Goal: Task Accomplishment & Management: Complete application form

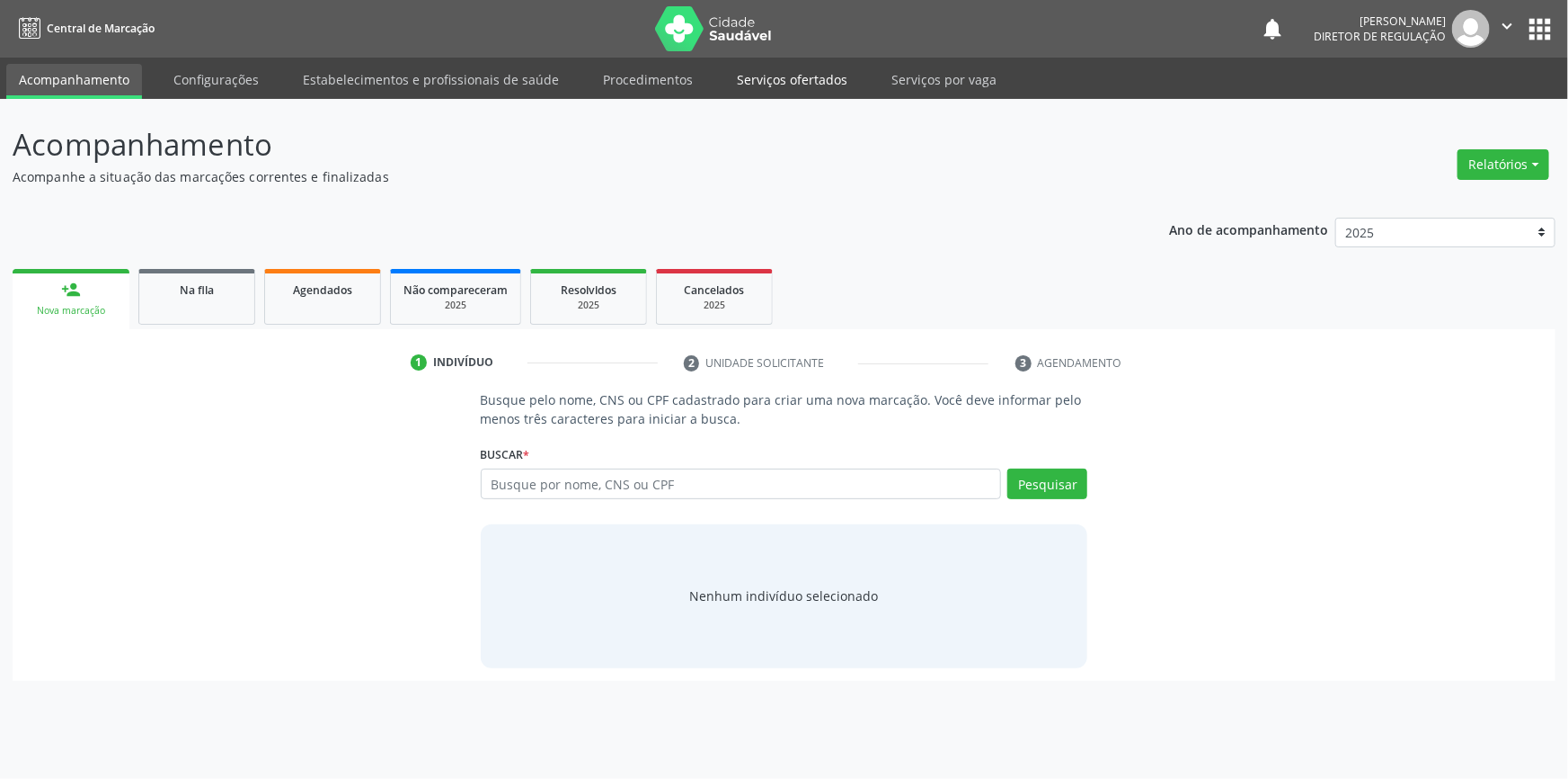
click at [833, 94] on link "Serviços ofertados" at bounding box center [792, 79] width 136 height 31
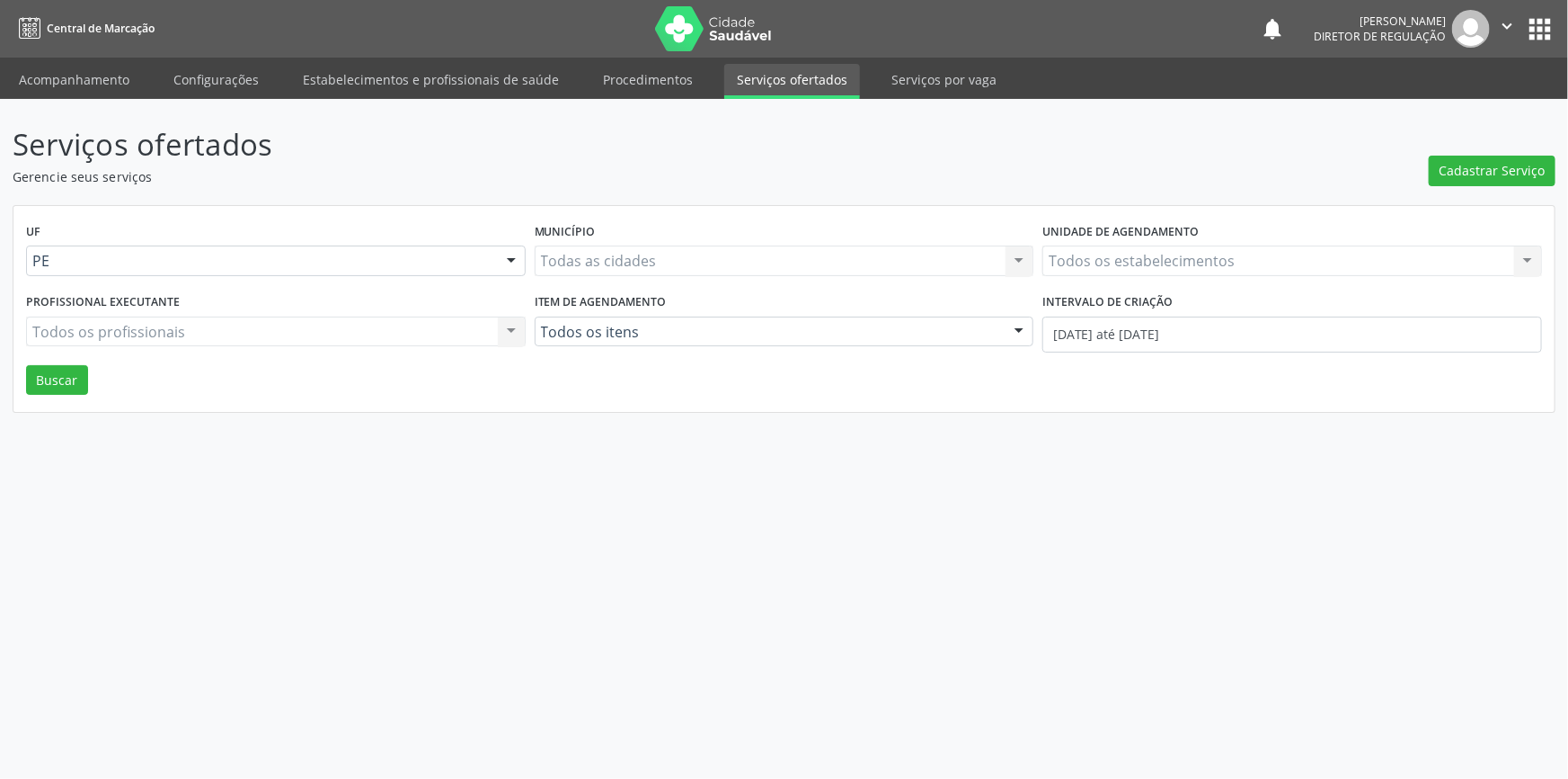
click at [1417, 177] on header "Serviços ofertados Gerencie seus serviços Cadastrar Serviço" at bounding box center [784, 154] width 1543 height 64
click at [1451, 171] on span "Cadastrar Serviço" at bounding box center [1493, 171] width 106 height 19
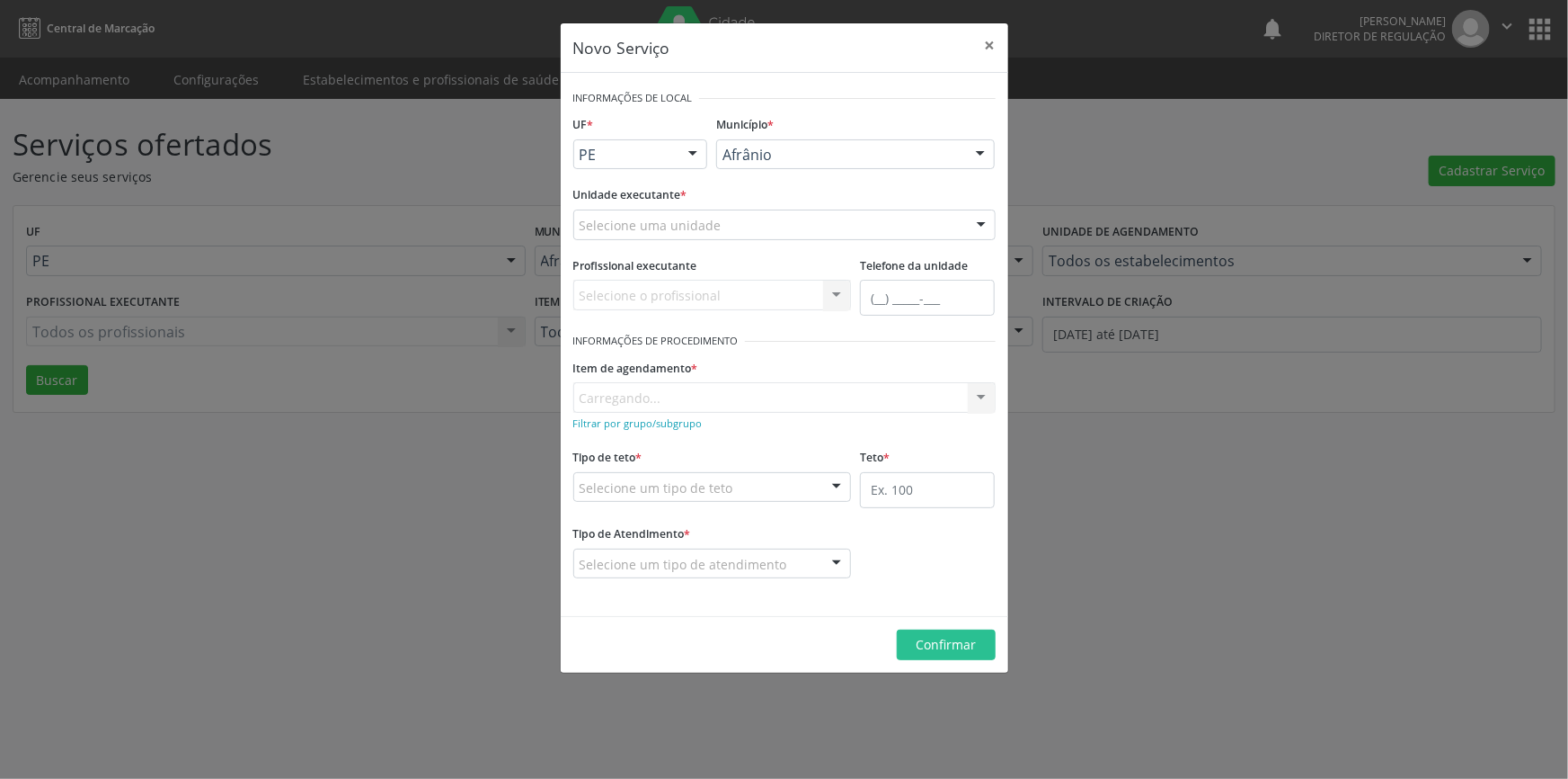
click at [675, 250] on div "Unidade executante * Selecione uma unidade Nenhum resultado encontrado para: " …" at bounding box center [784, 216] width 432 height 70
click at [675, 244] on div "Unidade executante * Selecione uma unidade Academia da Saude de Afranio Academi…" at bounding box center [784, 216] width 432 height 70
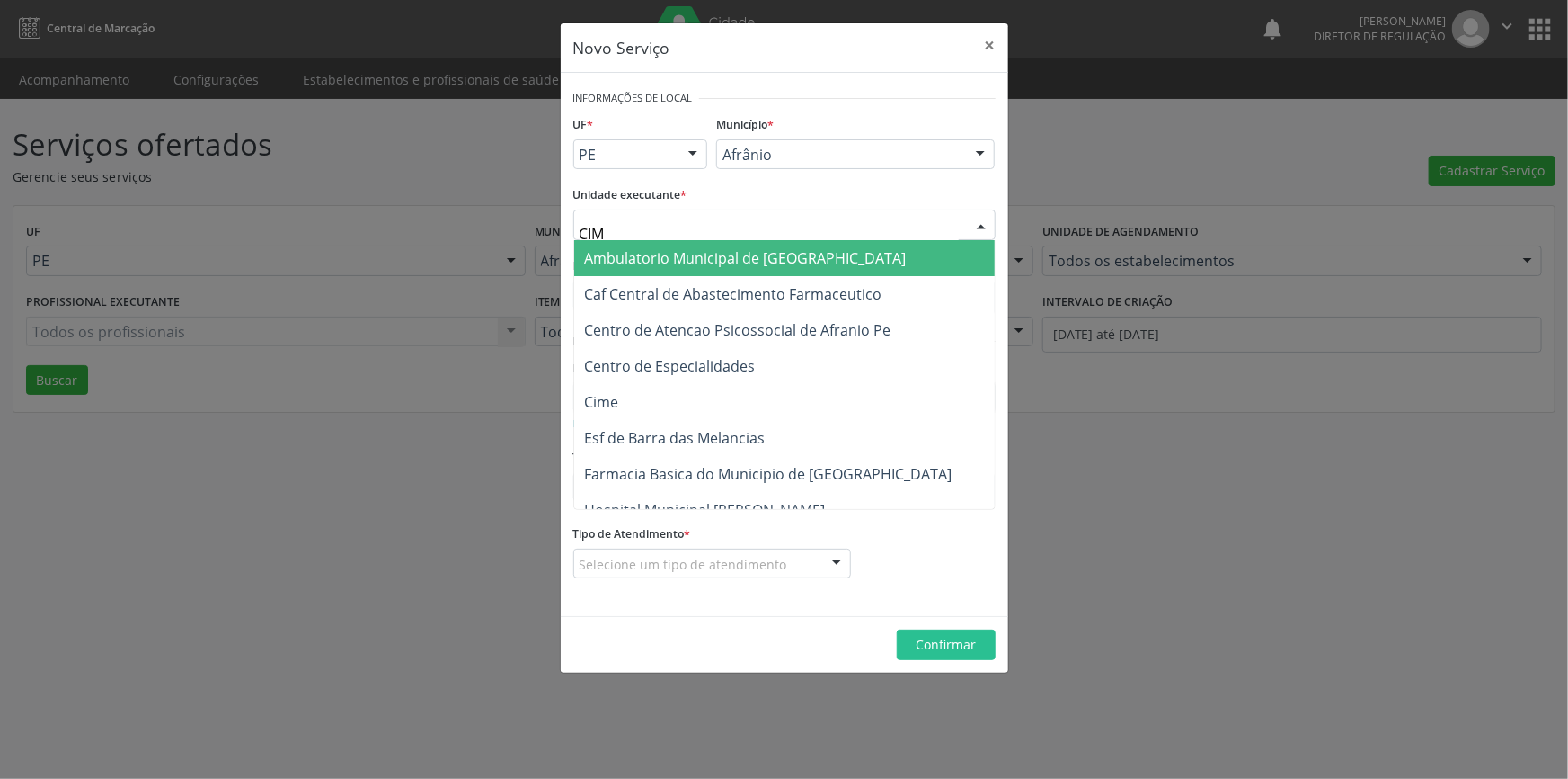
type input "CIME"
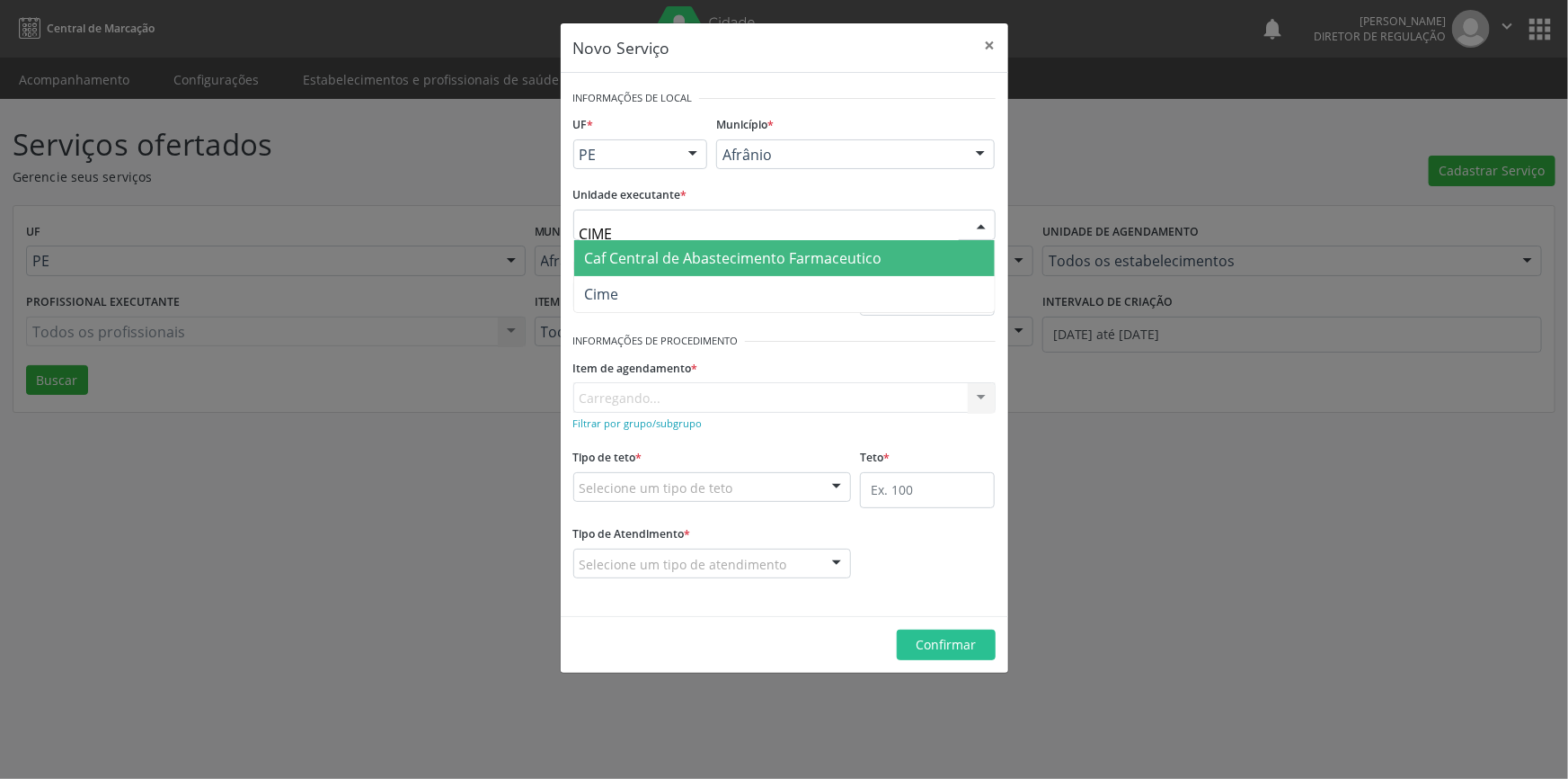
click at [630, 304] on span "Cime" at bounding box center [784, 294] width 420 height 36
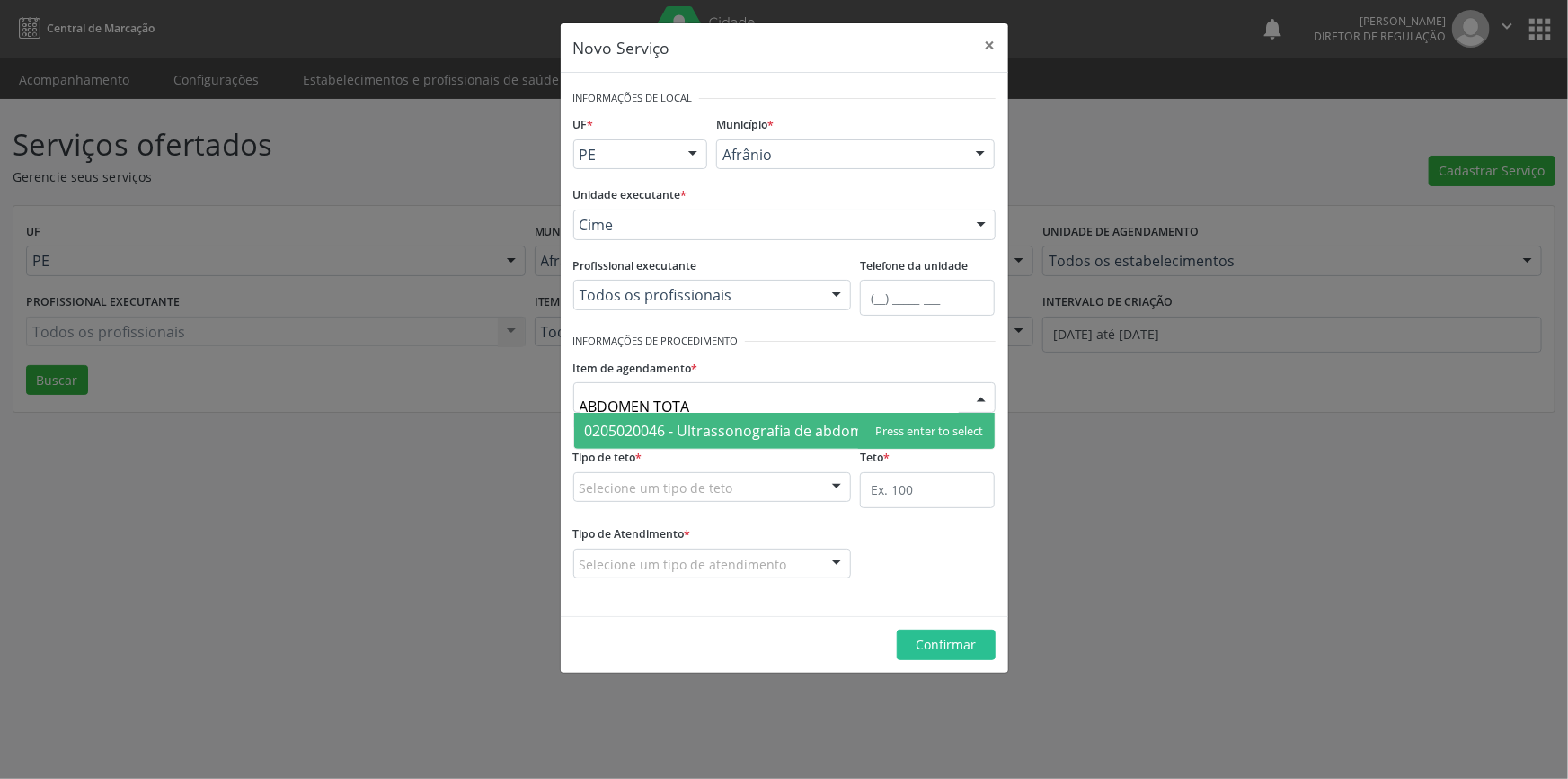
type input "ABDOMEN TOTAL"
click at [713, 432] on span "0205020046 - Ultrassonografia de abdomen total" at bounding box center [751, 430] width 332 height 20
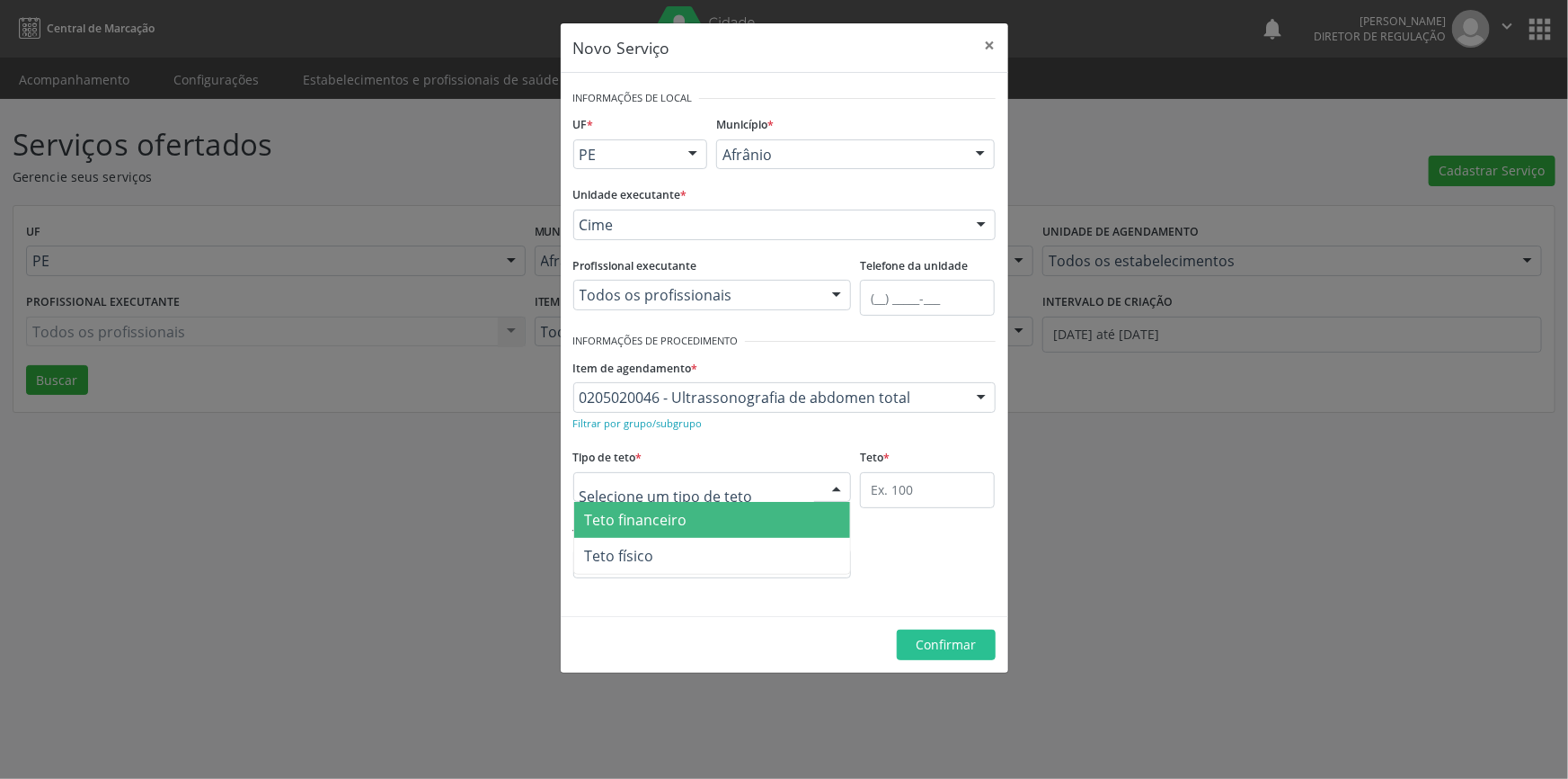
click at [683, 540] on span "Teto físico" at bounding box center [712, 556] width 277 height 36
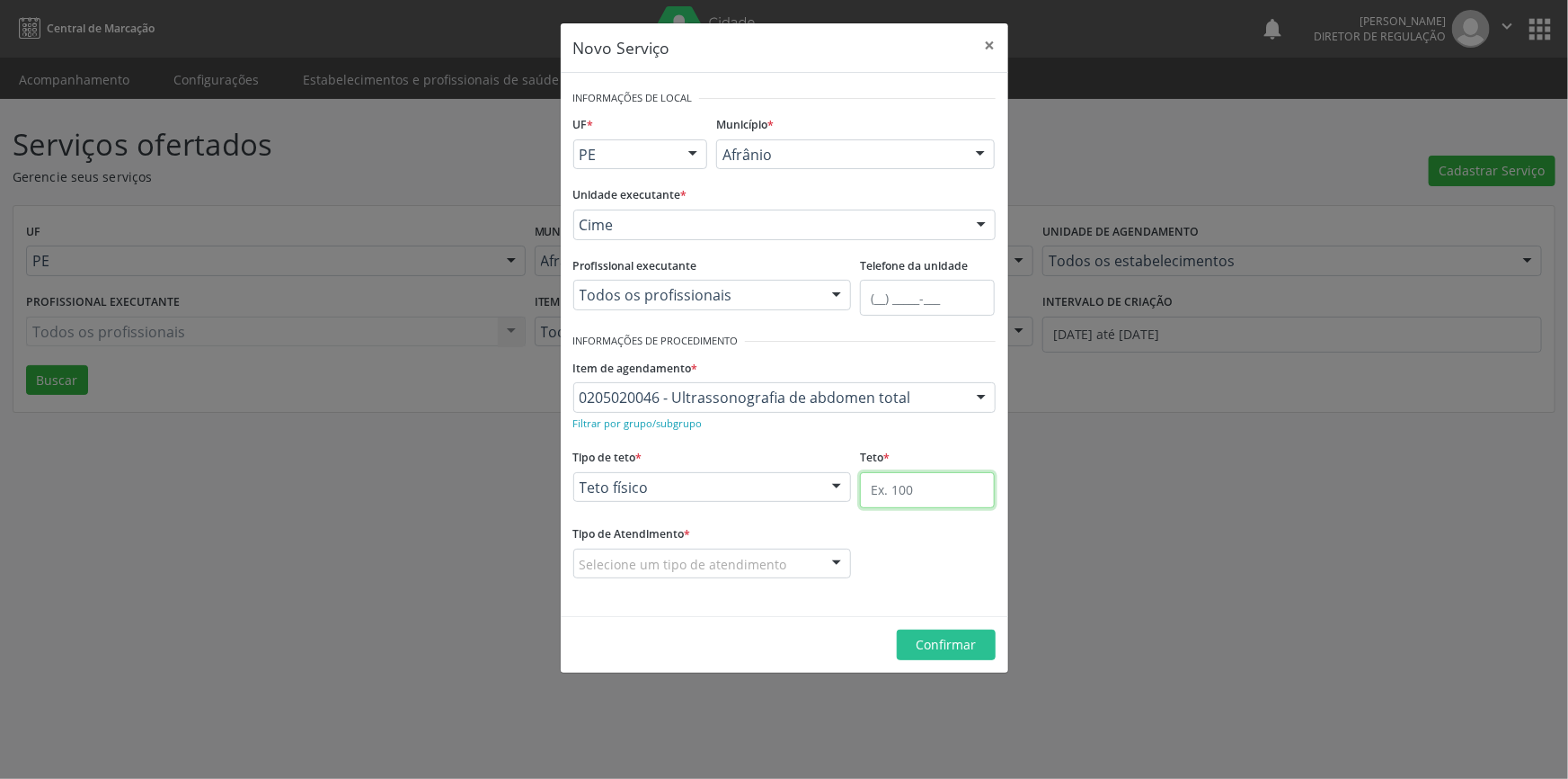
click at [925, 490] on input "text" at bounding box center [928, 490] width 135 height 36
type input "1"
click at [708, 574] on div "Selecione um tipo de atendimento" at bounding box center [712, 564] width 279 height 30
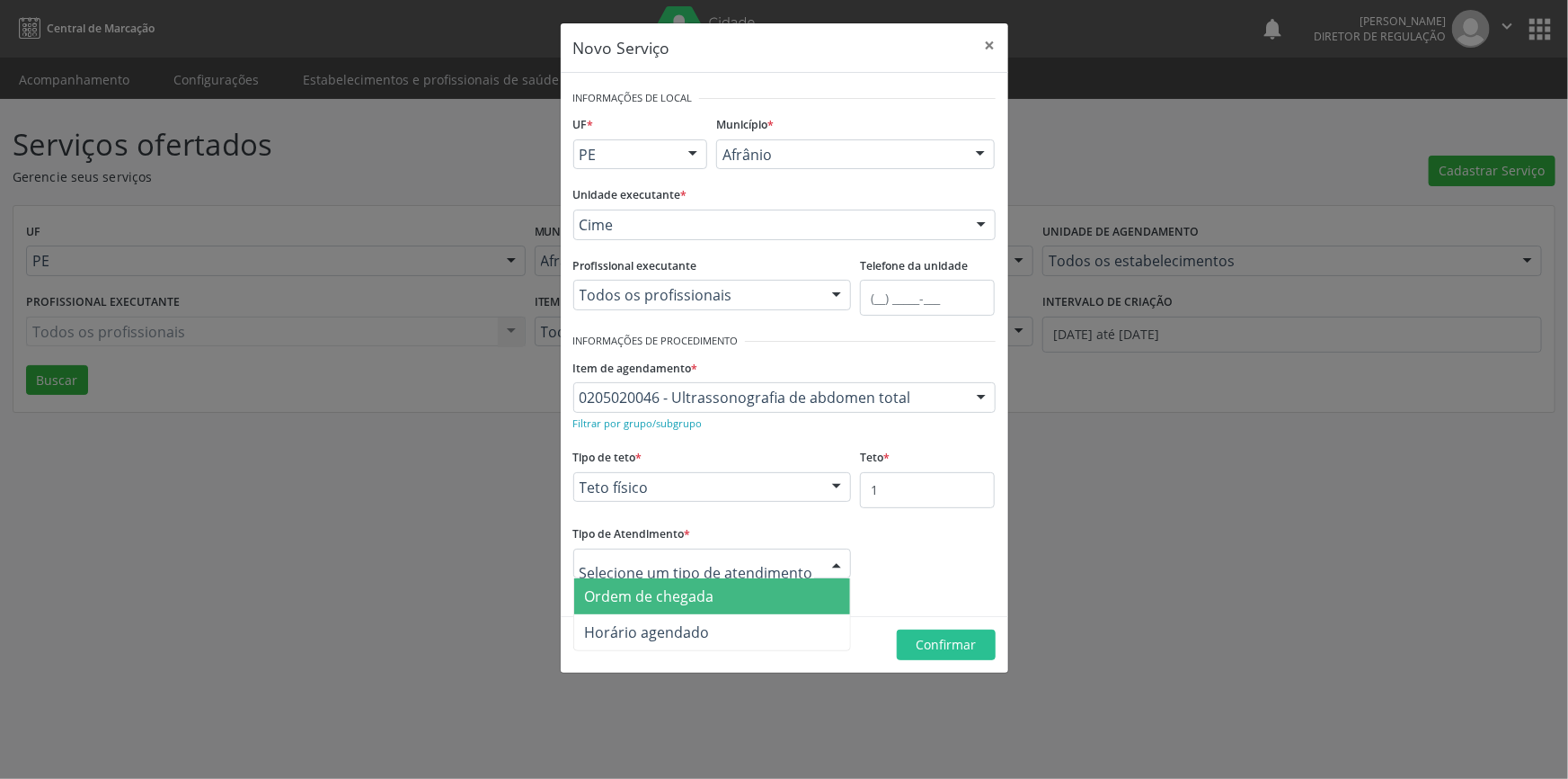
click at [675, 601] on span "Ordem de chegada" at bounding box center [650, 596] width 129 height 20
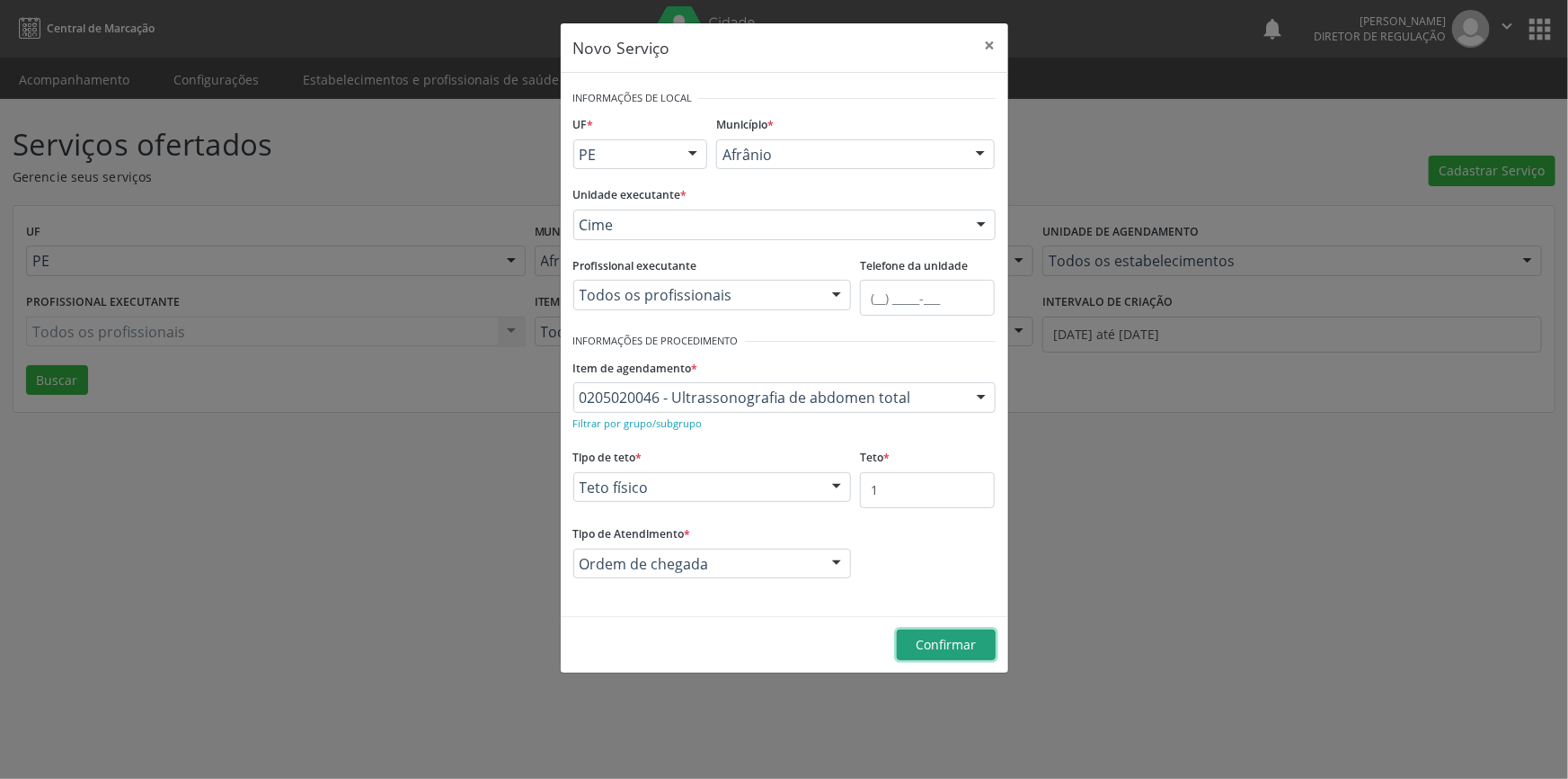
click at [980, 656] on button "Confirmar" at bounding box center [947, 644] width 99 height 30
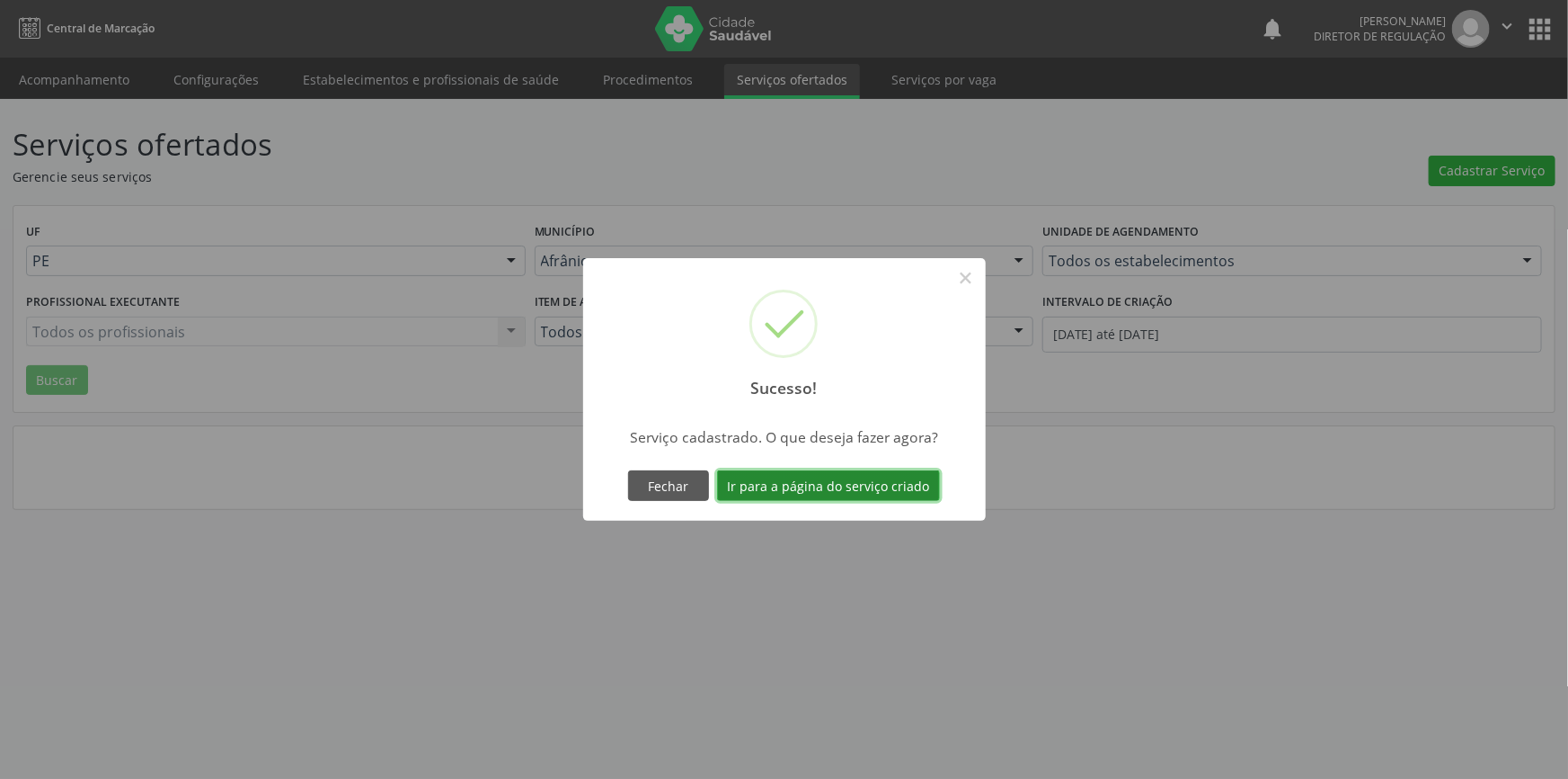
click at [872, 492] on button "Ir para a página do serviço criado" at bounding box center [828, 486] width 223 height 30
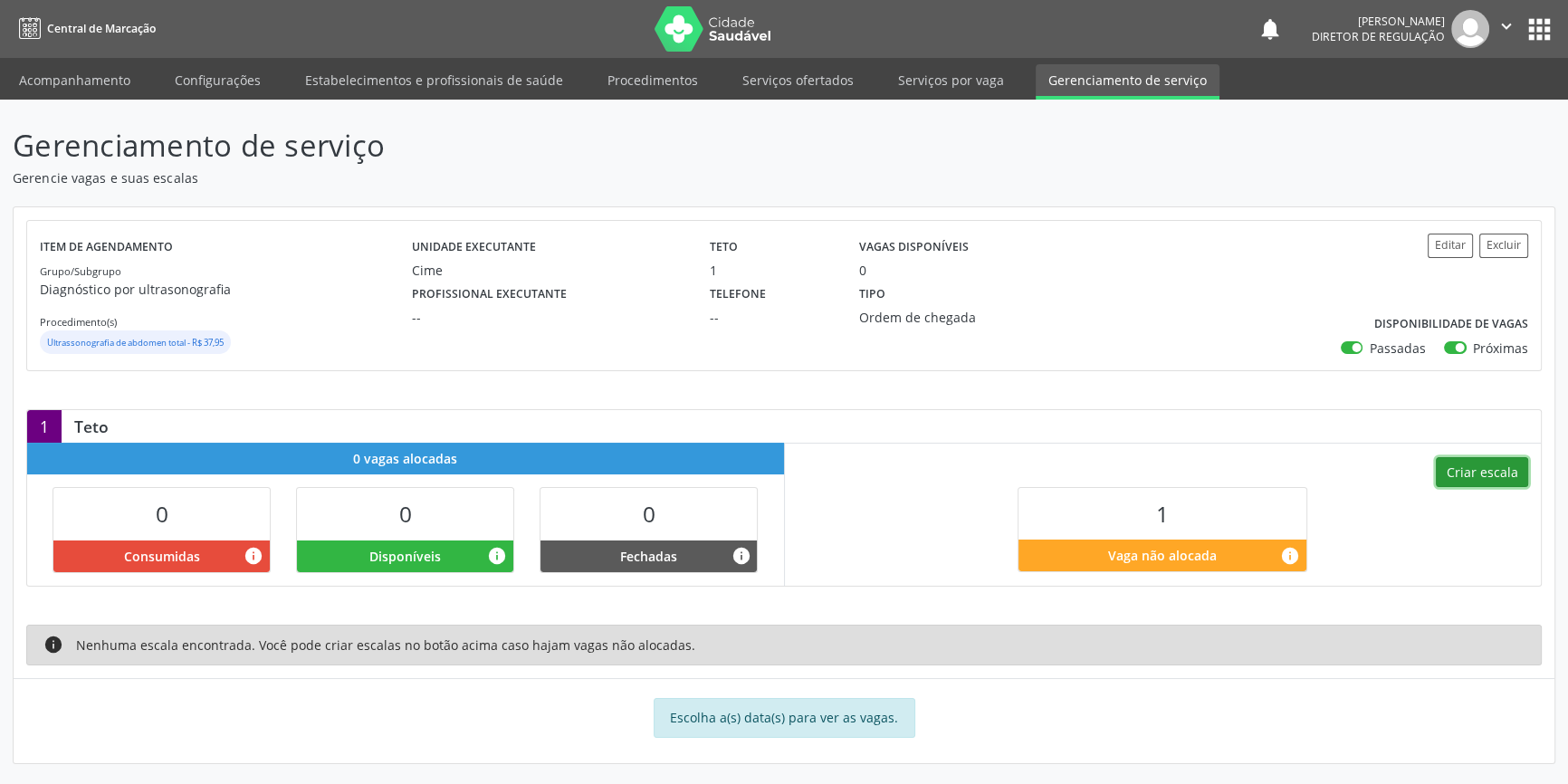
click at [1471, 464] on button "Criar escala" at bounding box center [1482, 472] width 93 height 31
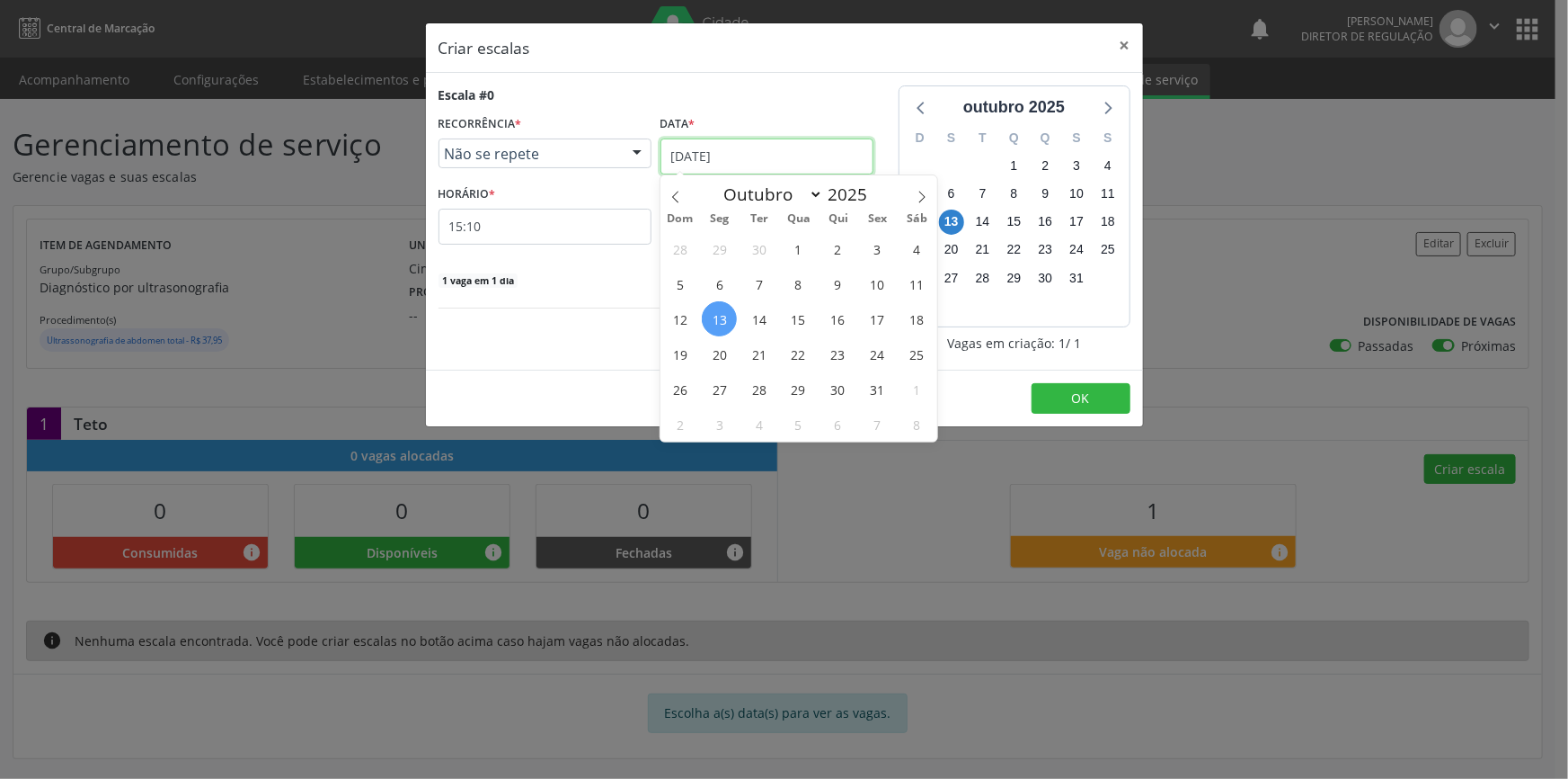
click at [694, 139] on input "[DATE]" at bounding box center [766, 157] width 213 height 36
click at [760, 321] on span "14" at bounding box center [759, 318] width 35 height 35
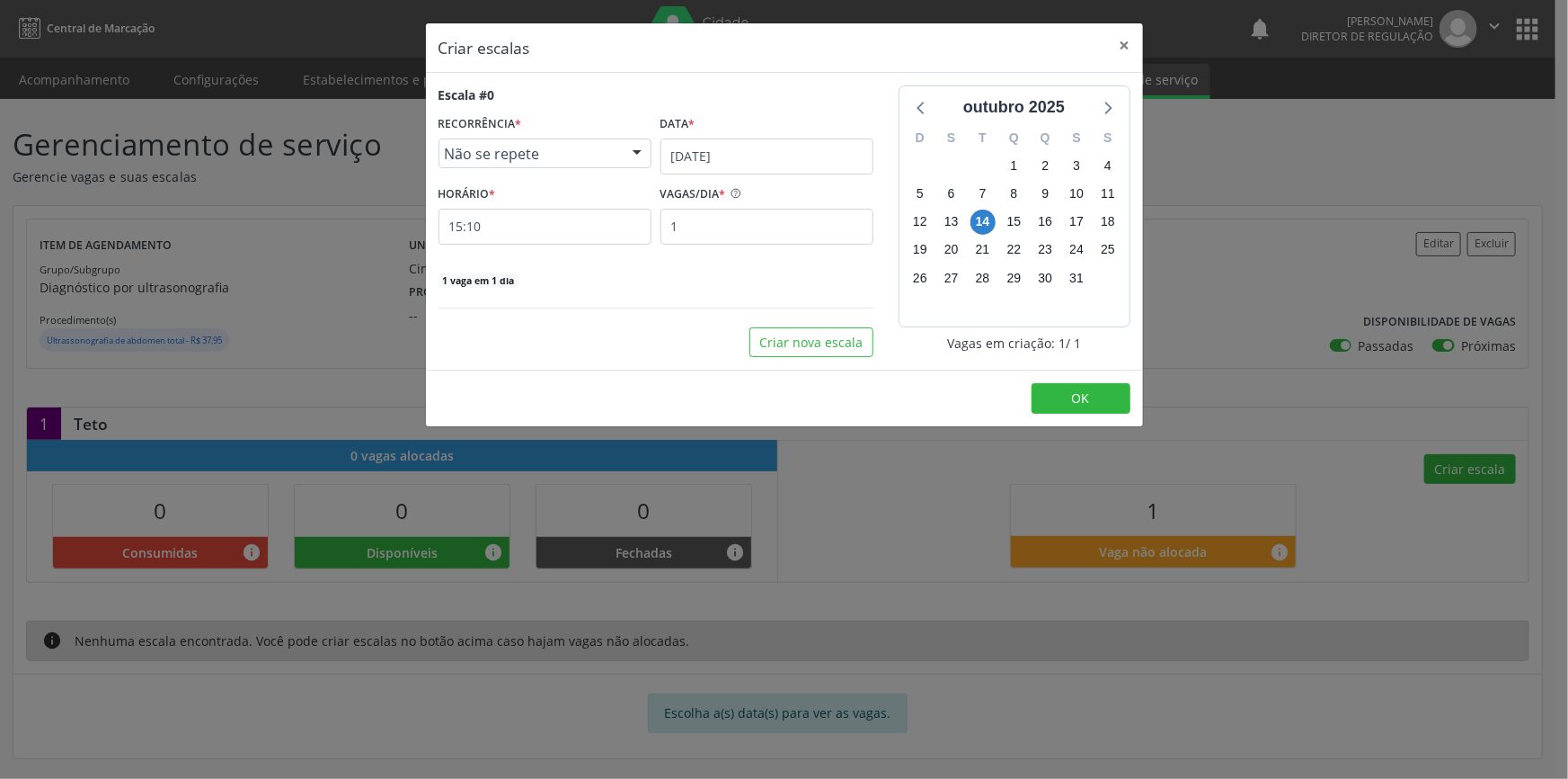
click at [551, 243] on div "Escala #0 RECORRÊNCIA * Não se repete Não se repete Diário/Semanal Mensal Nenhu…" at bounding box center [655, 187] width 435 height 203
click at [553, 225] on input "15:10" at bounding box center [544, 227] width 213 height 36
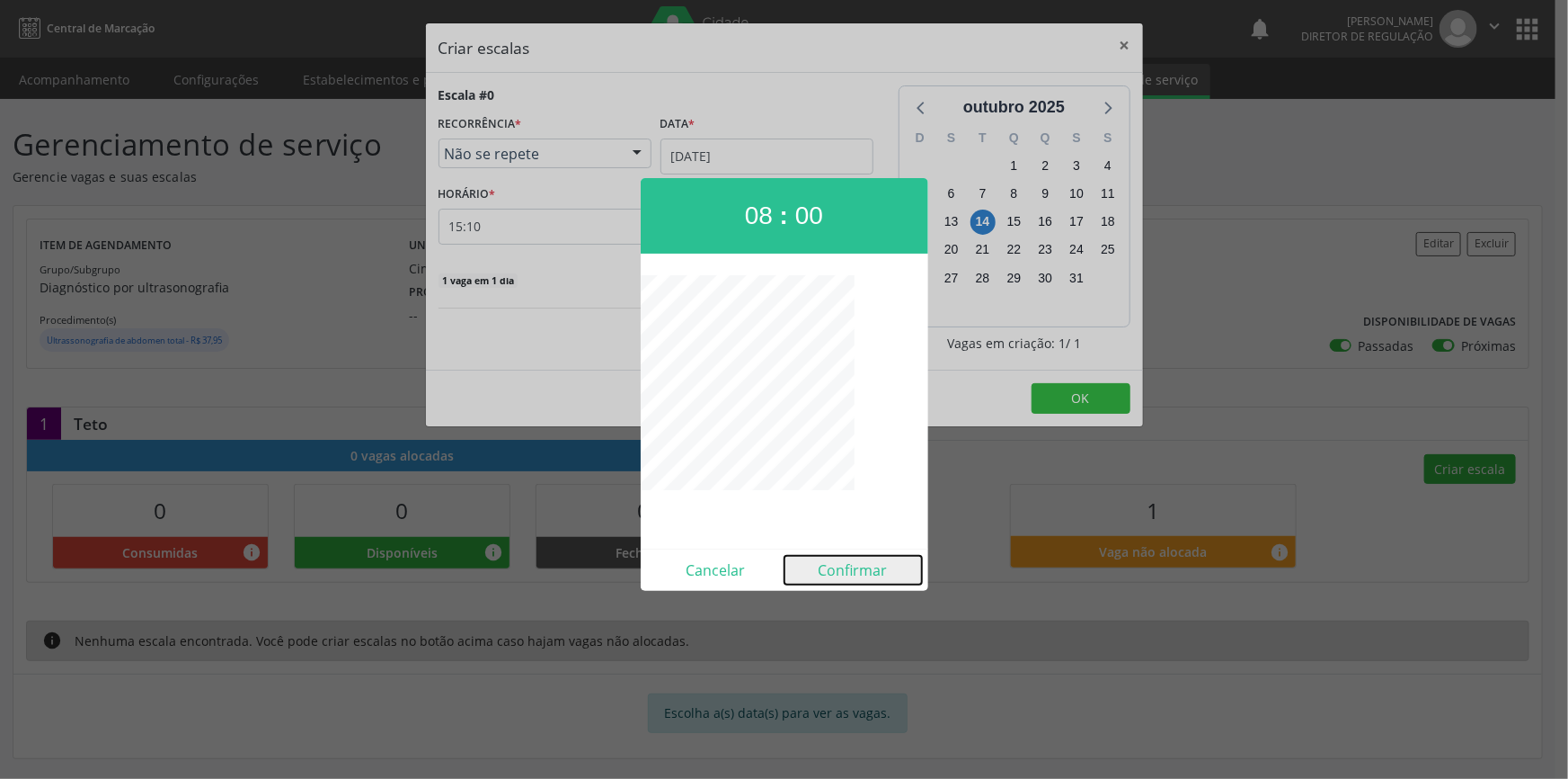
drag, startPoint x: 856, startPoint y: 567, endPoint x: 1011, endPoint y: 454, distance: 191.8
click at [856, 566] on button "Confirmar" at bounding box center [853, 570] width 138 height 28
type input "08:00"
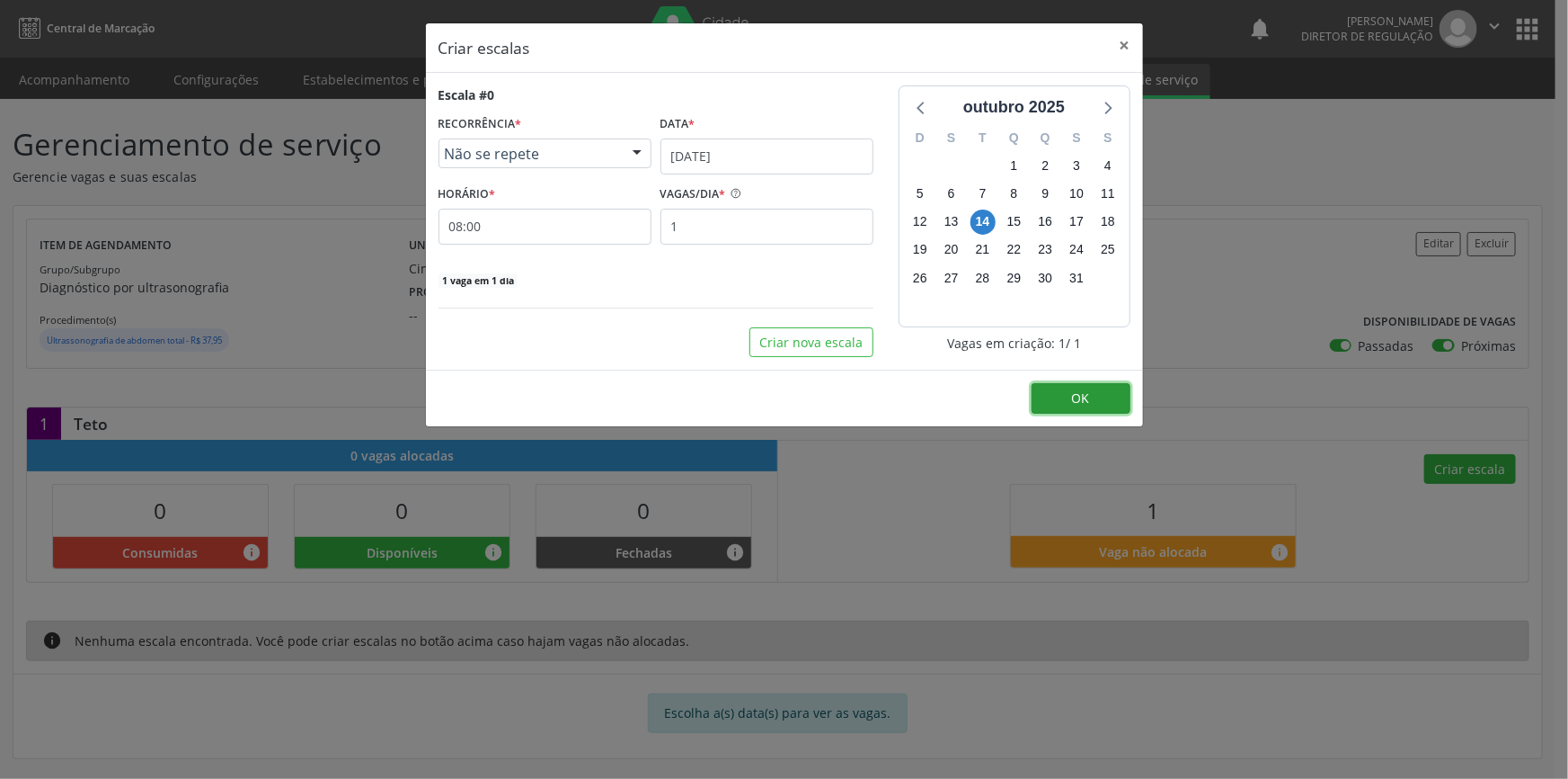
click at [1057, 403] on button "OK" at bounding box center [1081, 399] width 99 height 30
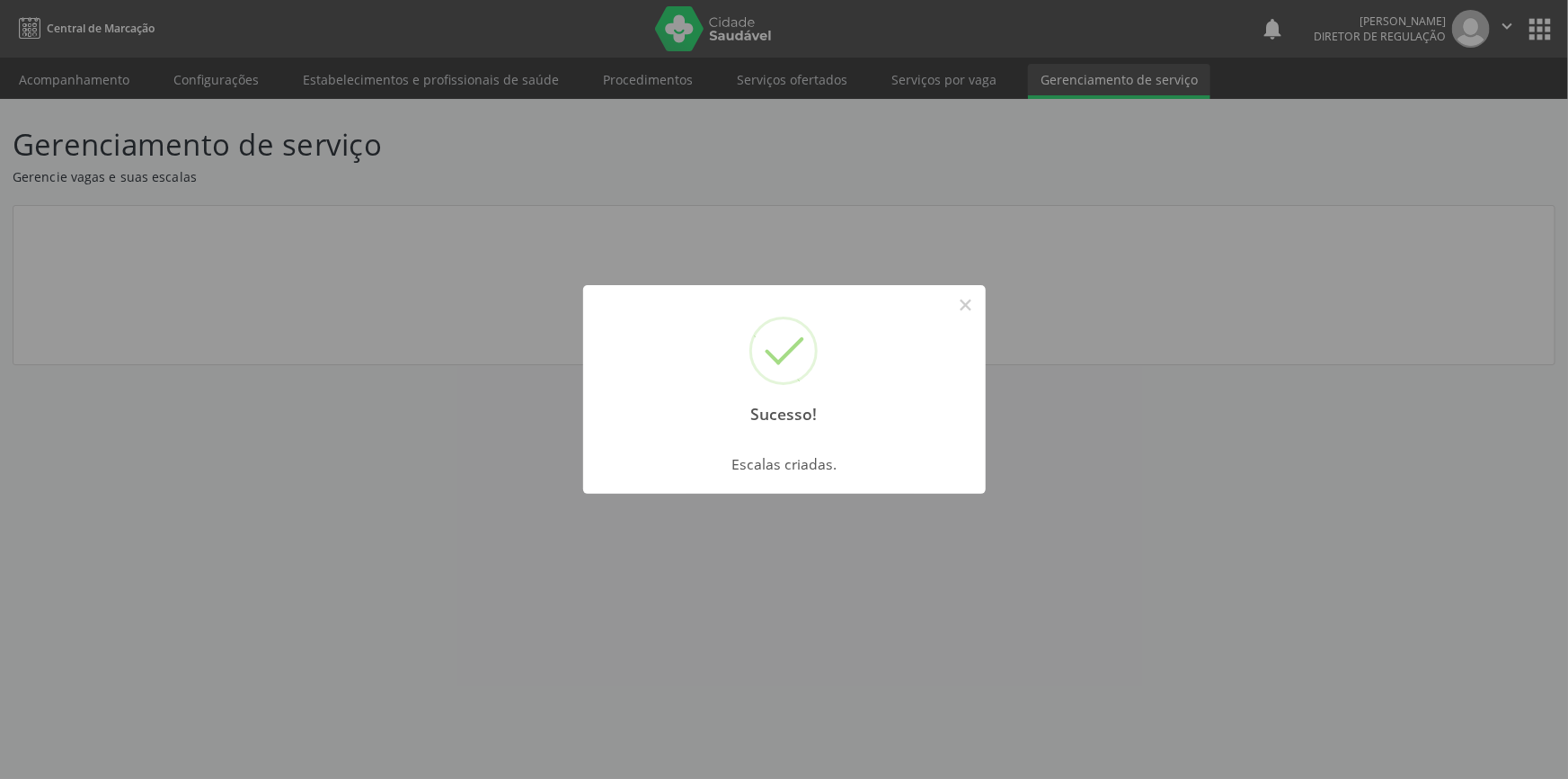
click at [162, 148] on div "Sucesso! × Escalas criadas. OK Cancel" at bounding box center [784, 389] width 1568 height 779
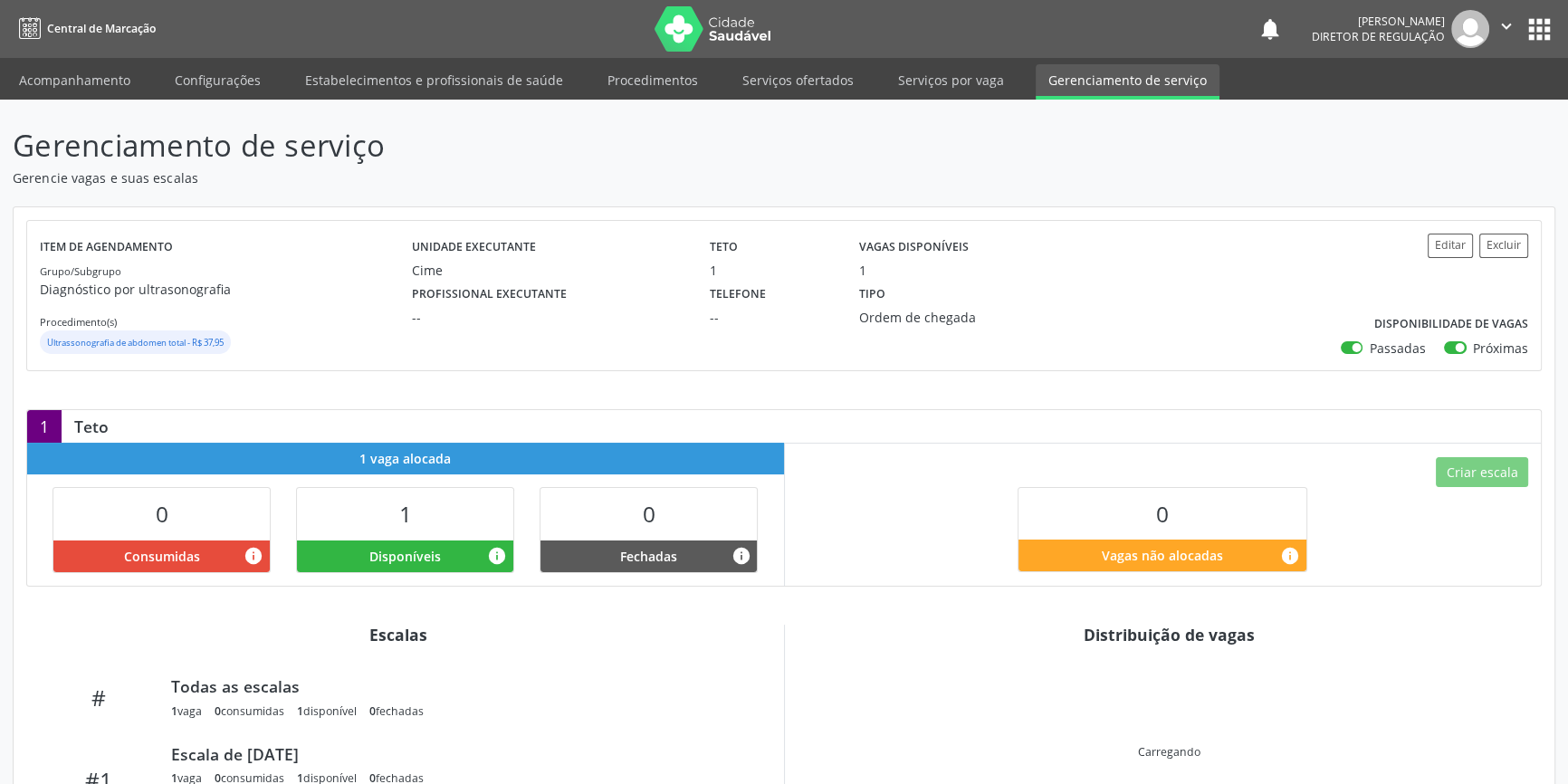
click at [118, 89] on link "Acompanhamento" at bounding box center [75, 79] width 137 height 32
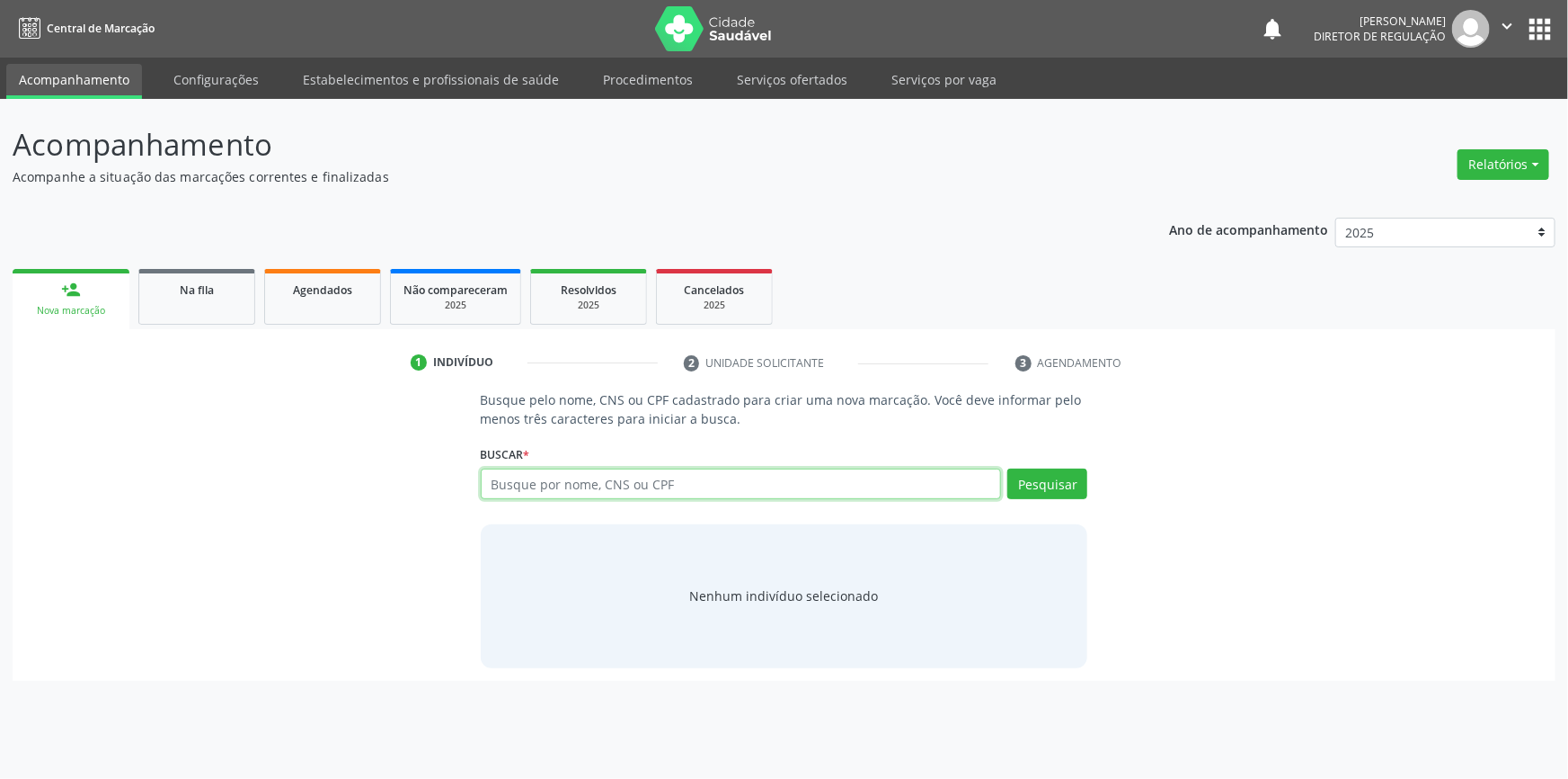
click at [583, 479] on input "text" at bounding box center [742, 484] width 522 height 30
drag, startPoint x: 997, startPoint y: 474, endPoint x: 1009, endPoint y: 483, distance: 15.0
click at [1007, 482] on div "Busque por nome, CNS ou CPF Nenhum resultado encontrado para: " " Não há nenhum…" at bounding box center [784, 490] width 607 height 43
type input "700003944240701"
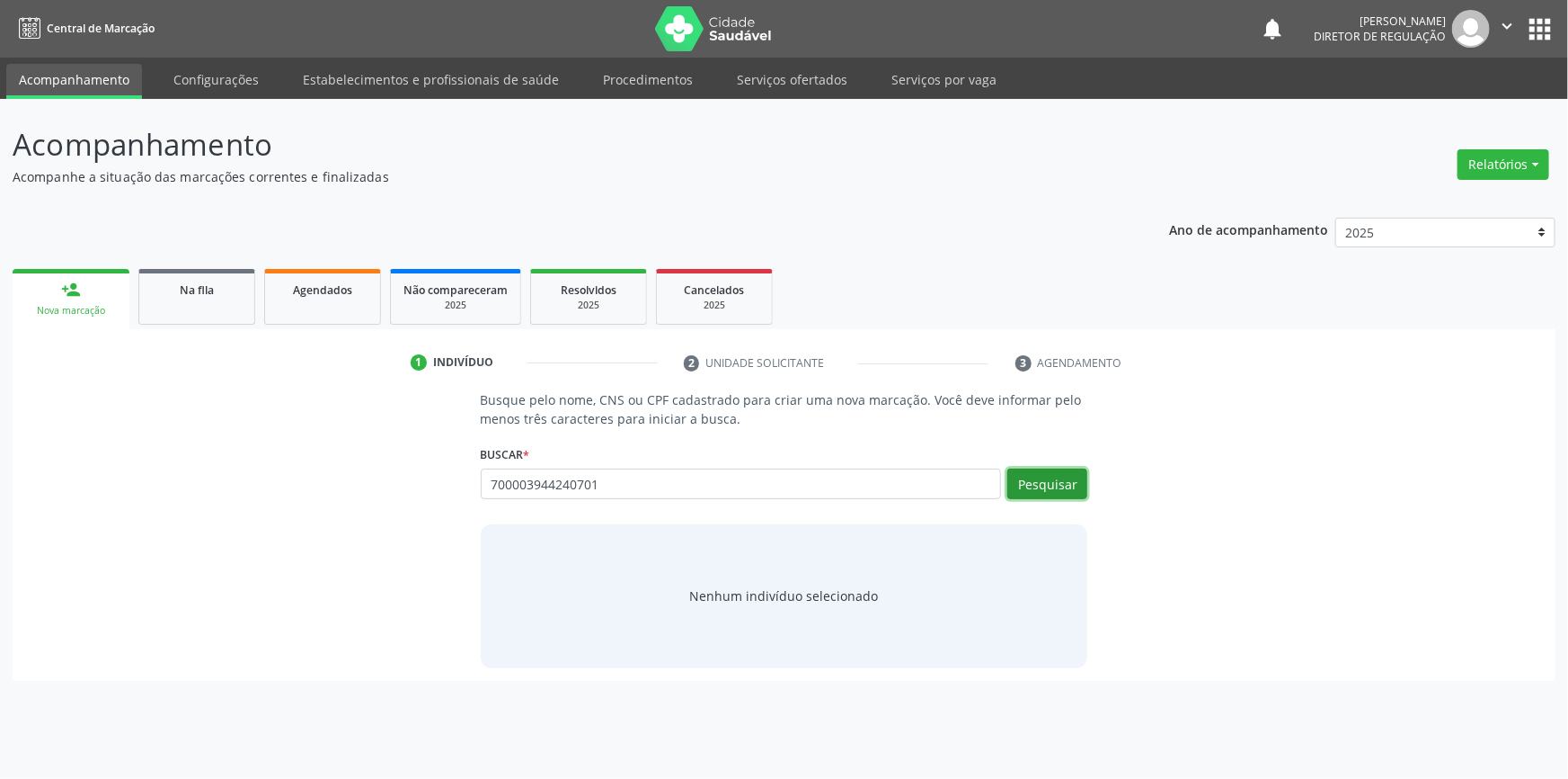
click at [1009, 484] on button "Pesquisar" at bounding box center [1047, 484] width 80 height 30
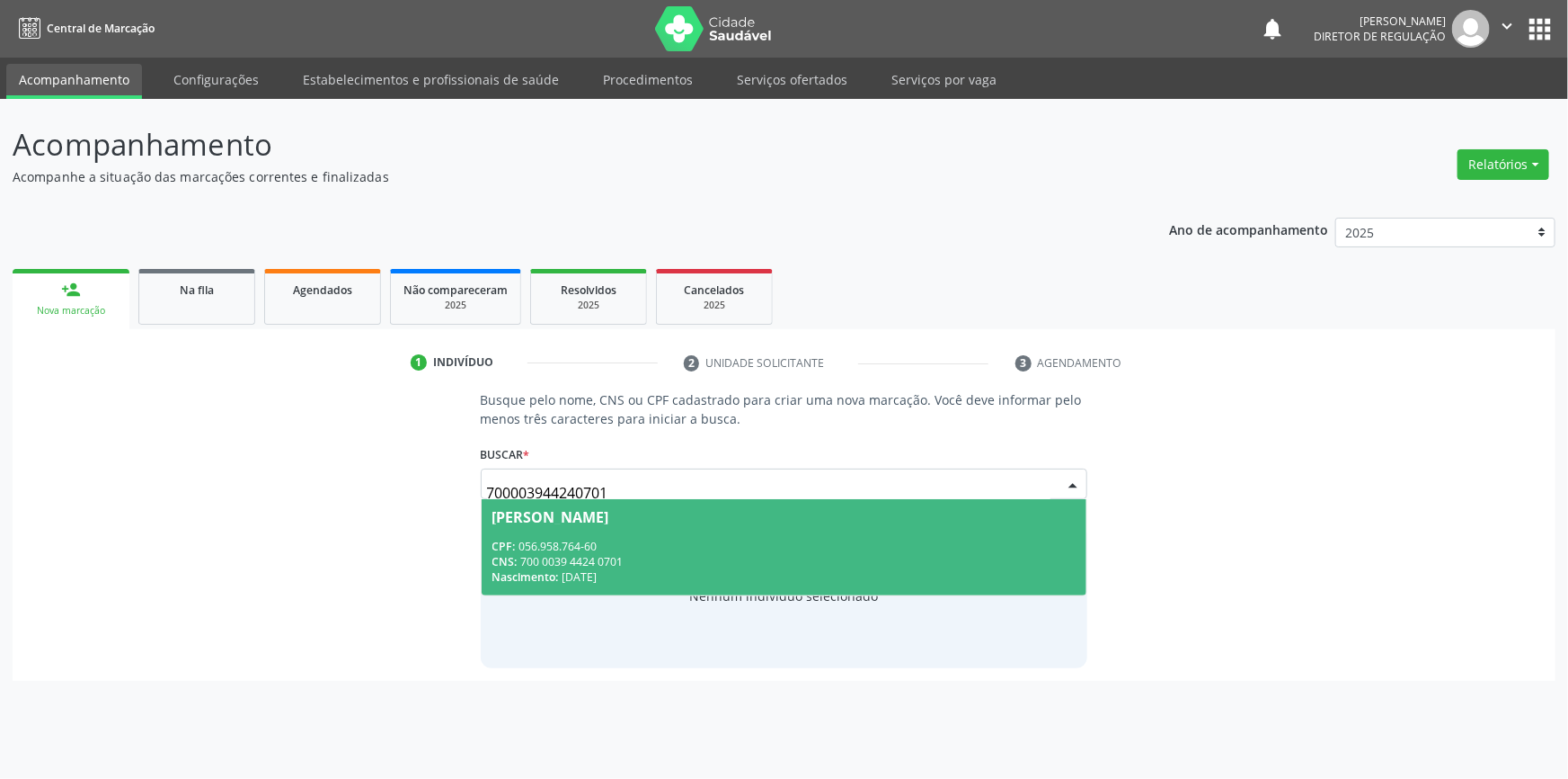
click at [649, 544] on div "CPF: 056.958.764-60" at bounding box center [784, 547] width 584 height 15
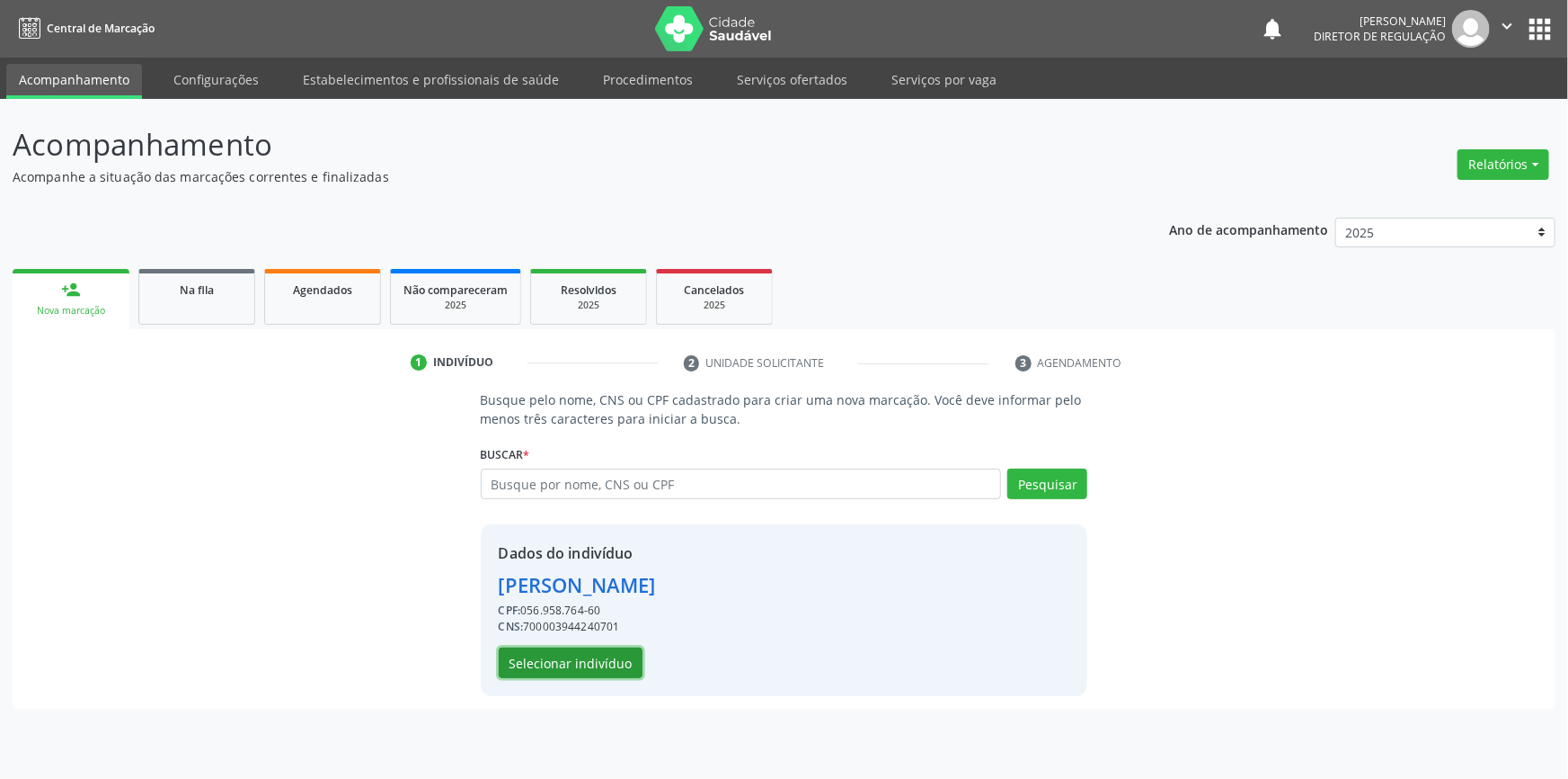
click at [617, 658] on button "Selecionar indivíduo" at bounding box center [571, 662] width 144 height 30
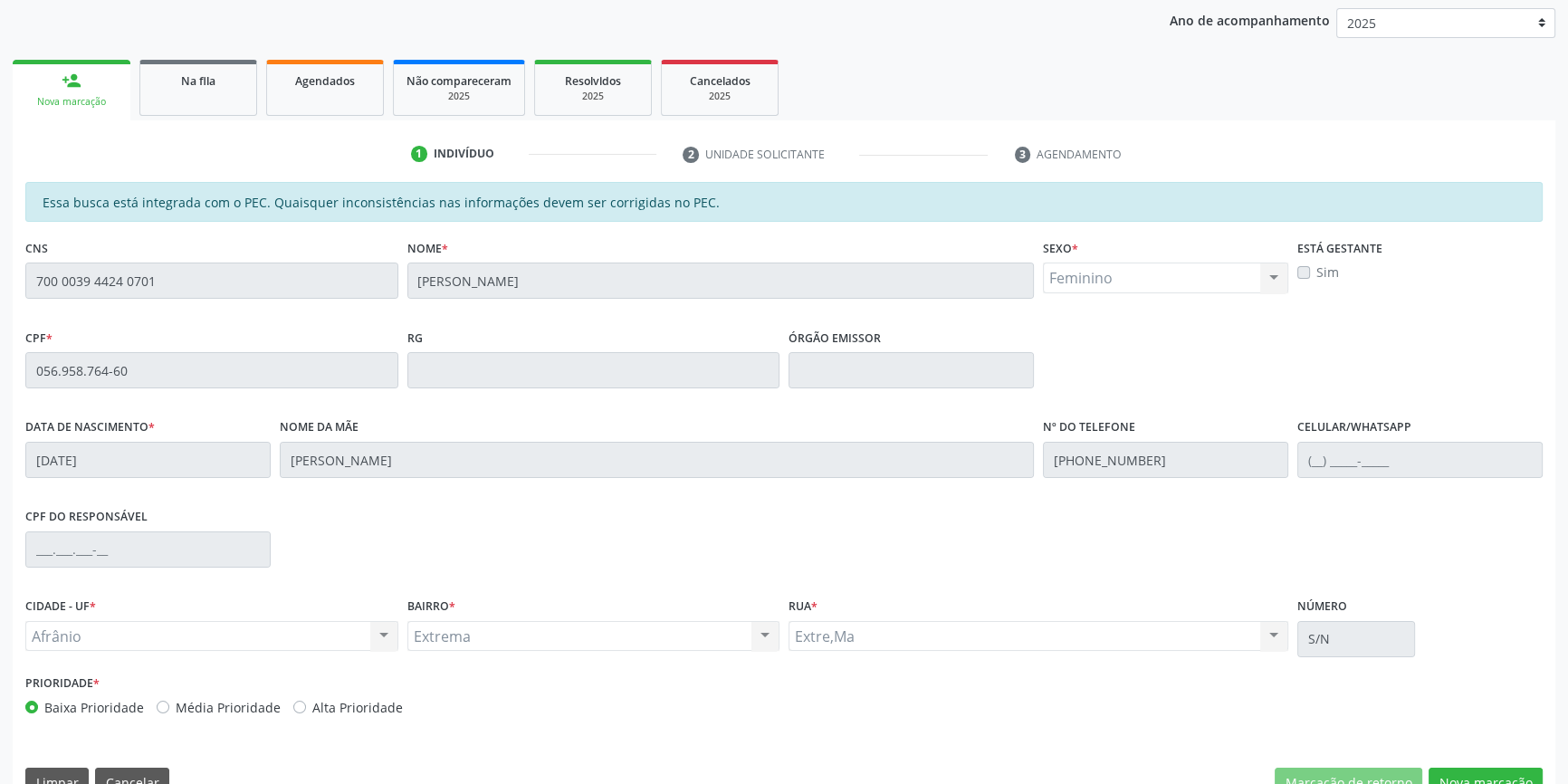
scroll to position [248, 0]
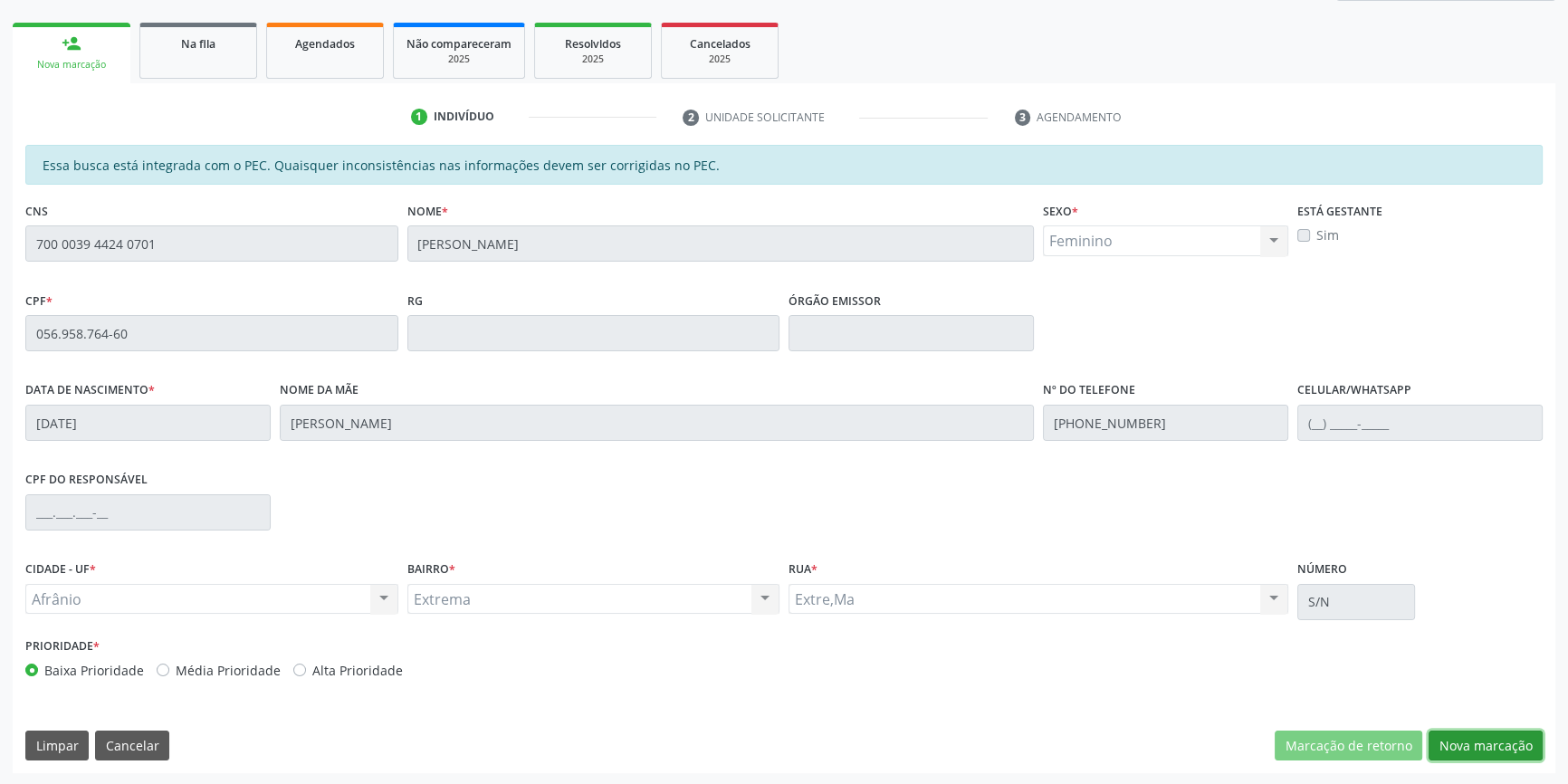
click at [1507, 731] on button "Nova marcação" at bounding box center [1485, 746] width 114 height 31
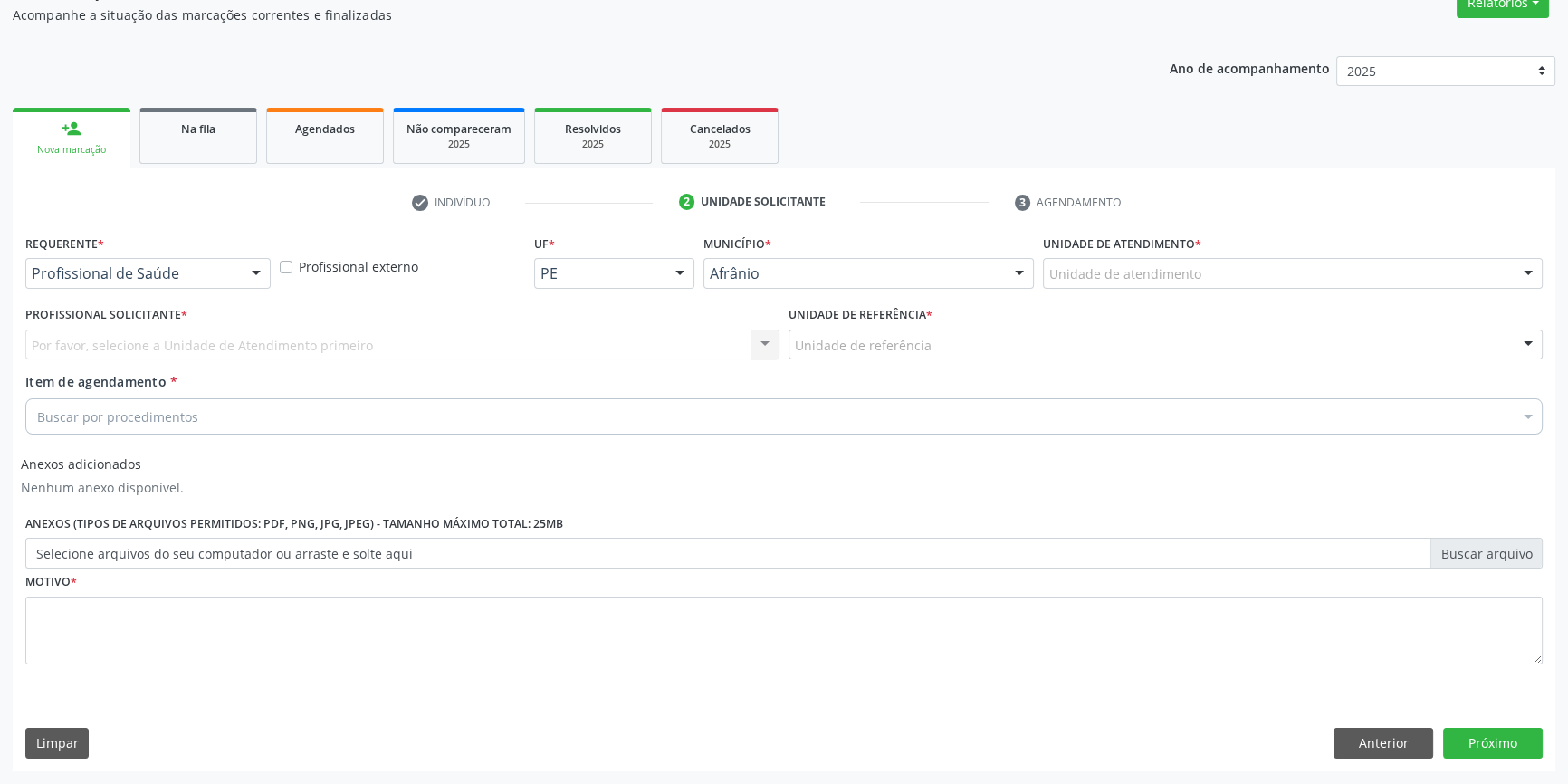
scroll to position [161, 0]
click at [1209, 299] on div "Unidade de atendimento * Unidade de atendimento Academia da Saude de Afranio Ac…" at bounding box center [1293, 267] width 508 height 71
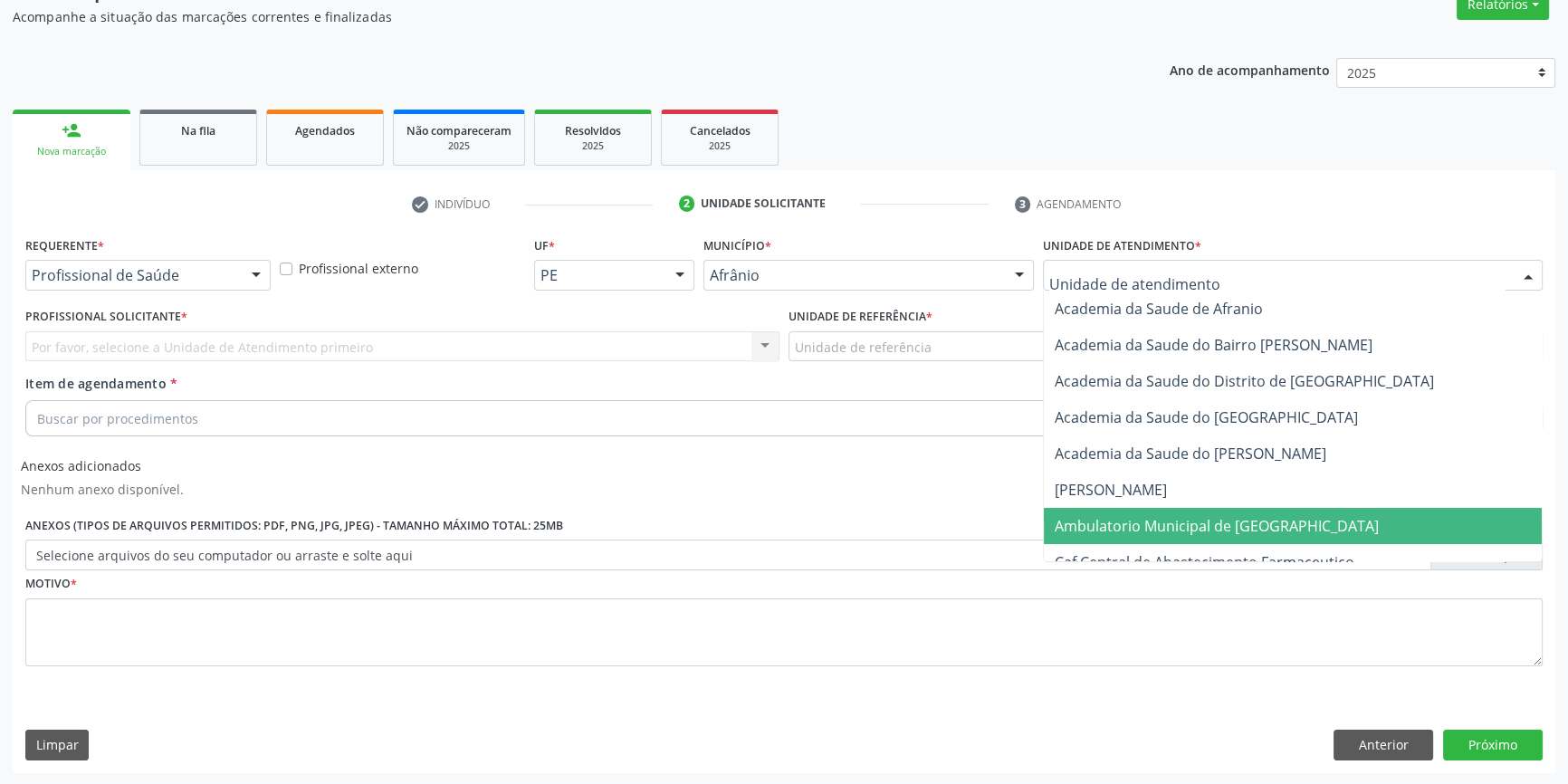
click at [1106, 519] on span "Ambulatorio Municipal de [GEOGRAPHIC_DATA]" at bounding box center [1216, 525] width 324 height 20
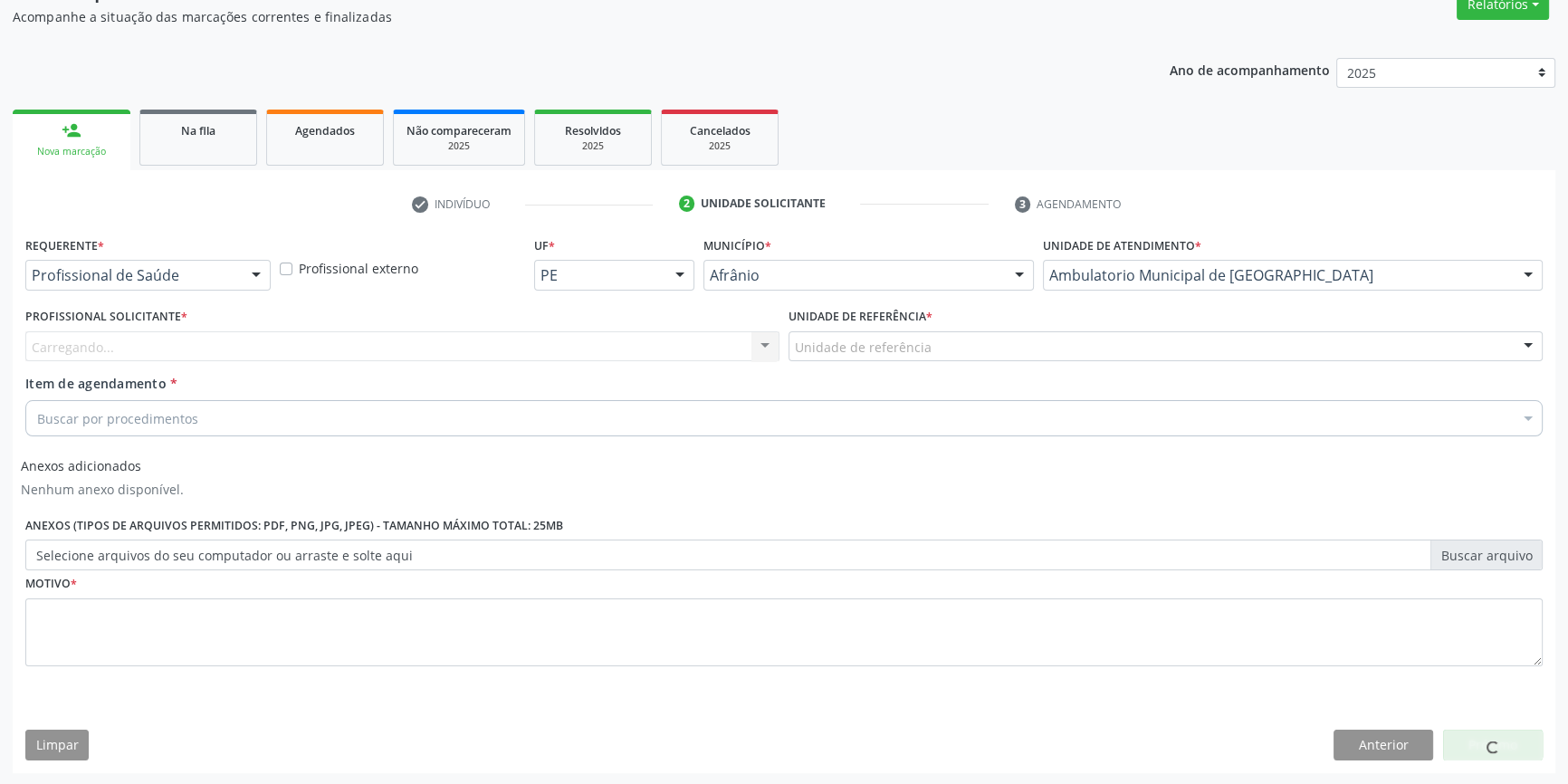
drag, startPoint x: 959, startPoint y: 367, endPoint x: 939, endPoint y: 366, distance: 20.0
click at [956, 366] on div "Unidade de referência * Unidade de referência ESF de Extrema ESF de Barra das M…" at bounding box center [1166, 338] width 763 height 71
click at [939, 357] on div "Unidade de referência" at bounding box center [1165, 347] width 754 height 31
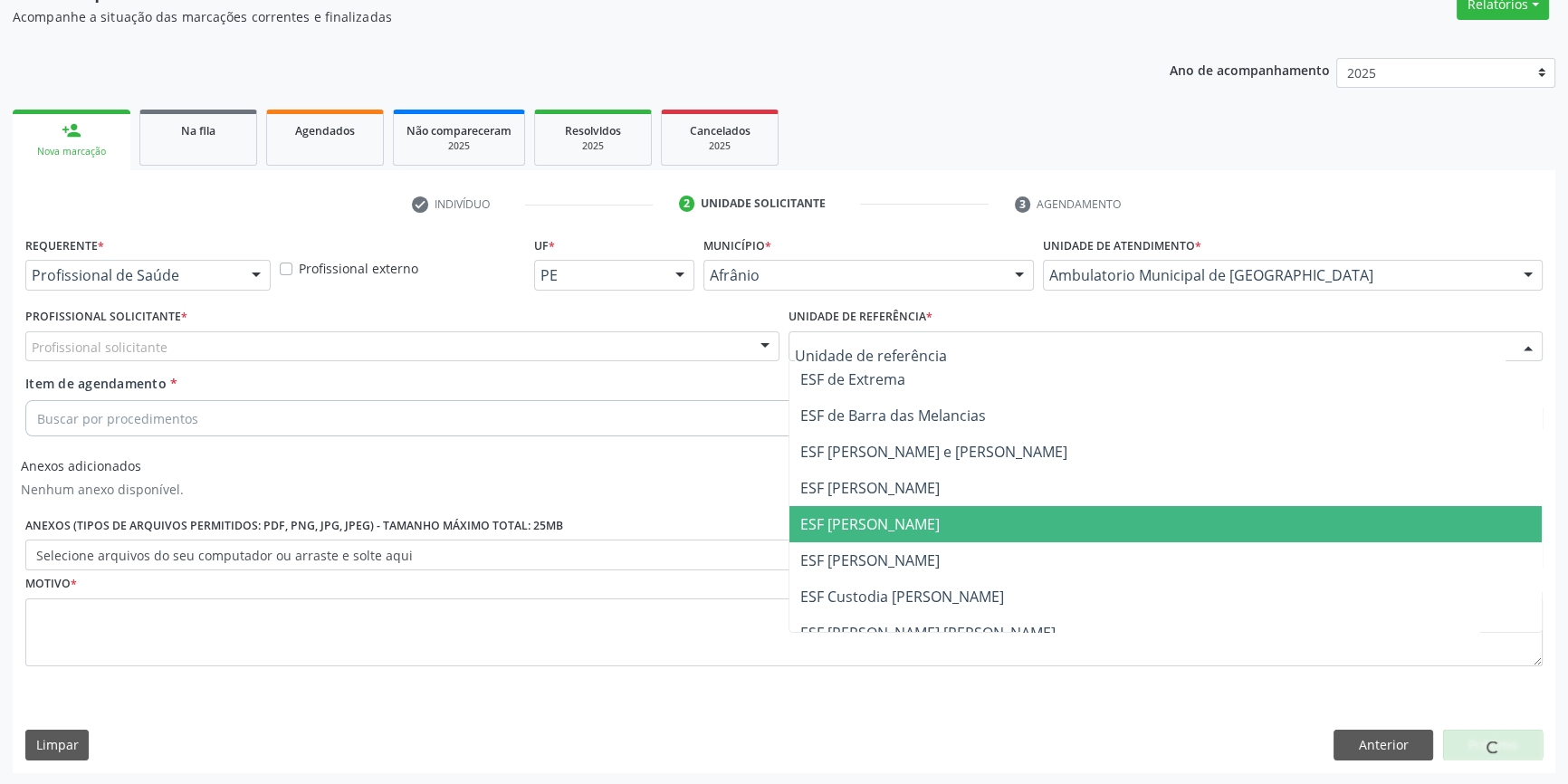
click at [870, 526] on span "ESF [PERSON_NAME]" at bounding box center [870, 523] width 140 height 20
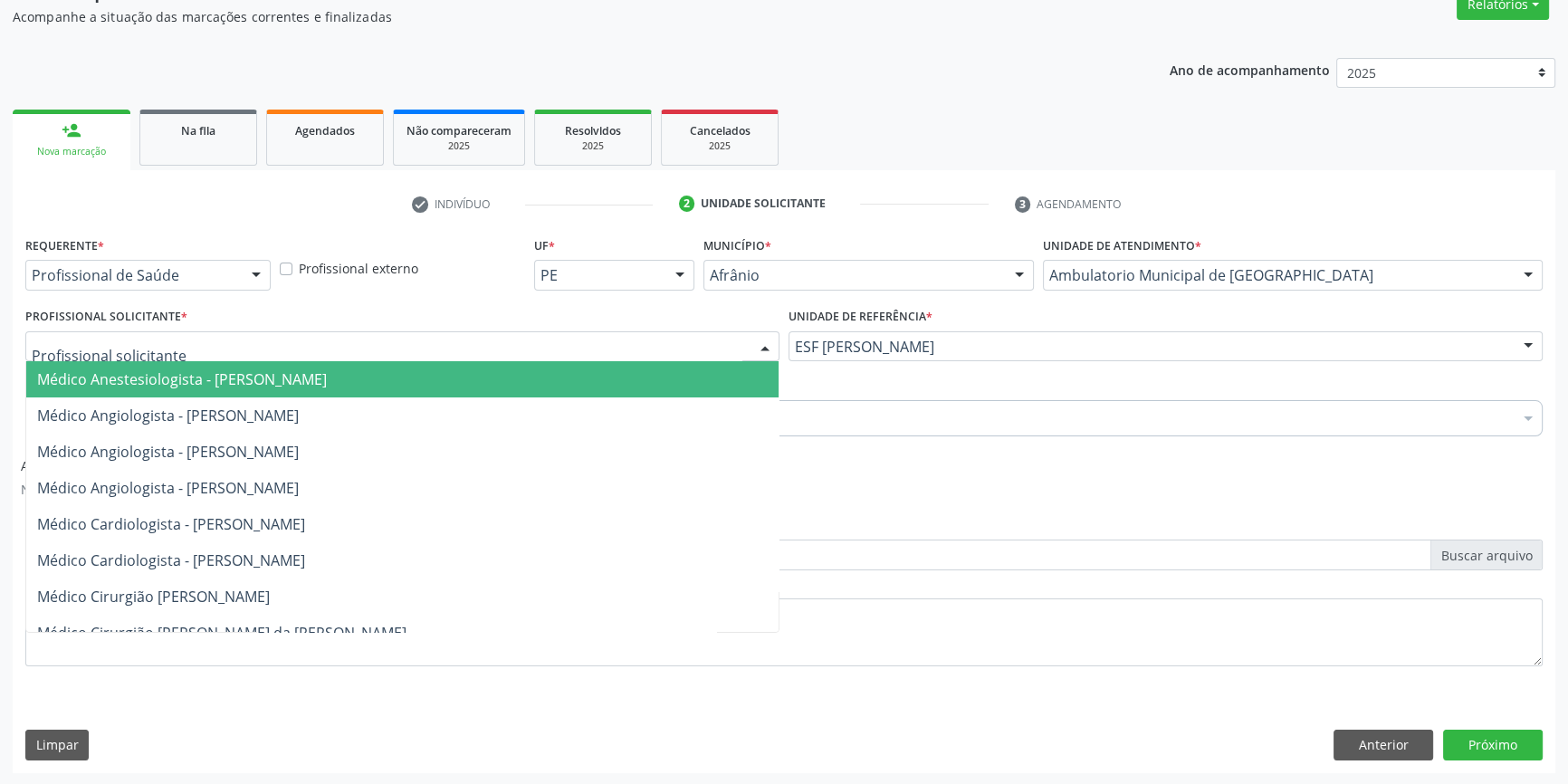
click at [469, 333] on div at bounding box center [402, 347] width 754 height 31
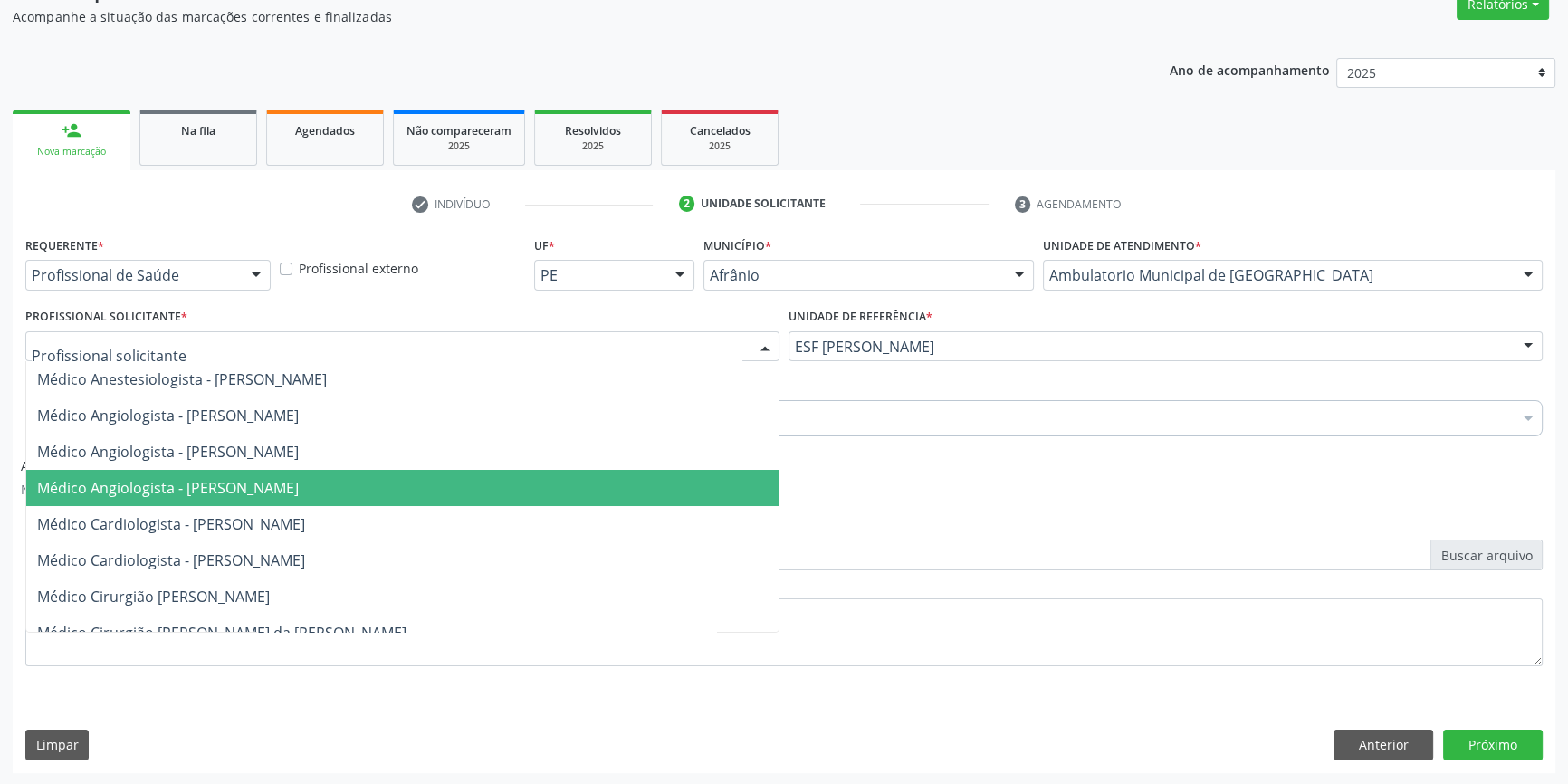
click at [287, 504] on span "Médico Angiologista - [PERSON_NAME]" at bounding box center [401, 488] width 752 height 36
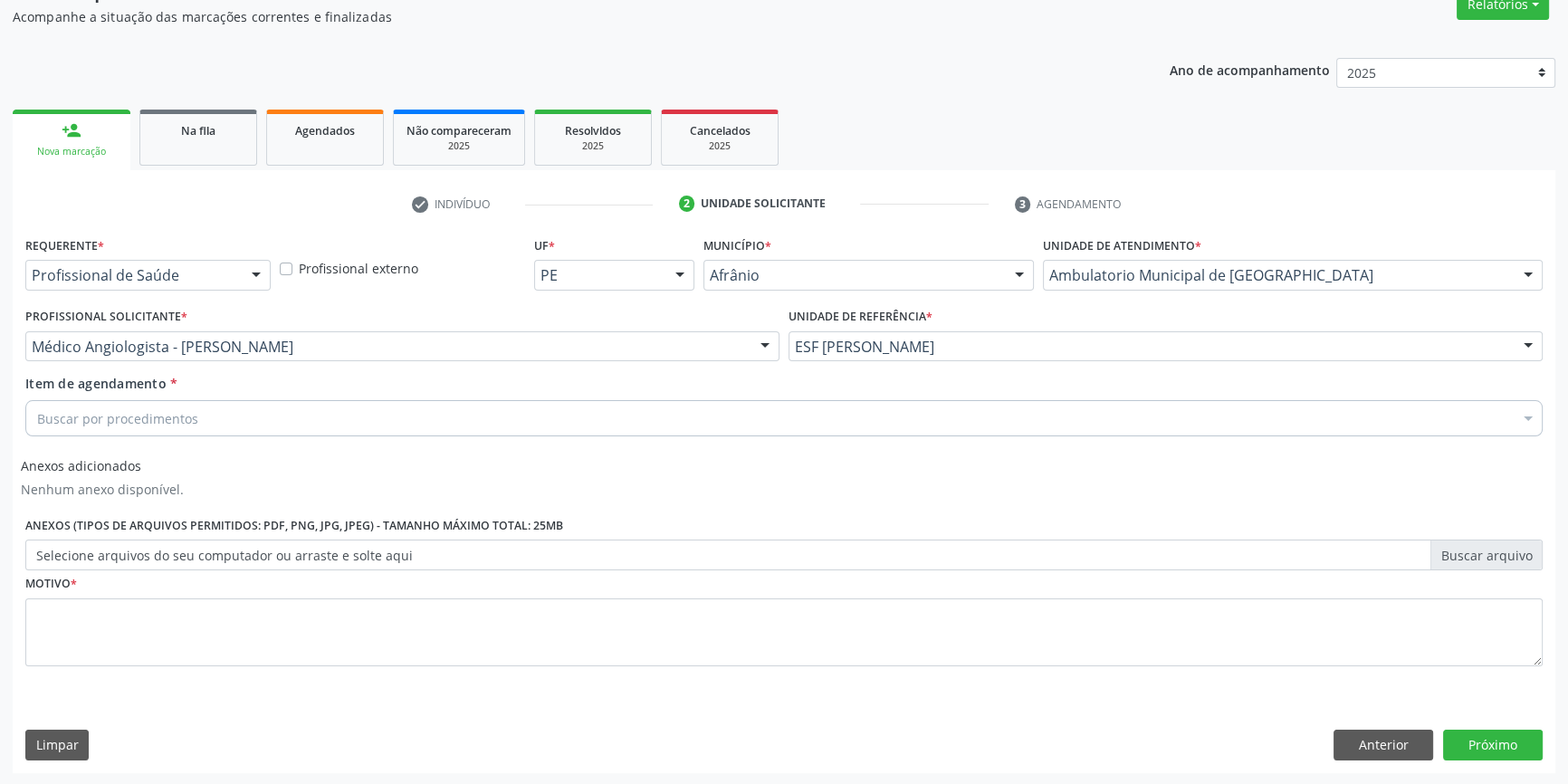
click at [222, 434] on div "Buscar por procedimentos" at bounding box center [784, 418] width 1517 height 36
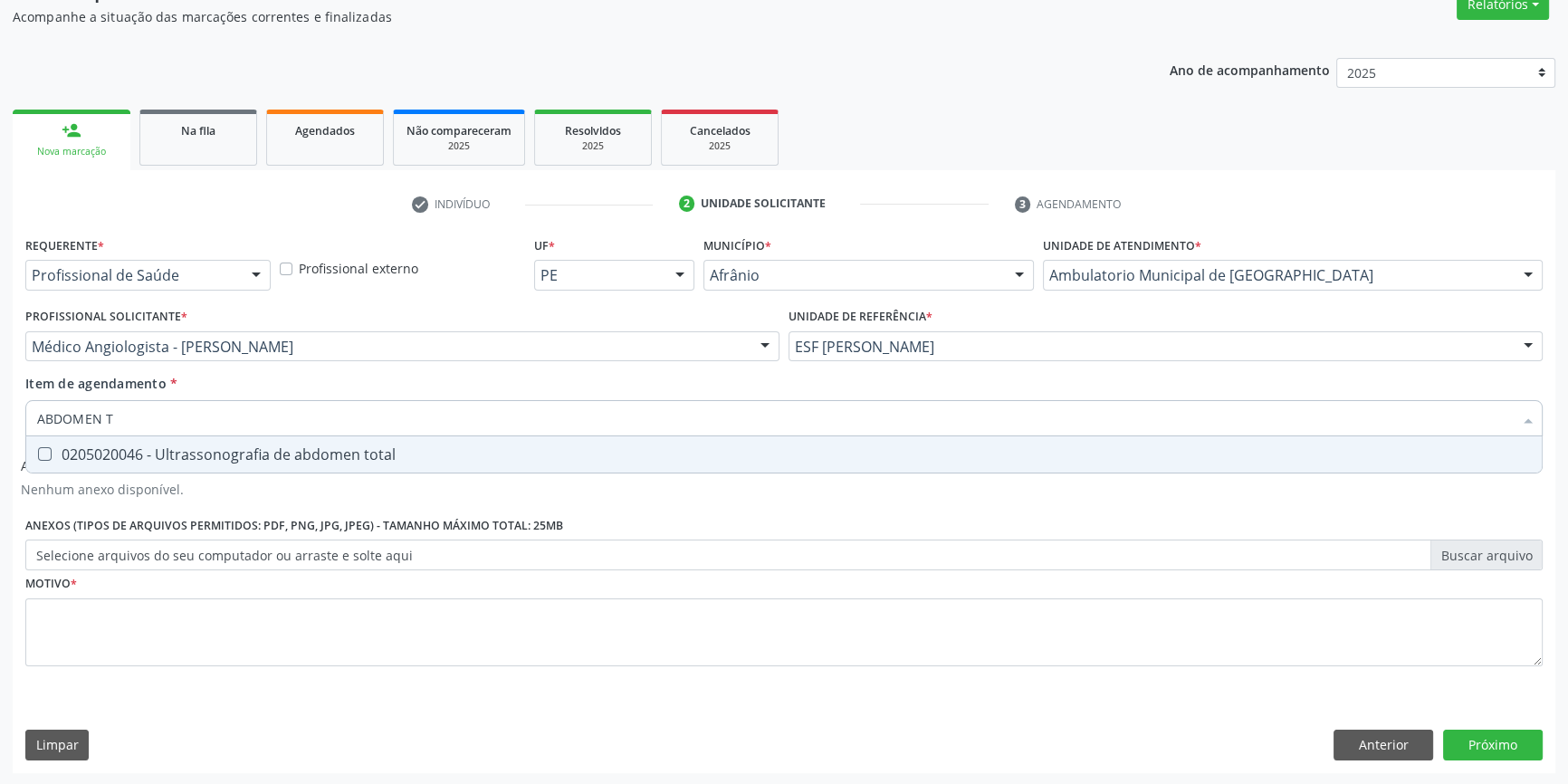
type input "ABDOMEN TO"
click at [207, 451] on div "0205020046 - Ultrassonografia de abdomen total" at bounding box center [784, 454] width 1493 height 14
checkbox total "true"
click at [242, 573] on div "Requerente * Profissional de Saúde Profissional de Saúde Paciente Nenhum result…" at bounding box center [784, 461] width 1517 height 459
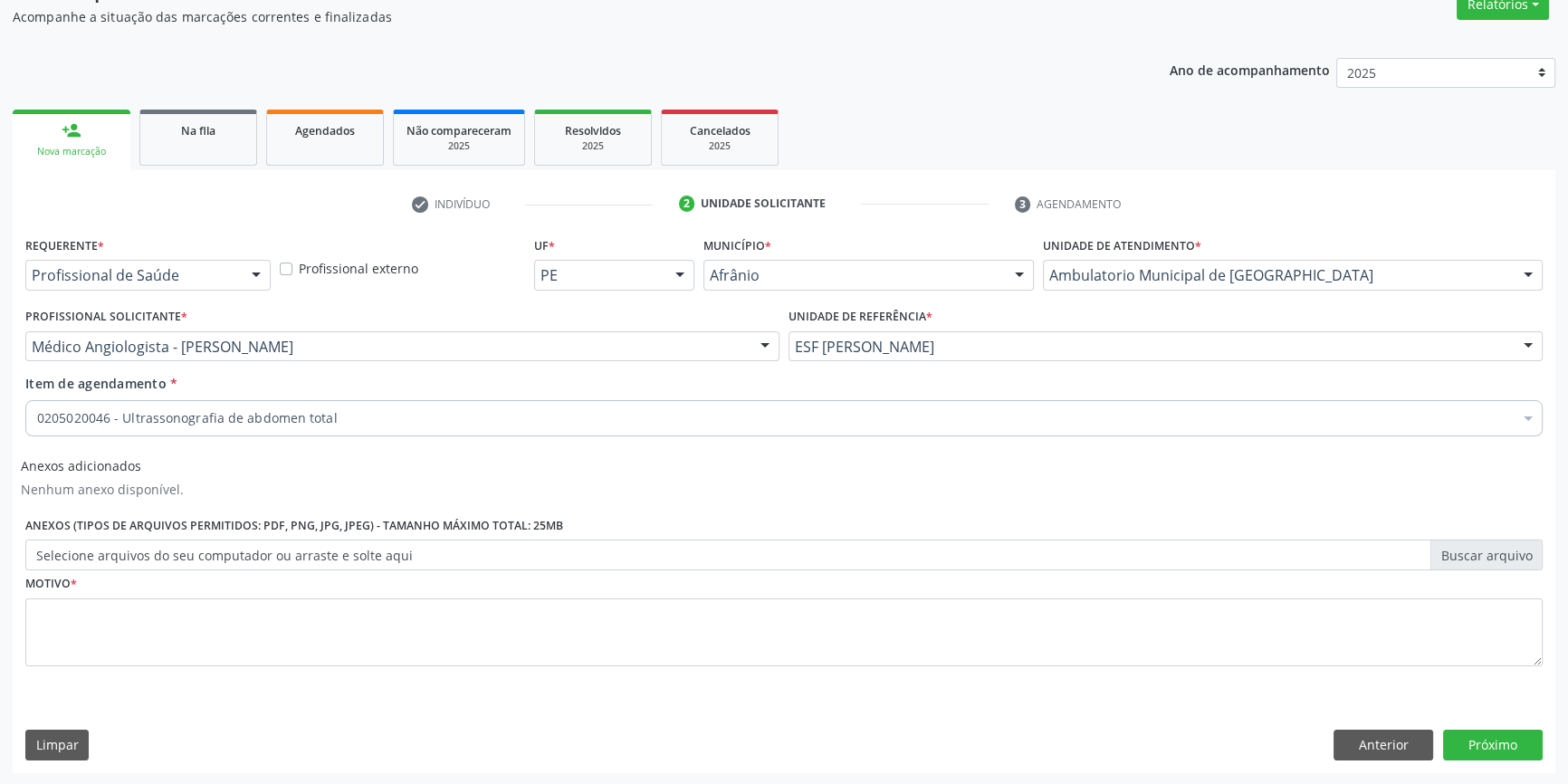
click at [240, 628] on div "0604320140 - Abatacepte 125 mg injetável (por seringa preenchida)" at bounding box center [784, 635] width 1493 height 14
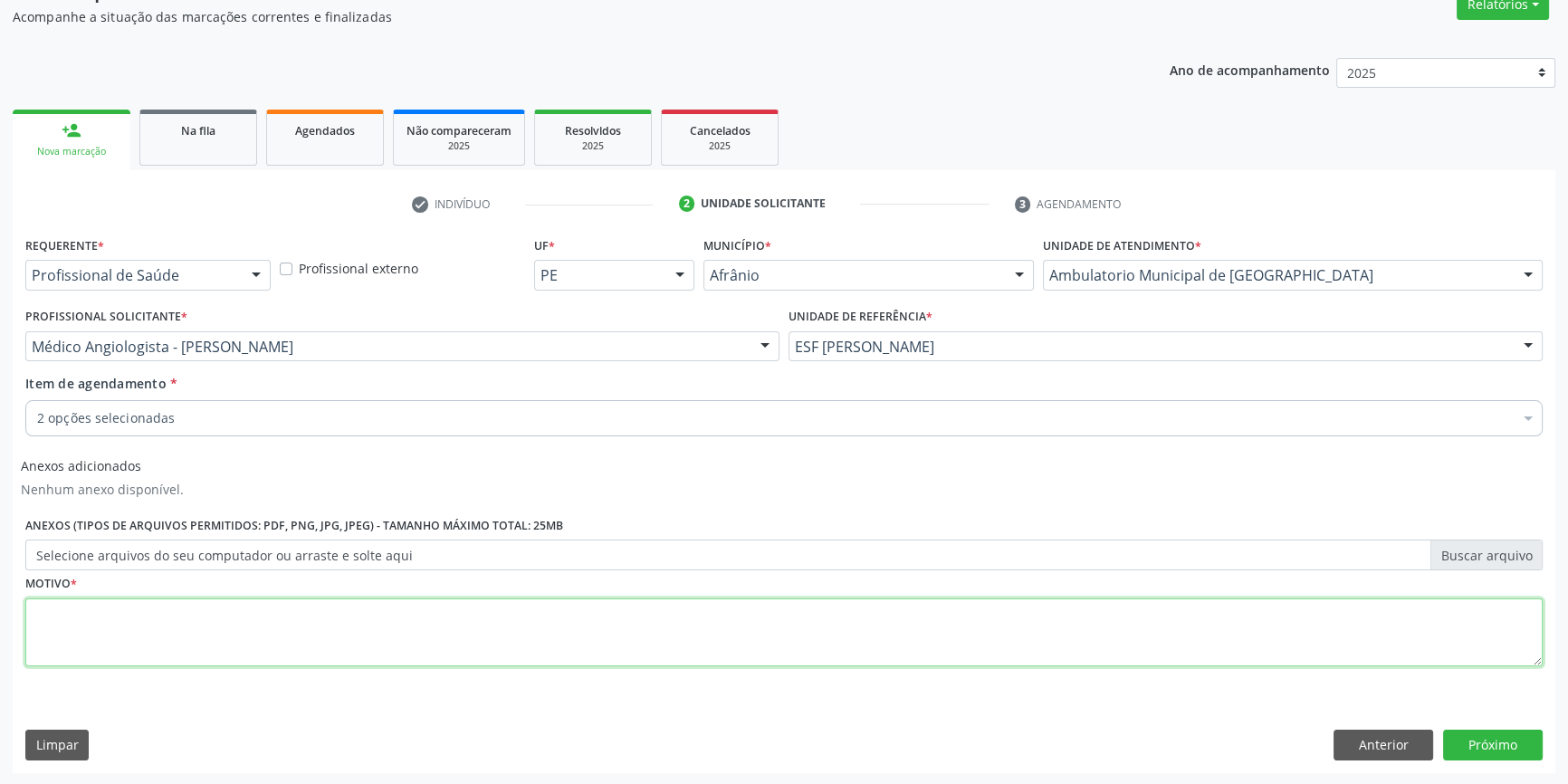
click at [240, 628] on textarea at bounding box center [784, 632] width 1517 height 69
type textarea ","
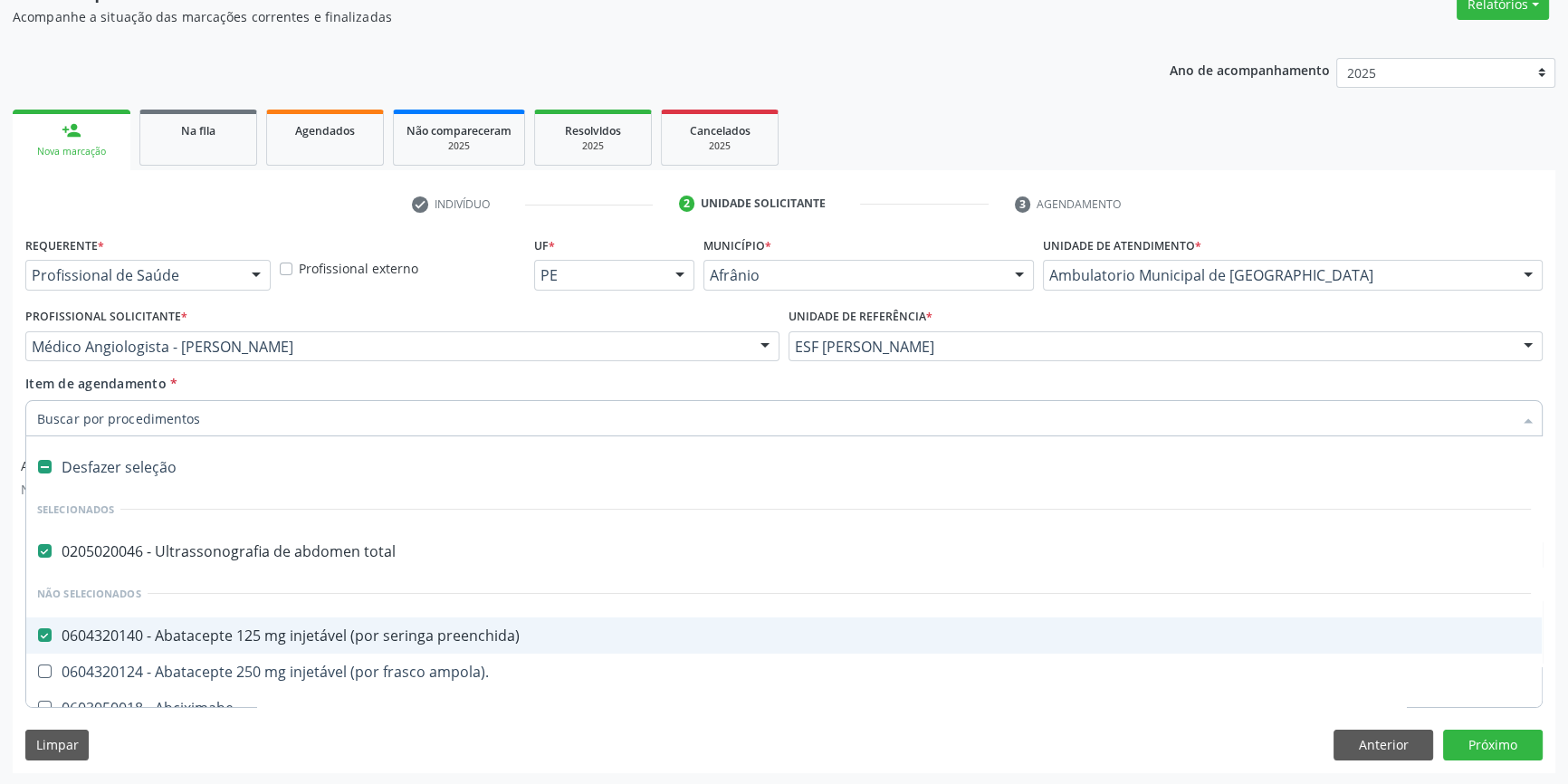
click at [264, 628] on div "0604320140 - Abatacepte 125 mg injetável (por seringa preenchida)" at bounding box center [784, 635] width 1493 height 14
checkbox preenchida\) "false"
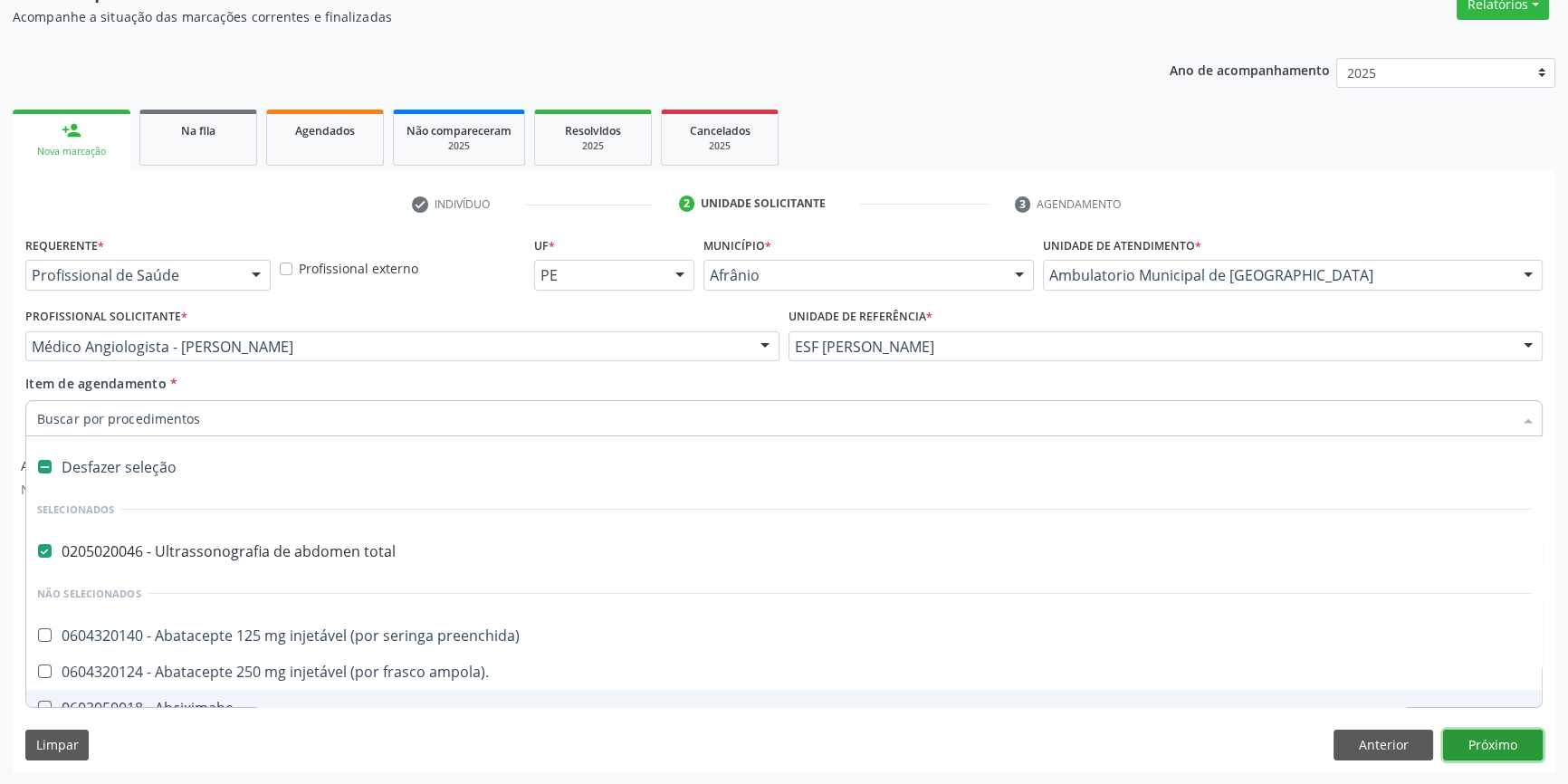
click at [1535, 745] on button "Próximo" at bounding box center [1493, 745] width 99 height 31
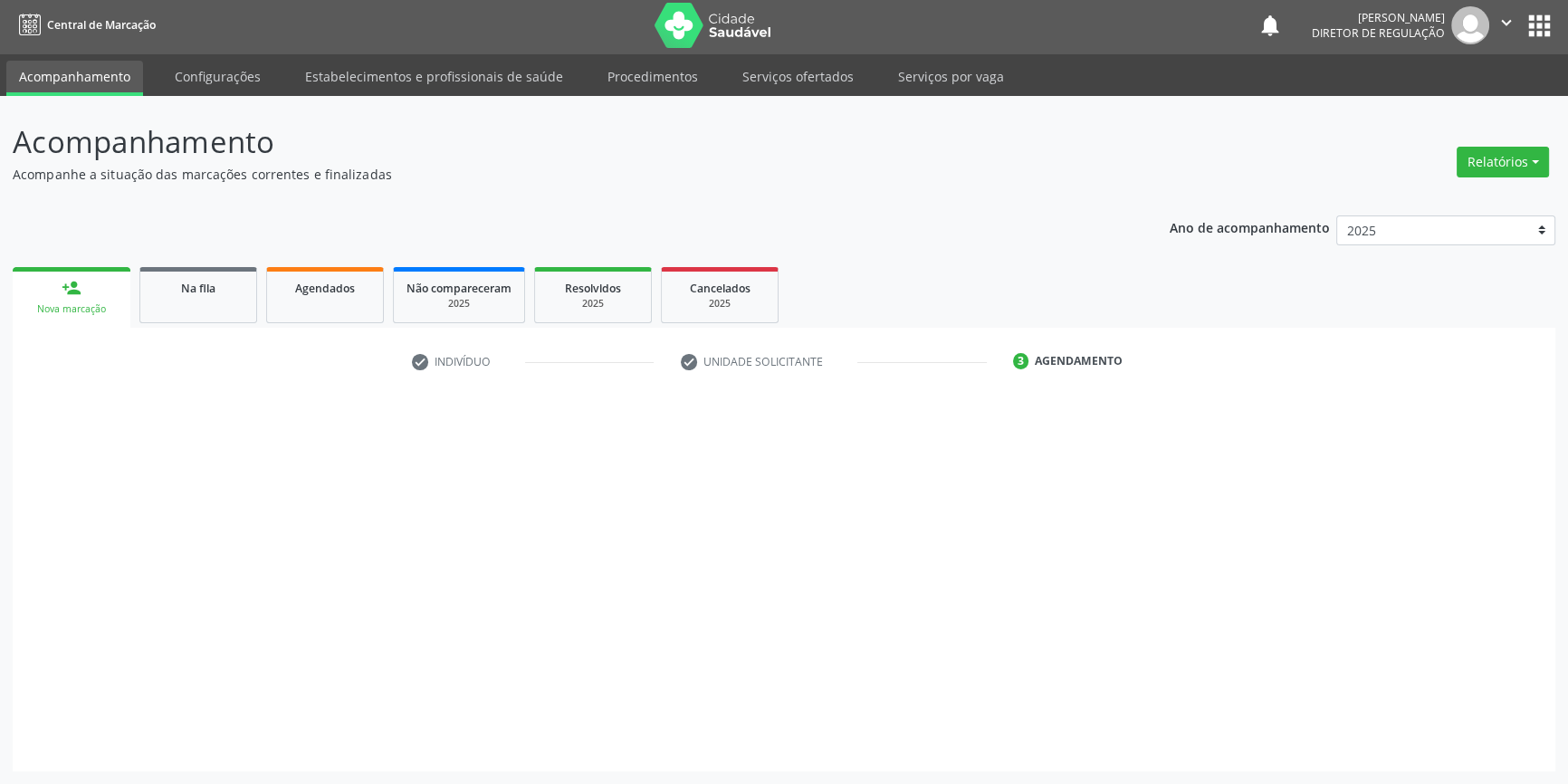
scroll to position [2, 0]
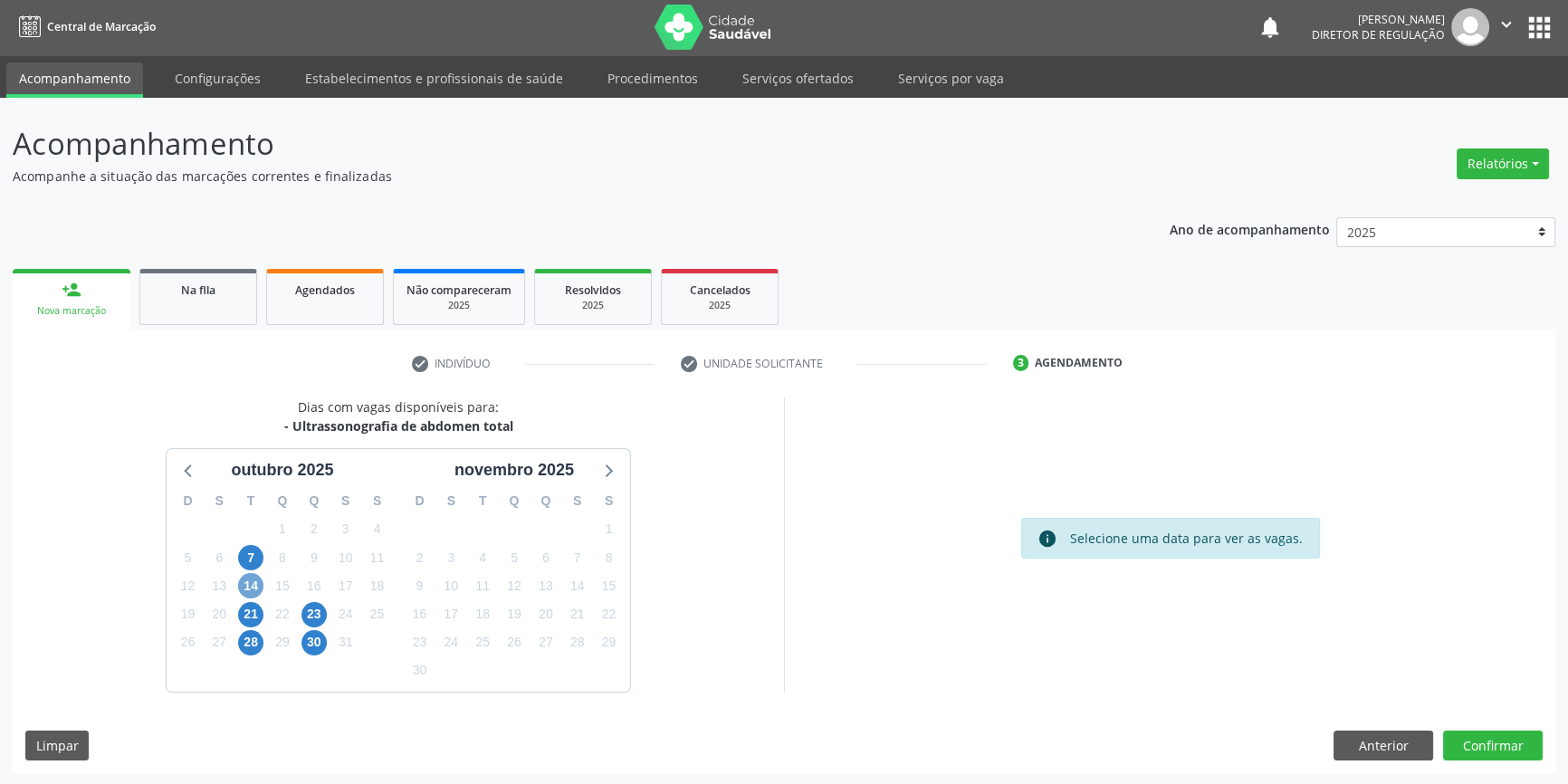
click at [251, 588] on span "14" at bounding box center [250, 585] width 26 height 26
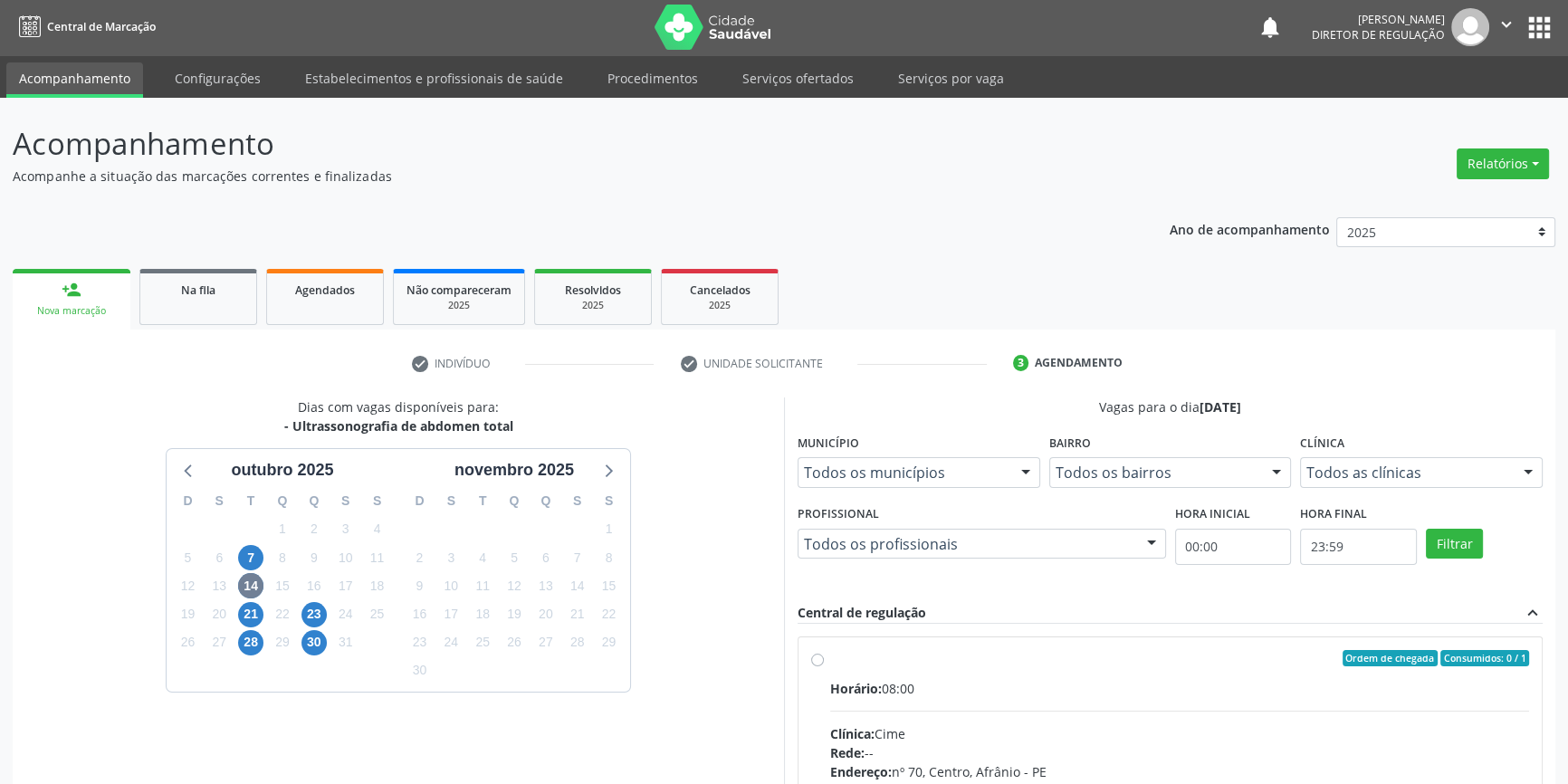
click at [824, 666] on input "Ordem de chegada Consumidos: 0 / 1 Horário: 08:00 Clínica: Cime Rede: -- Endere…" at bounding box center [817, 657] width 12 height 16
radio input "true"
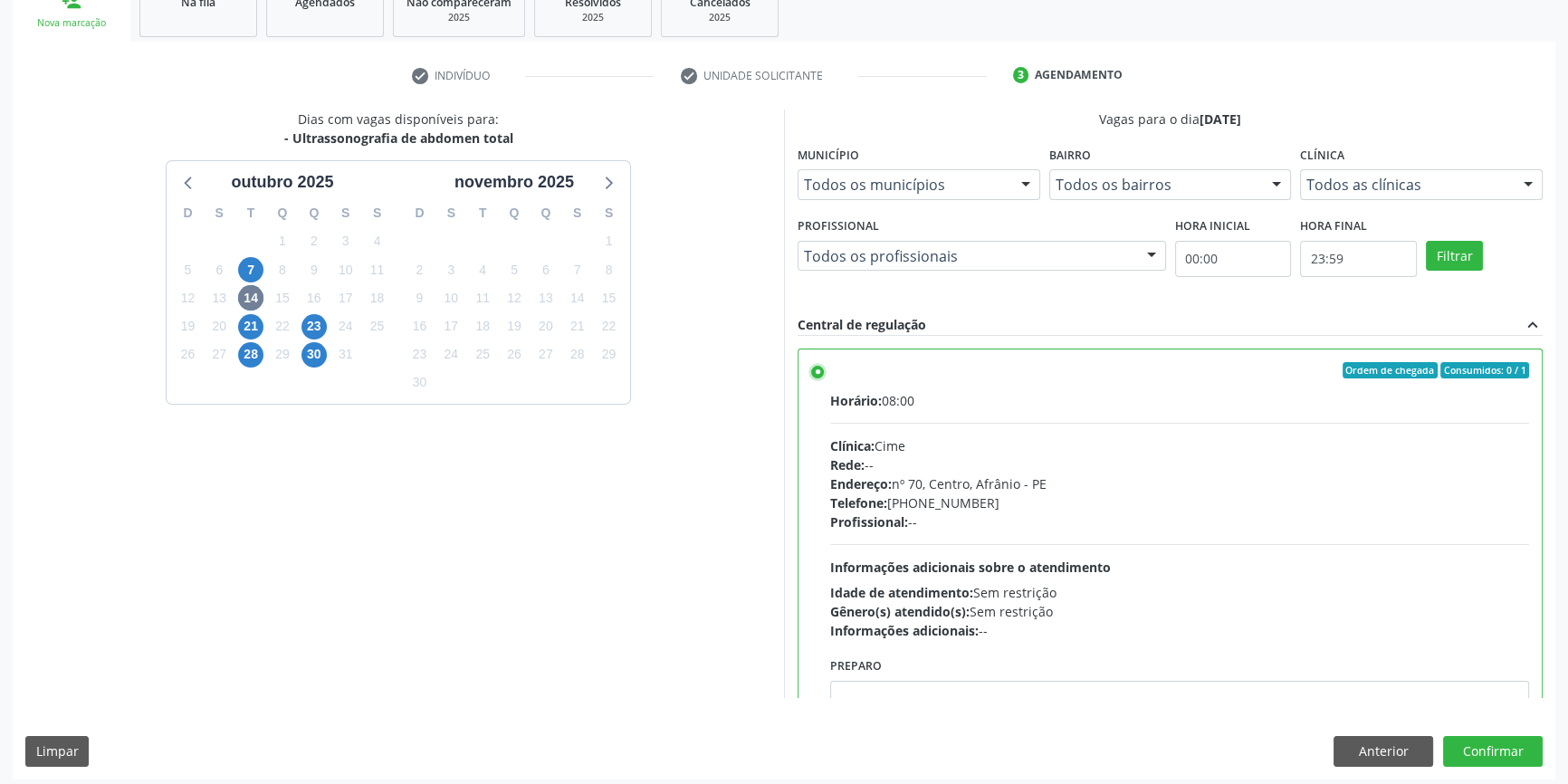
scroll to position [296, 0]
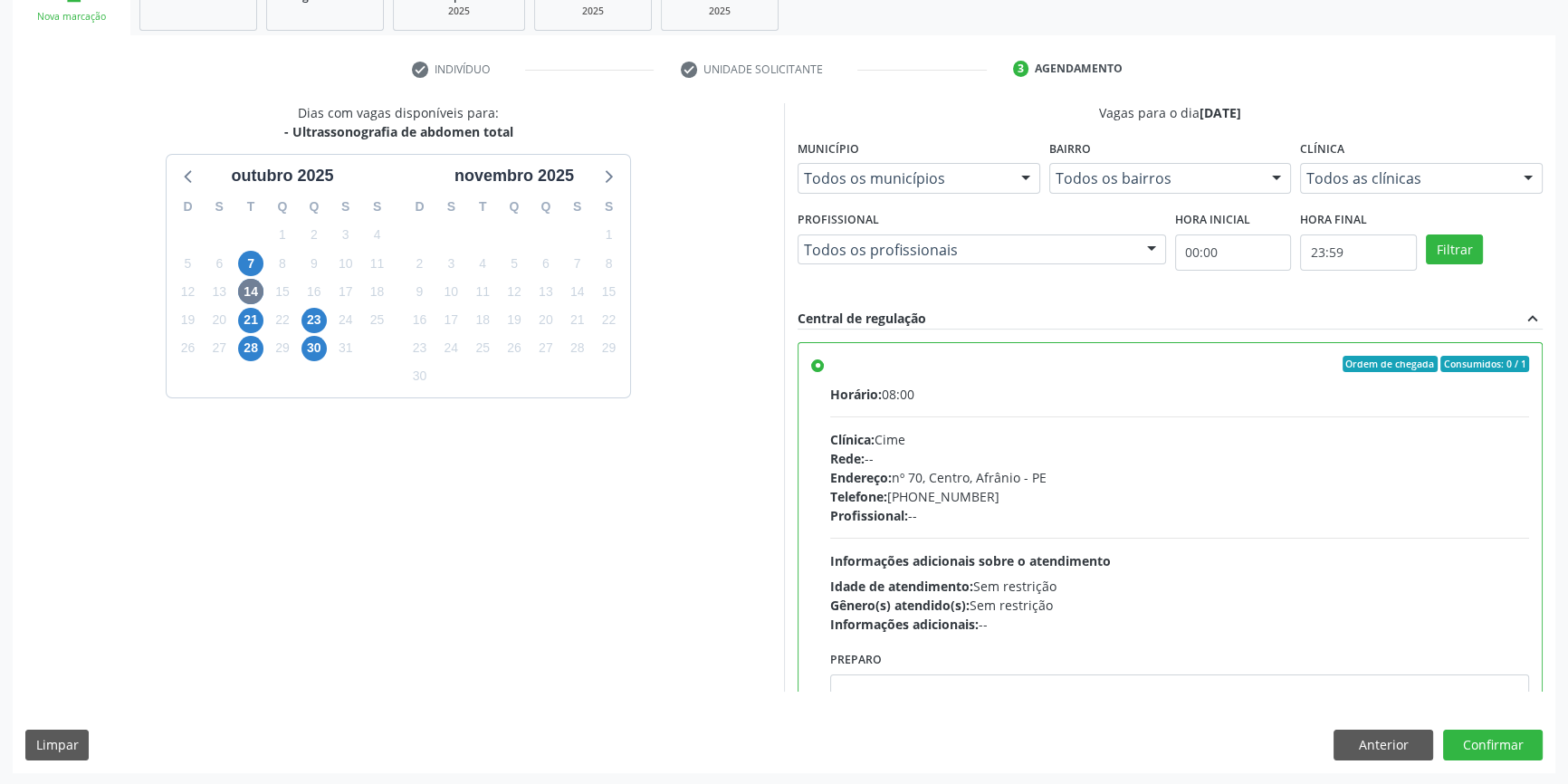
click at [1480, 717] on div "Dias com vagas disponíveis para: - Ultrassonografia de abdomen total [DATE] D S…" at bounding box center [784, 437] width 1542 height 668
click at [1479, 730] on button "Confirmar" at bounding box center [1493, 745] width 99 height 31
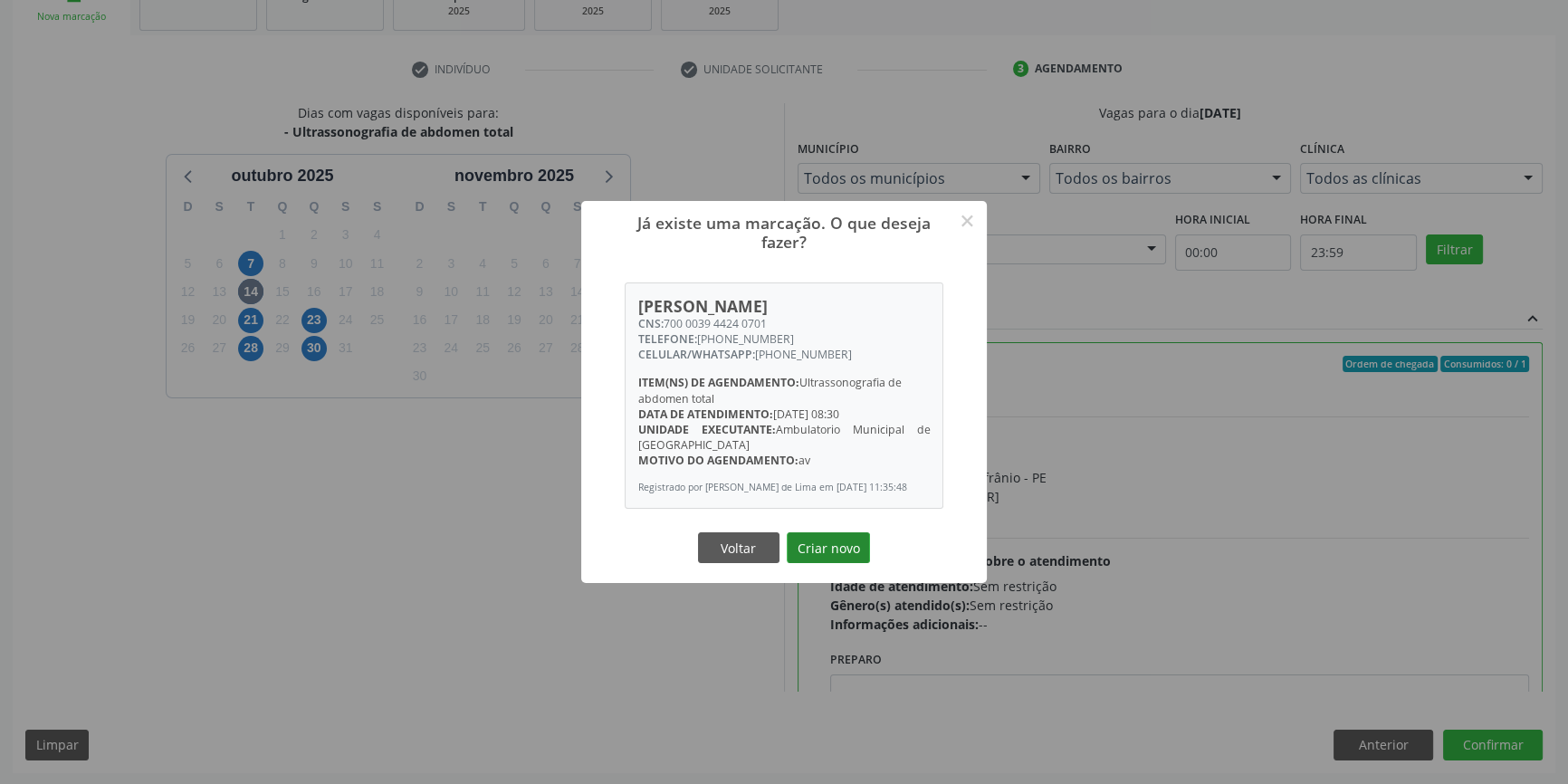
click at [854, 553] on button "Criar novo" at bounding box center [827, 547] width 83 height 31
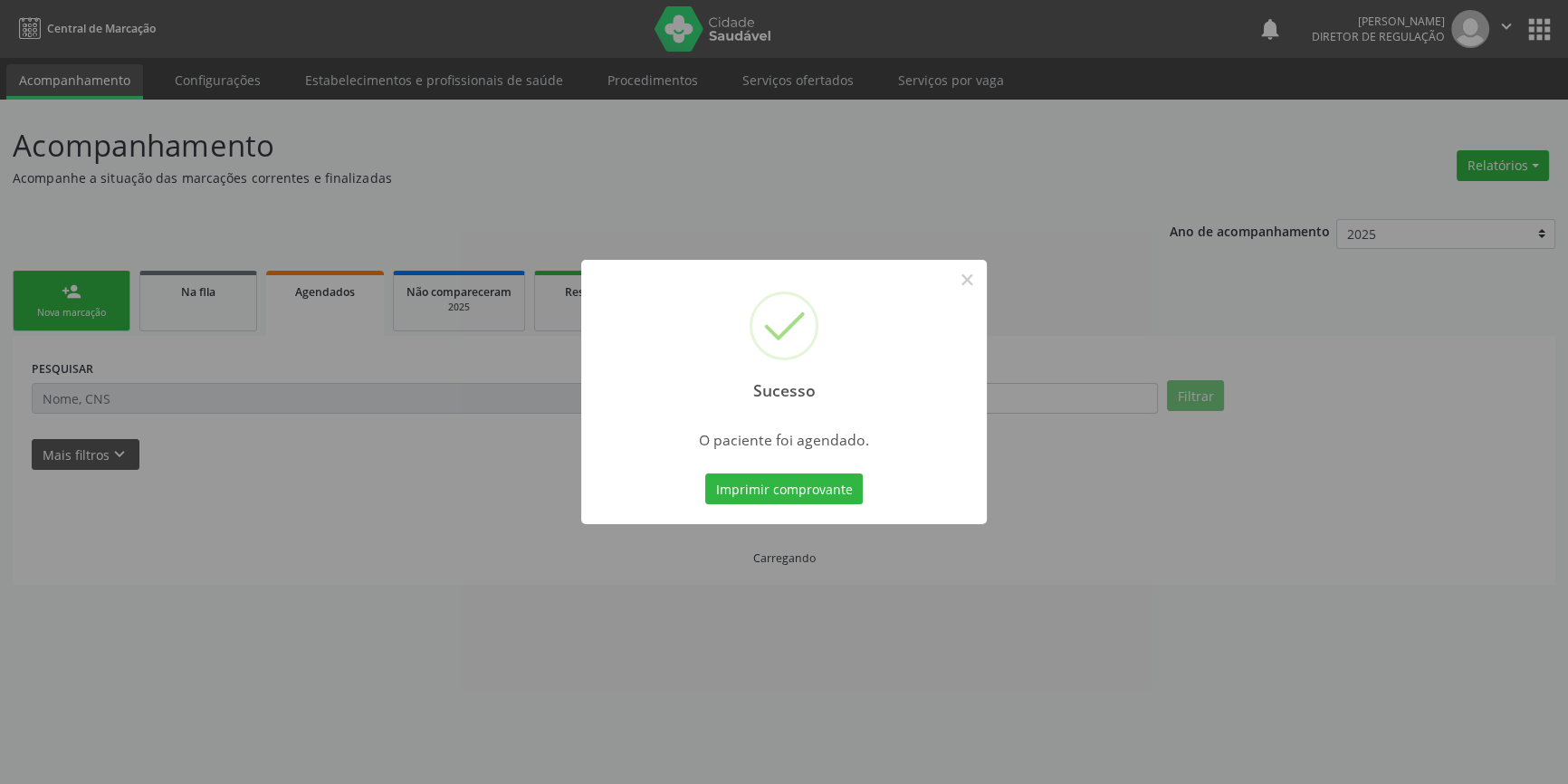
scroll to position [0, 0]
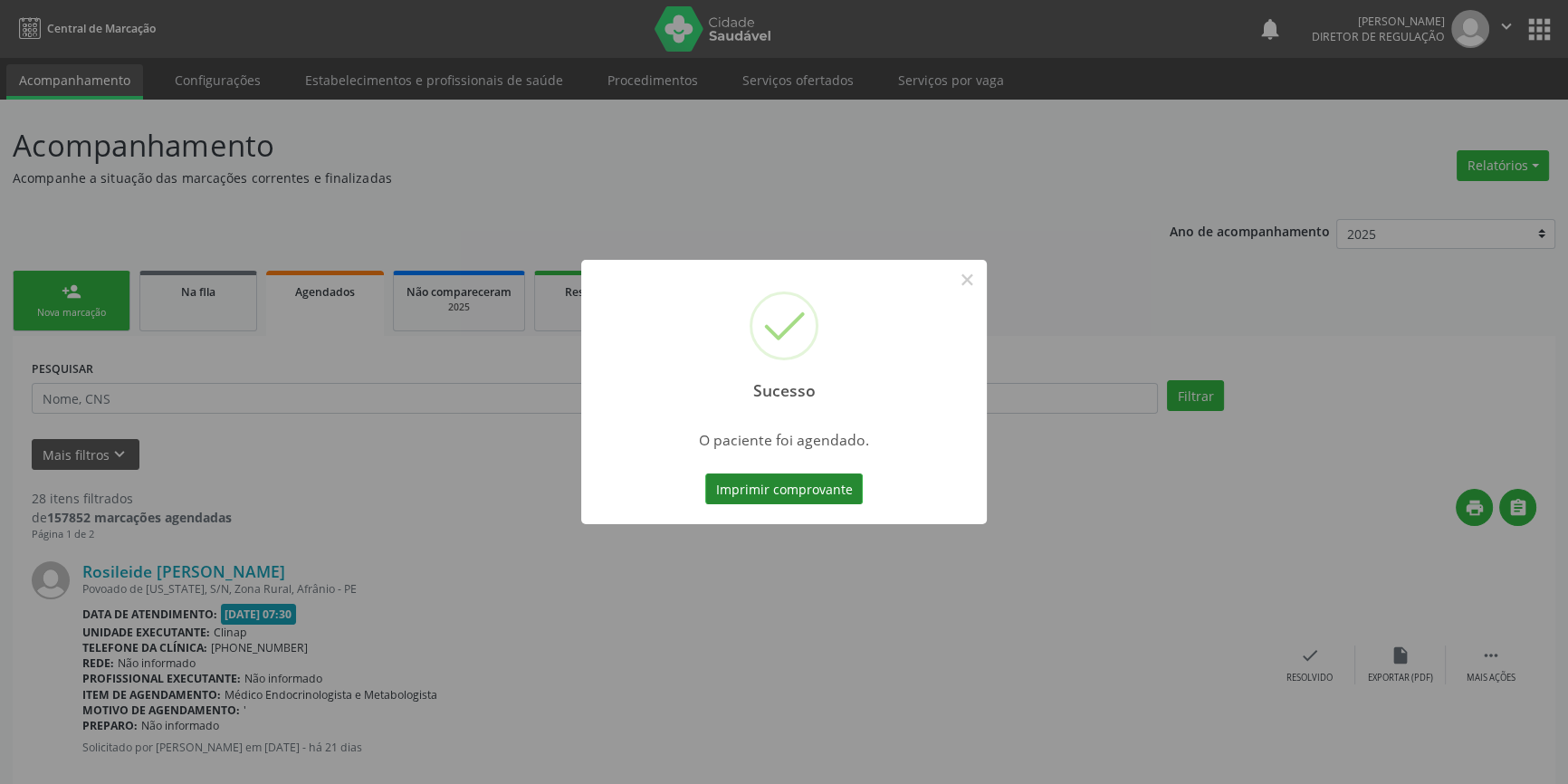
click at [830, 496] on button "Imprimir comprovante" at bounding box center [784, 489] width 158 height 31
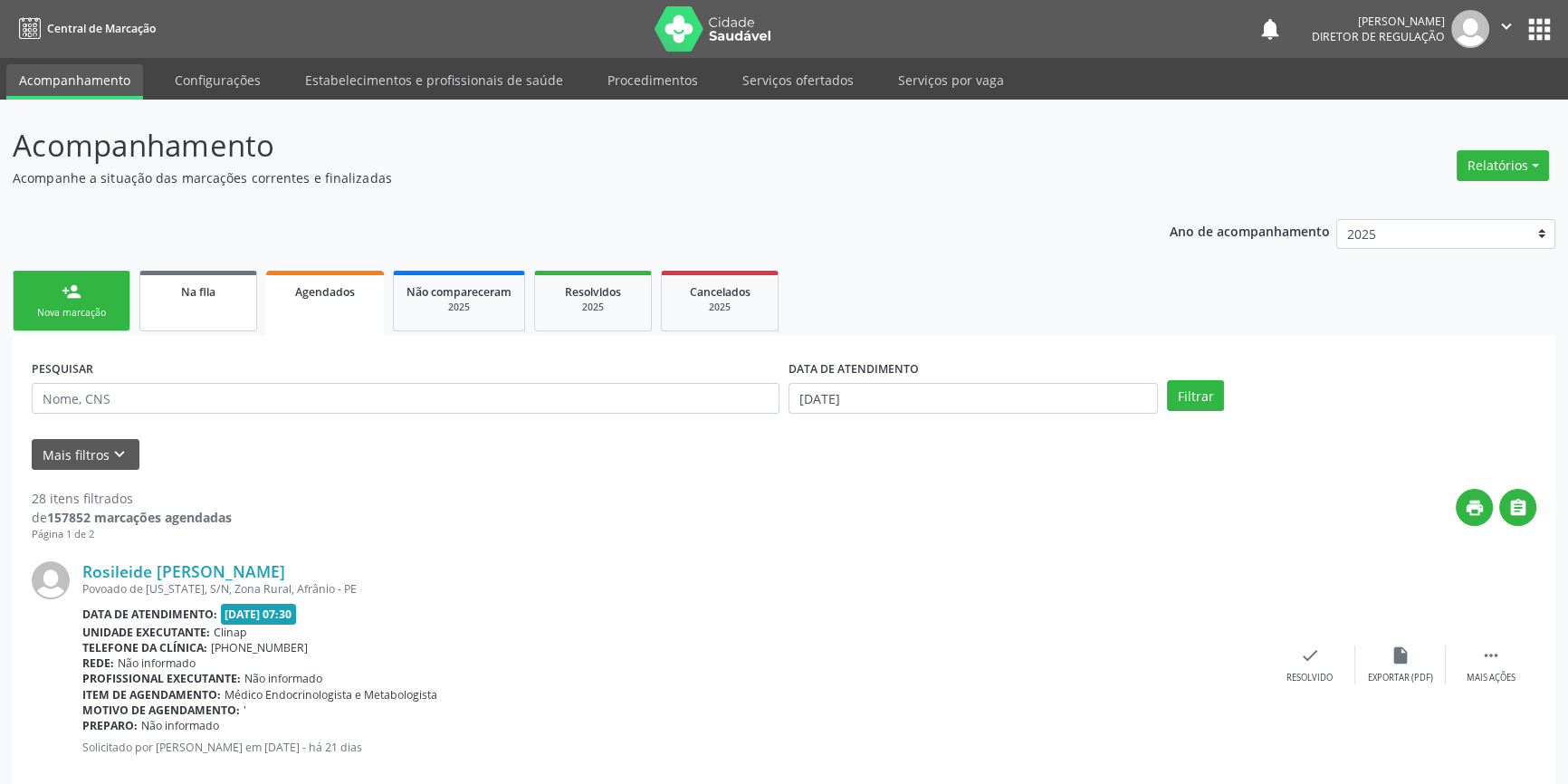
click at [192, 274] on link "Na fila" at bounding box center [198, 300] width 118 height 60
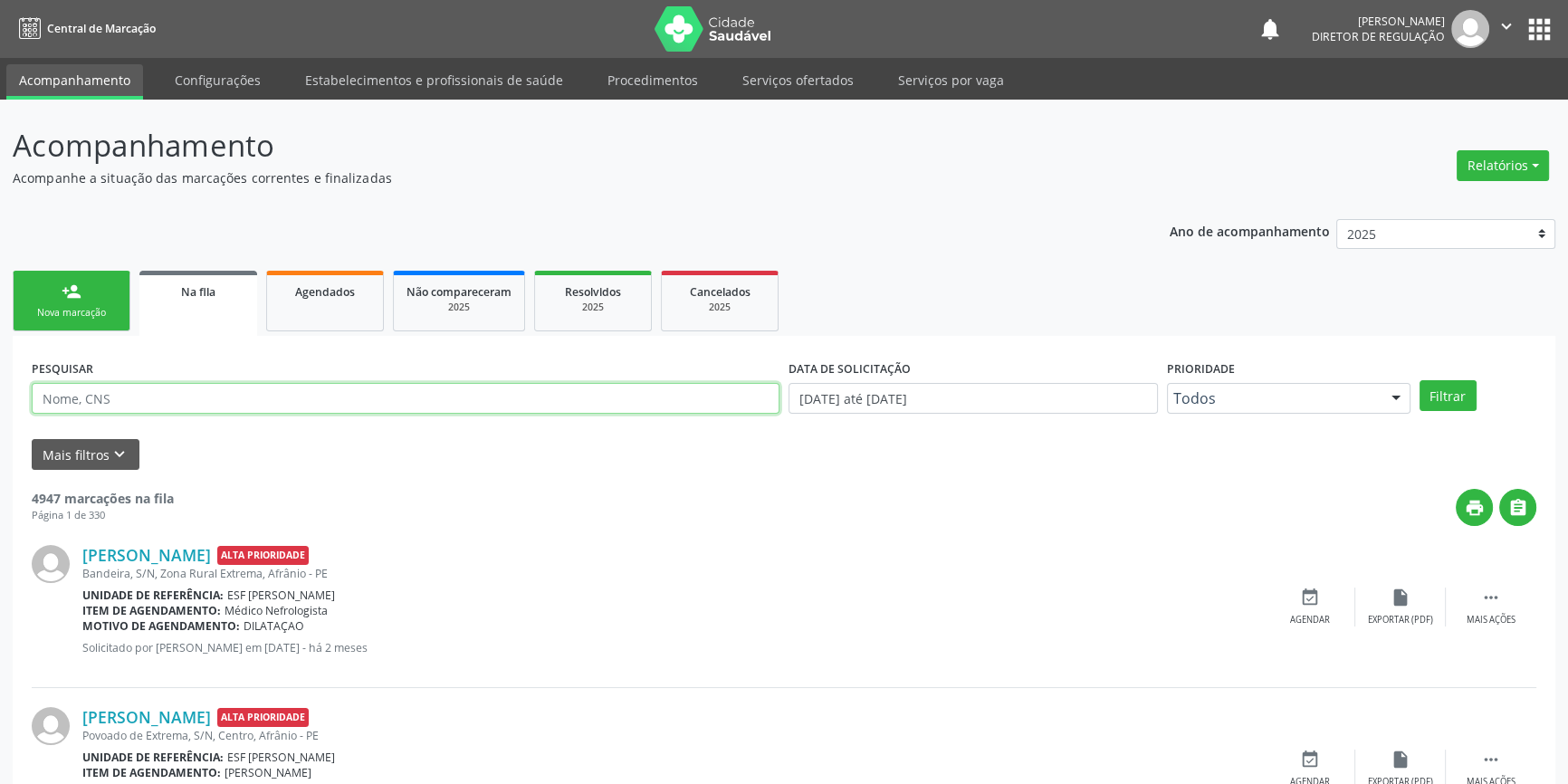
click at [212, 397] on input "text" at bounding box center [405, 398] width 748 height 31
type input "[PERSON_NAME] DO CARMO NUNES"
click at [1457, 388] on button "Filtrar" at bounding box center [1449, 395] width 57 height 31
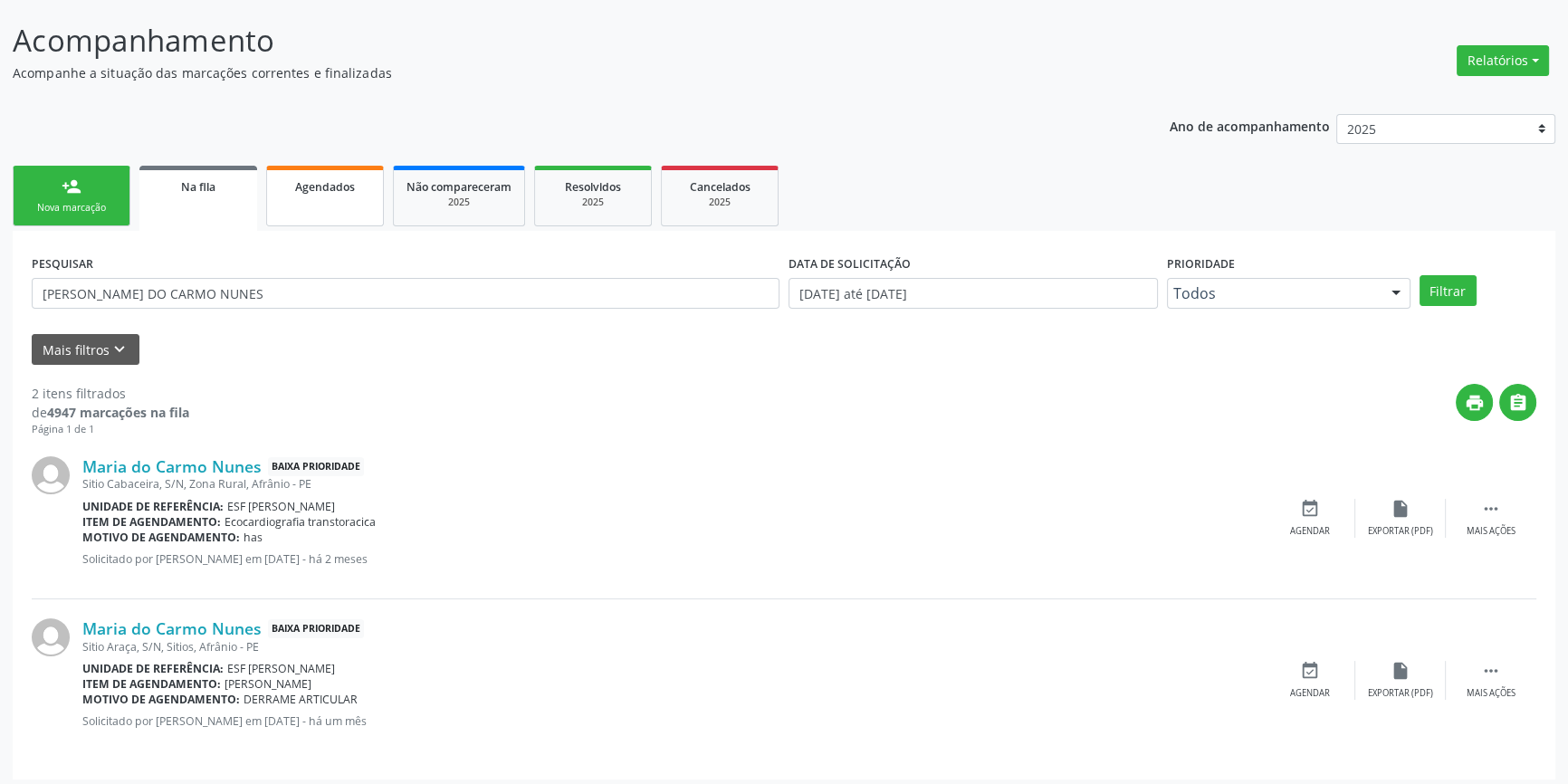
scroll to position [112, 0]
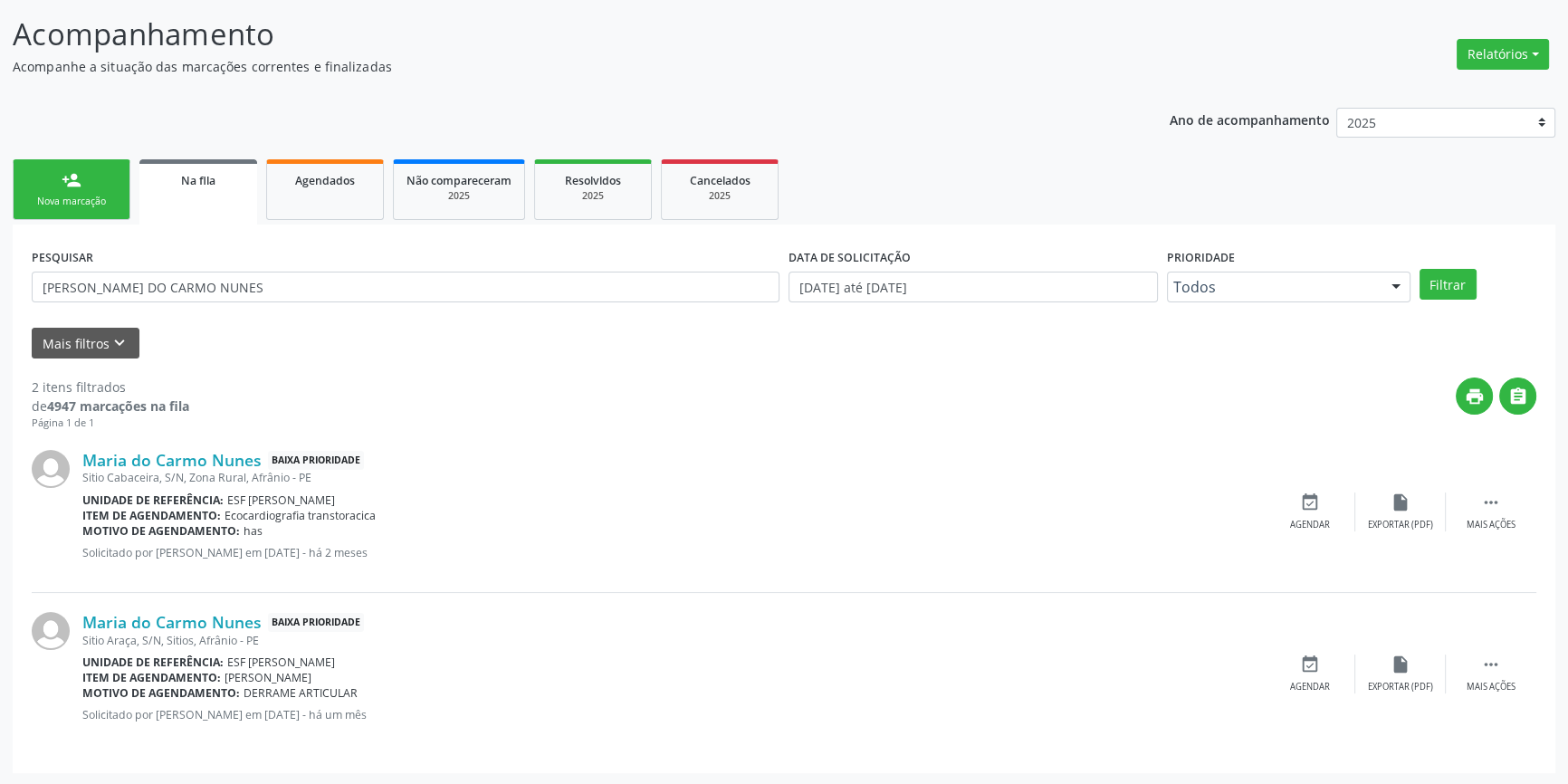
click at [211, 470] on div "Sitio Cabaceira, S/N, Zona Rural, Afrânio - PE" at bounding box center [673, 477] width 1182 height 15
click at [209, 467] on link "Maria do Carmo Nunes" at bounding box center [172, 459] width 180 height 20
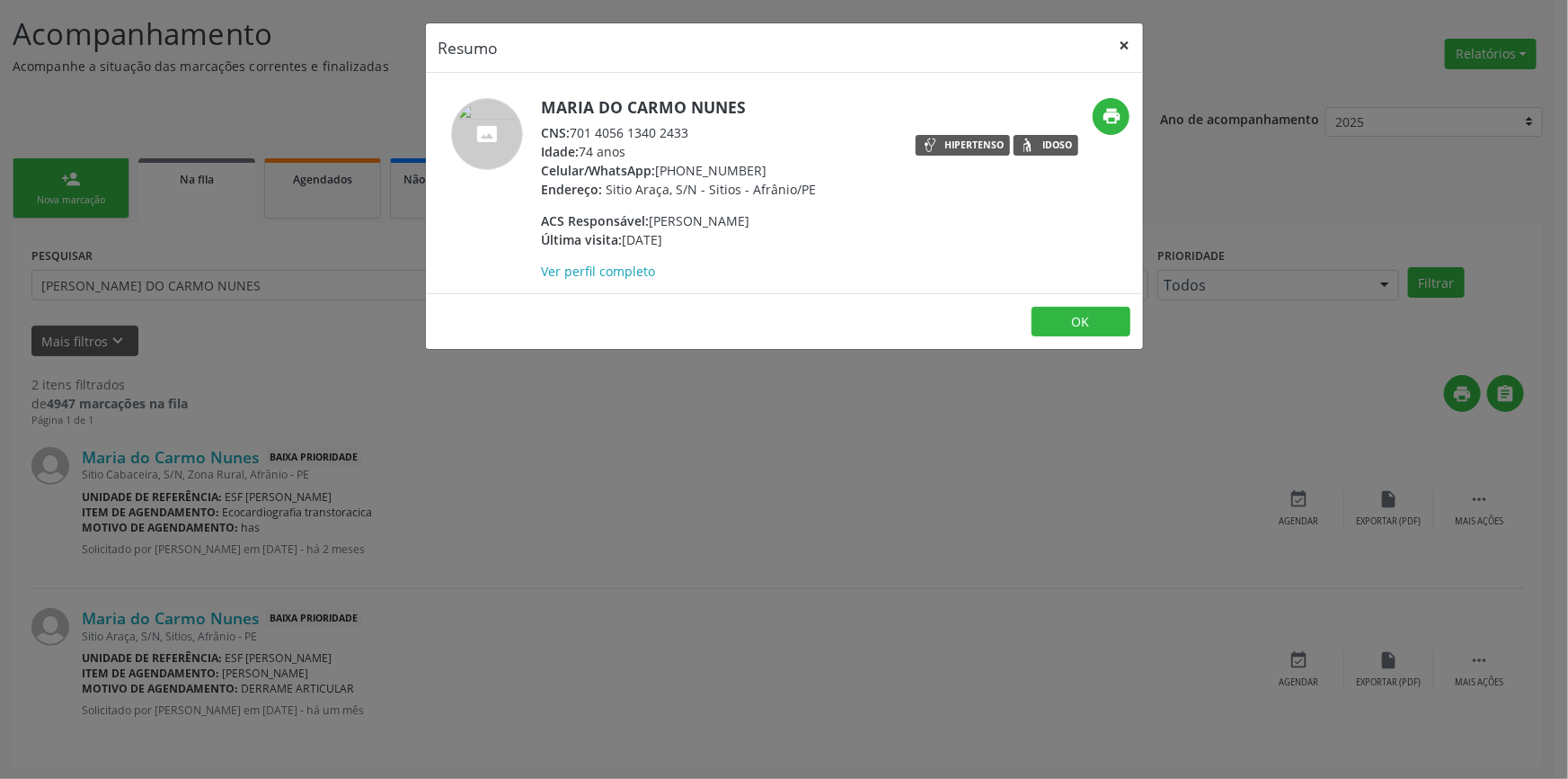
drag, startPoint x: 1116, startPoint y: 53, endPoint x: 1125, endPoint y: 43, distance: 13.5
click at [1117, 49] on button "×" at bounding box center [1125, 46] width 36 height 44
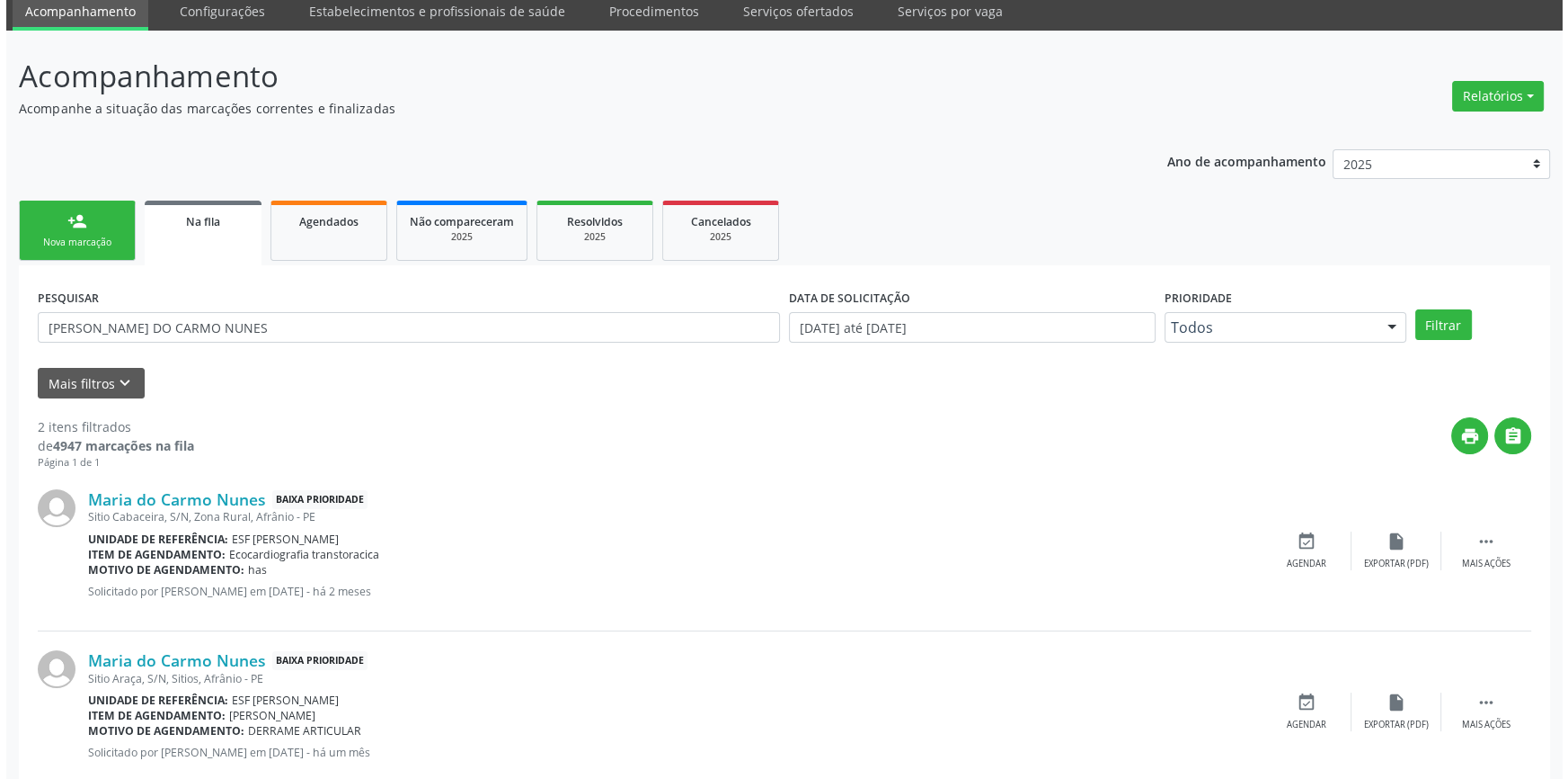
scroll to position [0, 0]
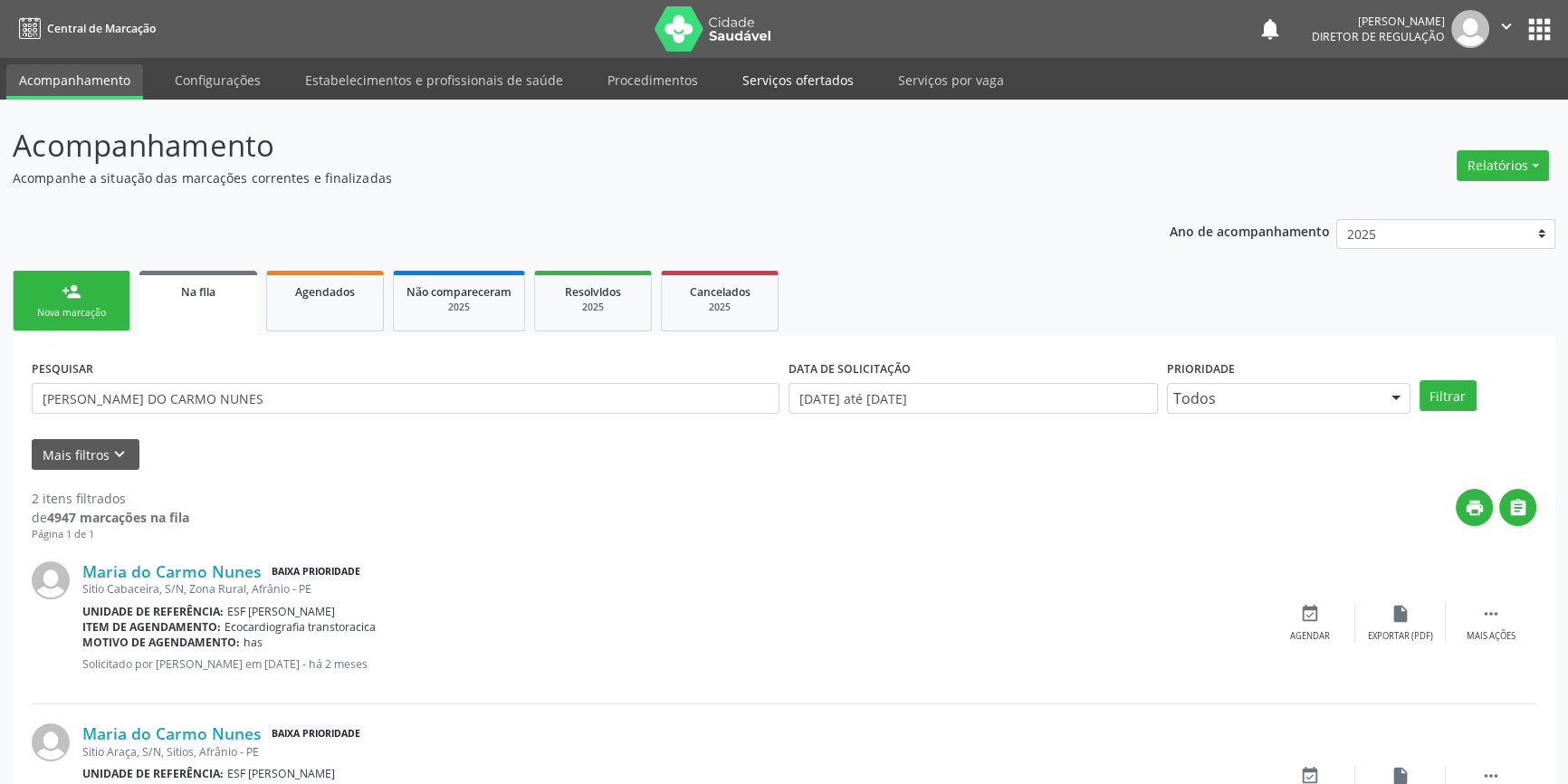
click at [804, 76] on link "Serviços ofertados" at bounding box center [798, 79] width 137 height 32
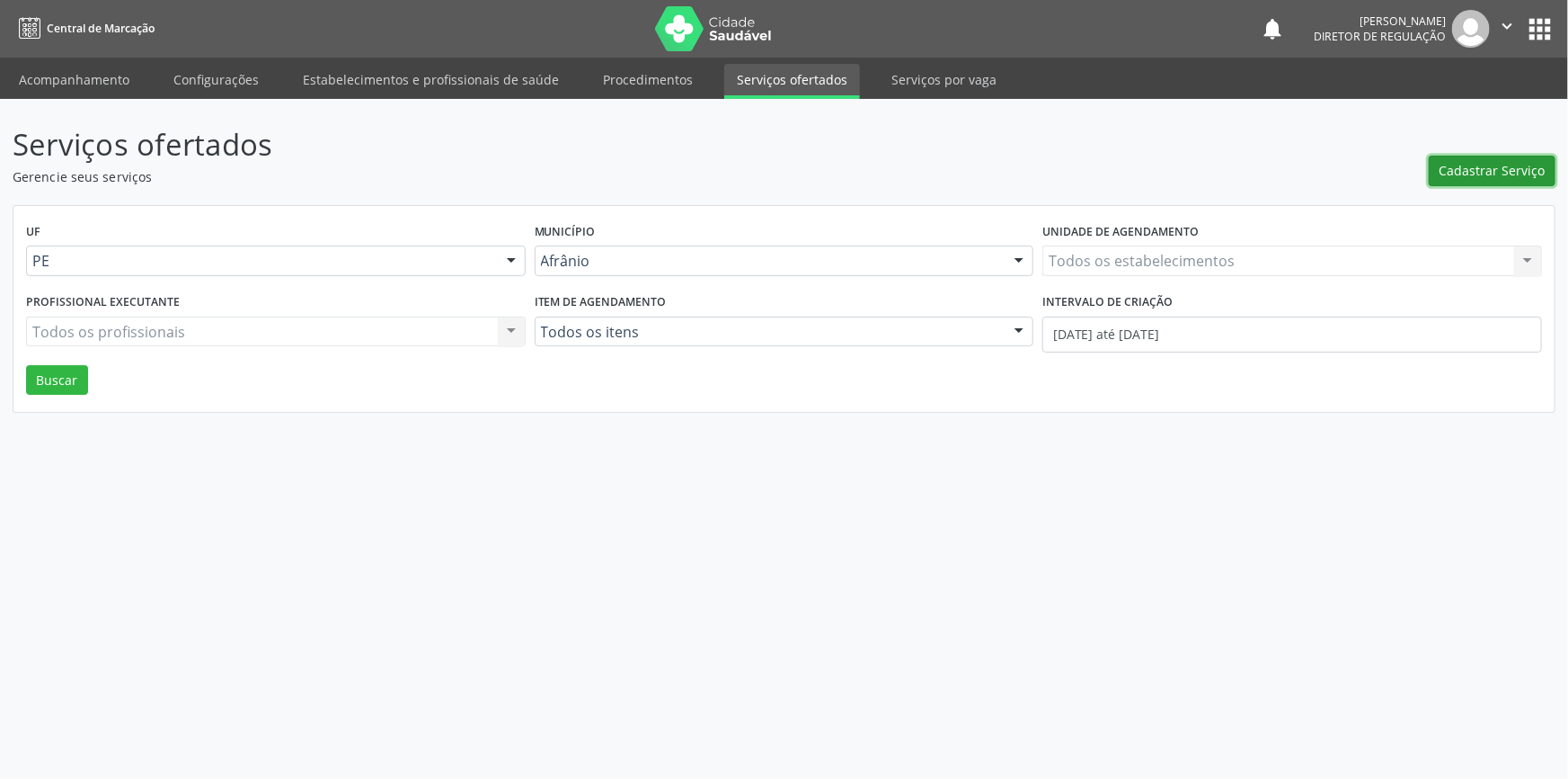
click at [1447, 172] on span "Cadastrar Serviço" at bounding box center [1493, 171] width 106 height 19
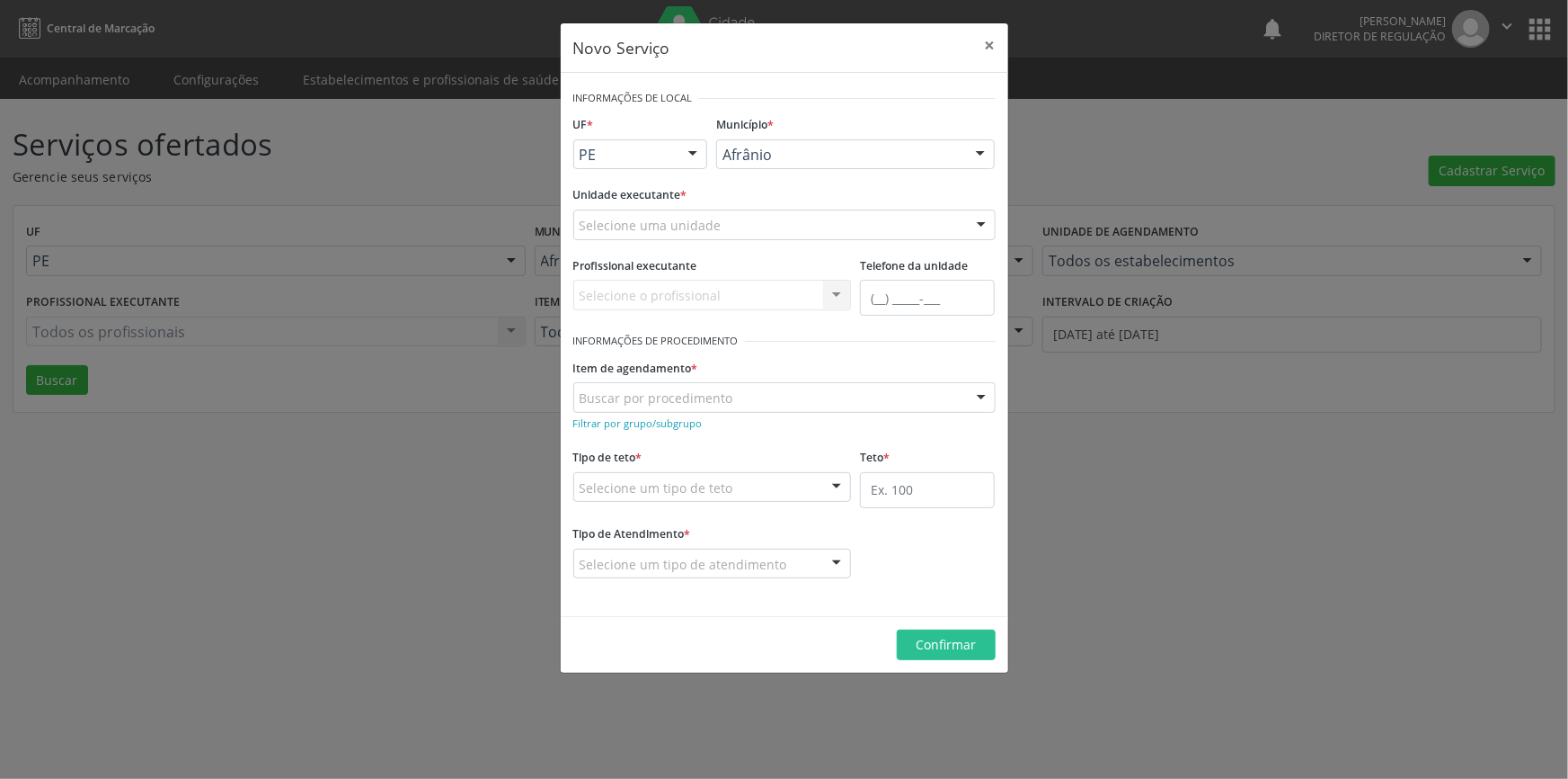
click at [802, 241] on div "Unidade executante * Selecione uma unidade Academia da Saude de Afranio Academi…" at bounding box center [784, 216] width 432 height 70
click at [825, 213] on div "Selecione uma unidade" at bounding box center [784, 225] width 422 height 30
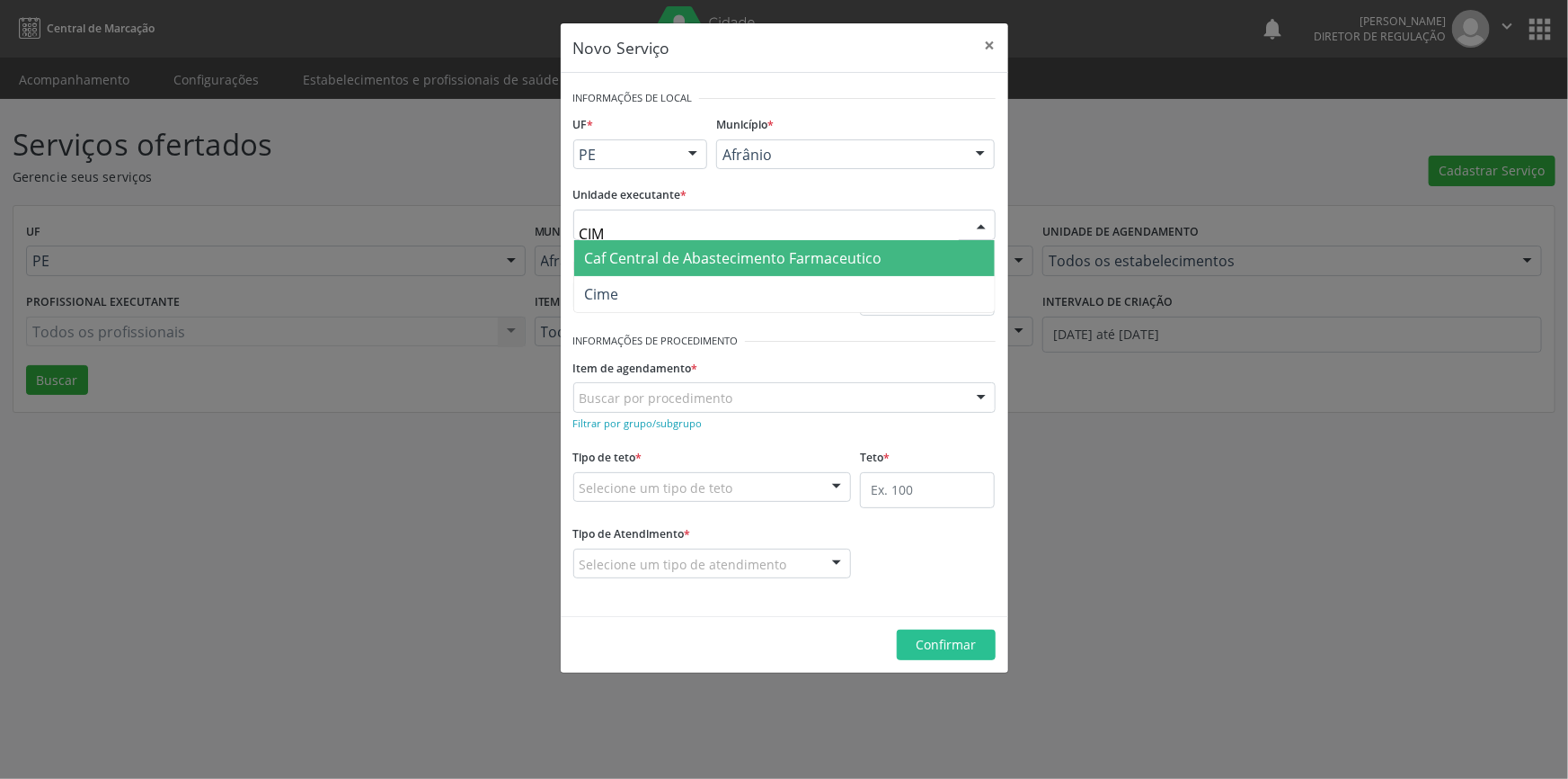
type input "CIME"
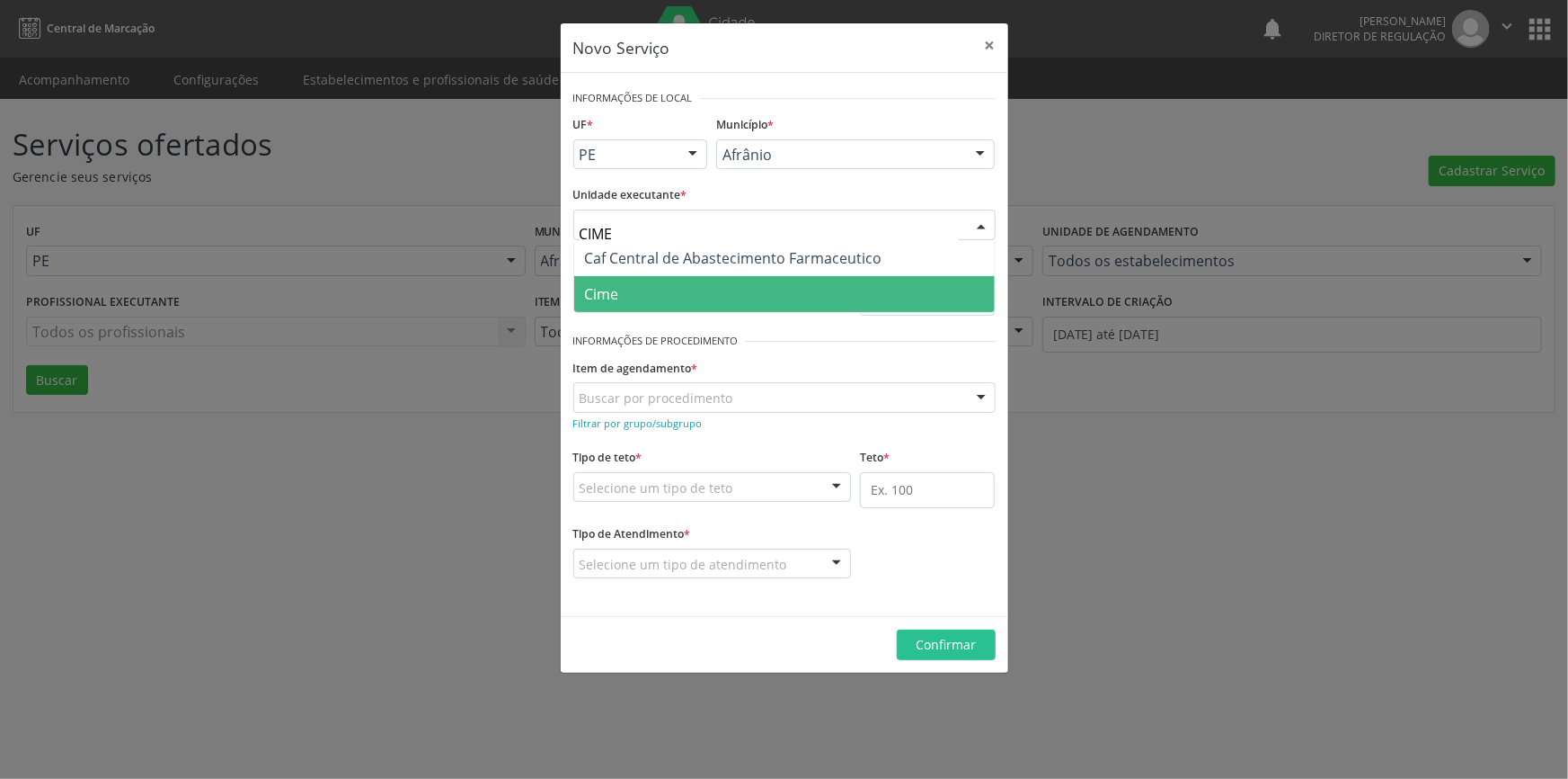
click at [692, 285] on span "Cime" at bounding box center [784, 294] width 420 height 36
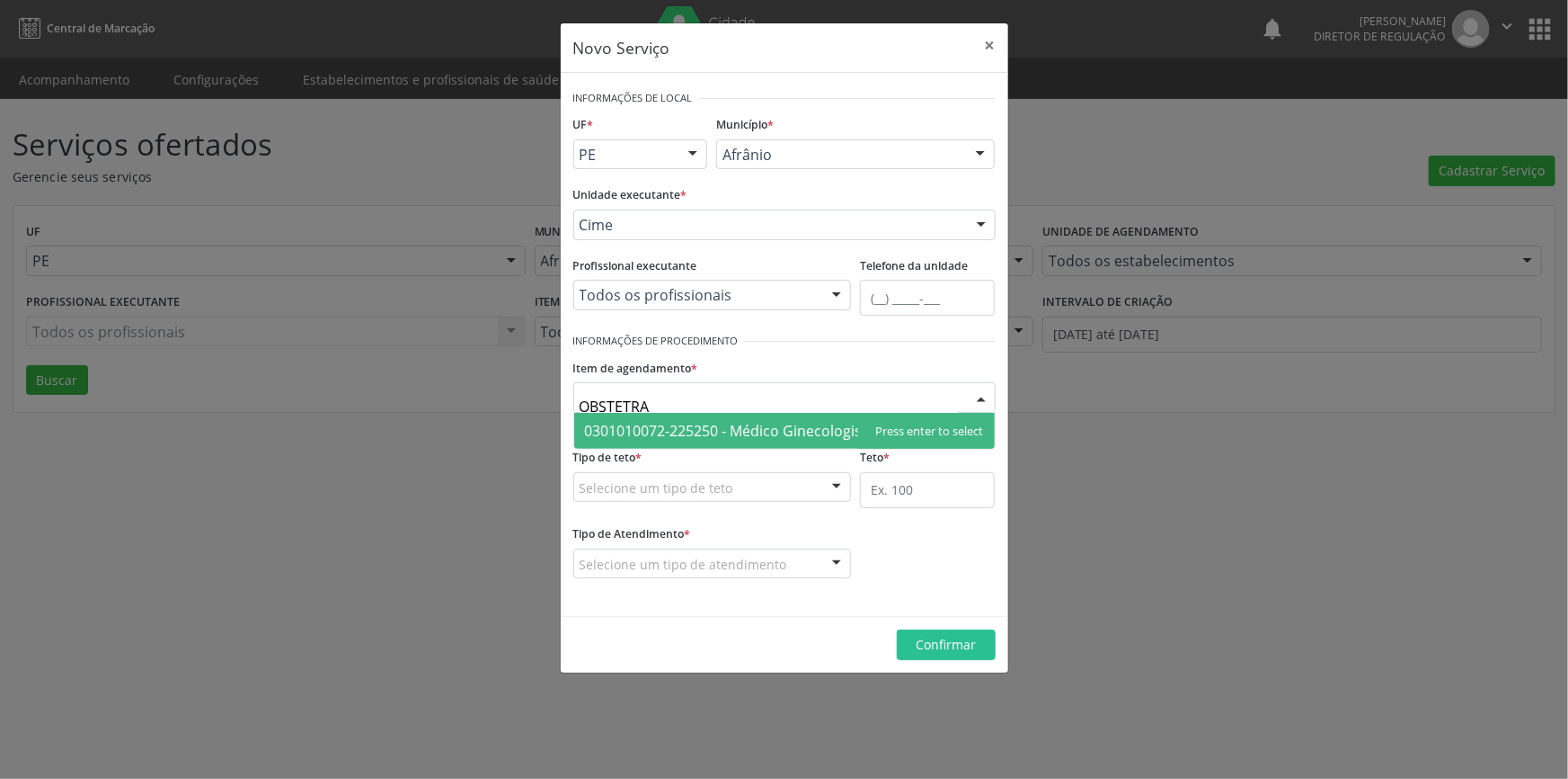
click at [711, 436] on span "0301010072-225250 - Médico Ginecologista e Obstetra" at bounding box center [768, 430] width 367 height 20
type input "OBSTETRA"
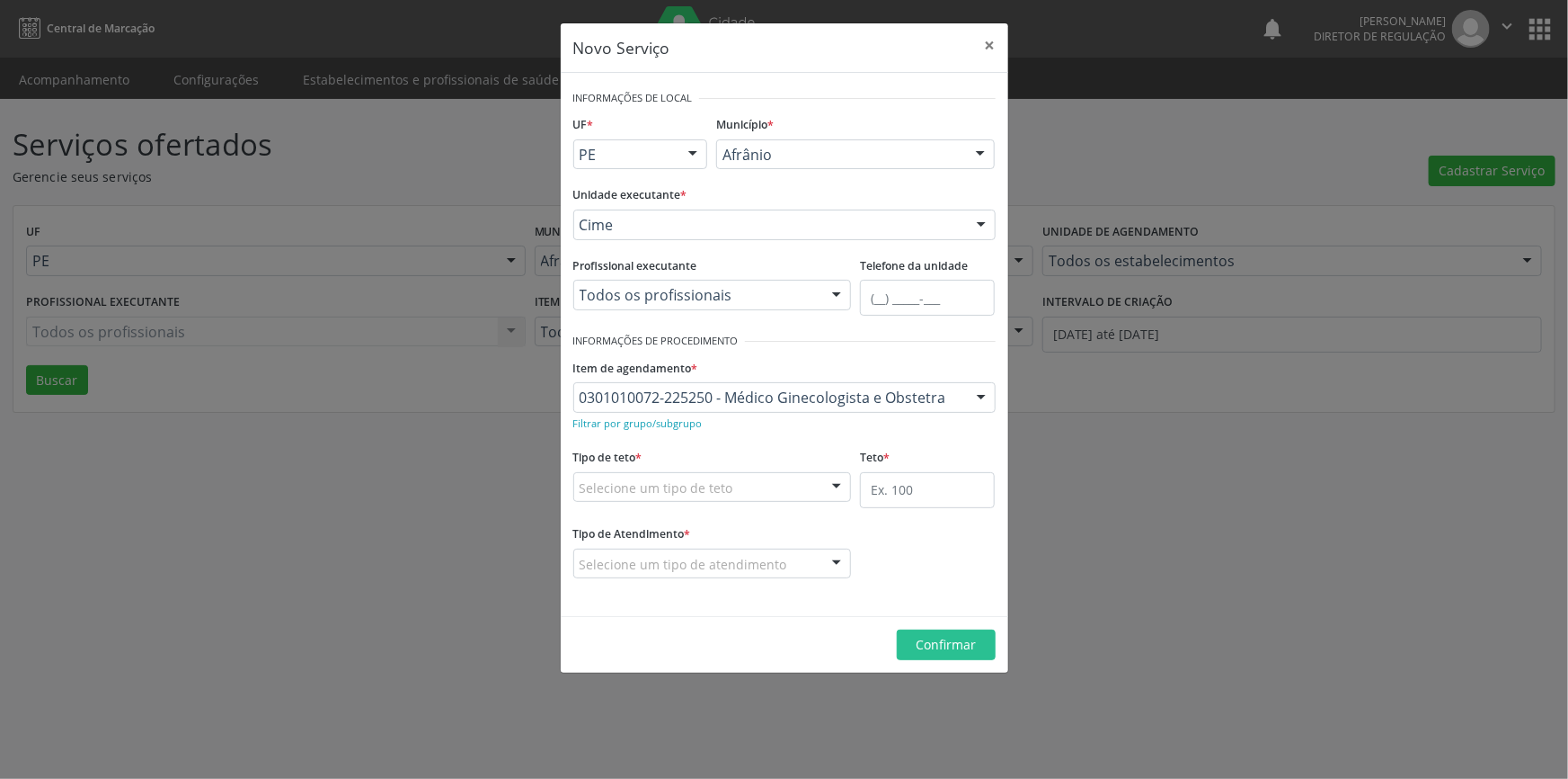
click at [869, 412] on div "0301010072-225250 - Médico Ginecologista e Obstetra 0604320140 - Abatacepte 125…" at bounding box center [784, 398] width 422 height 30
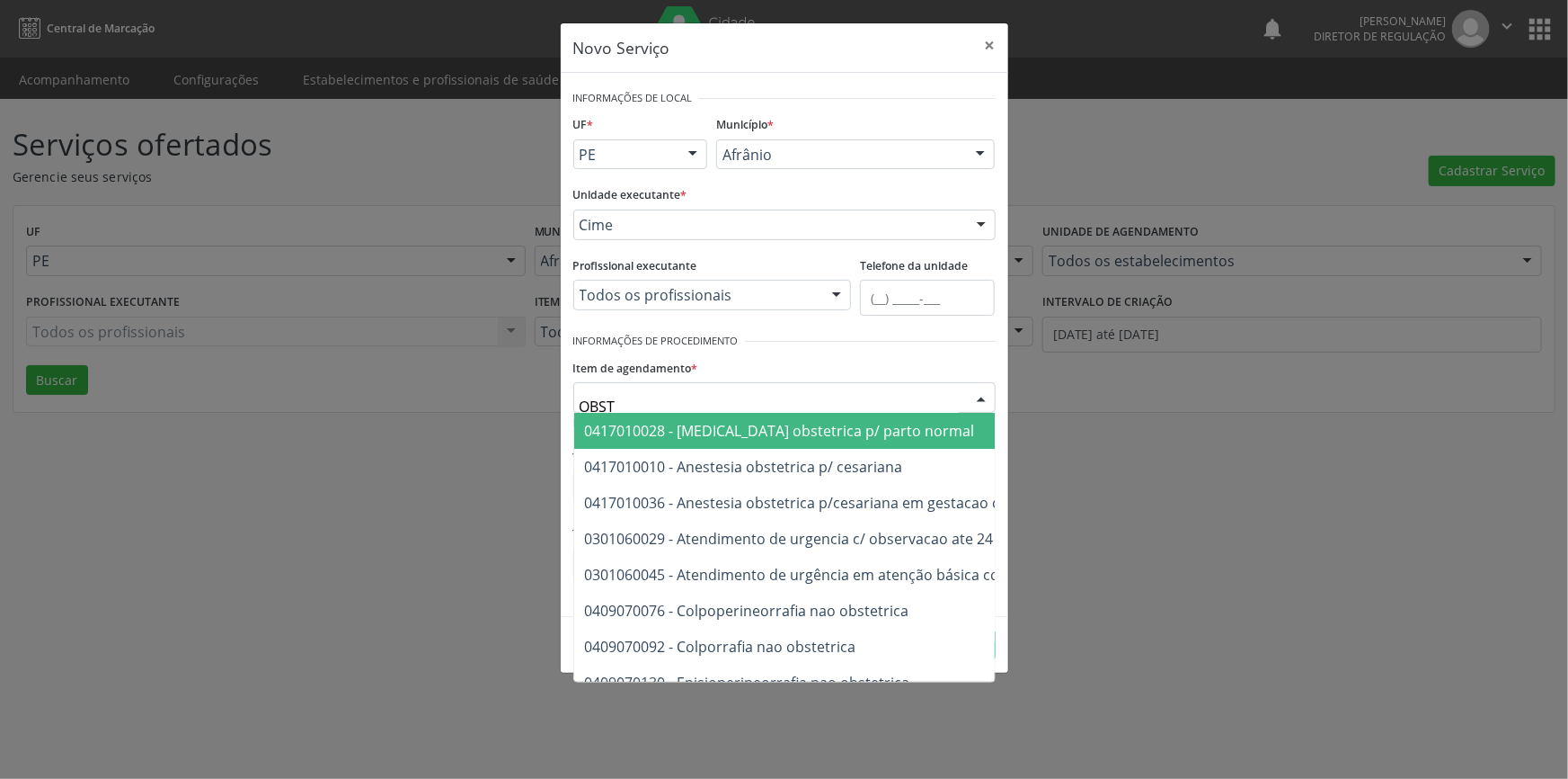
type input "OBSTE"
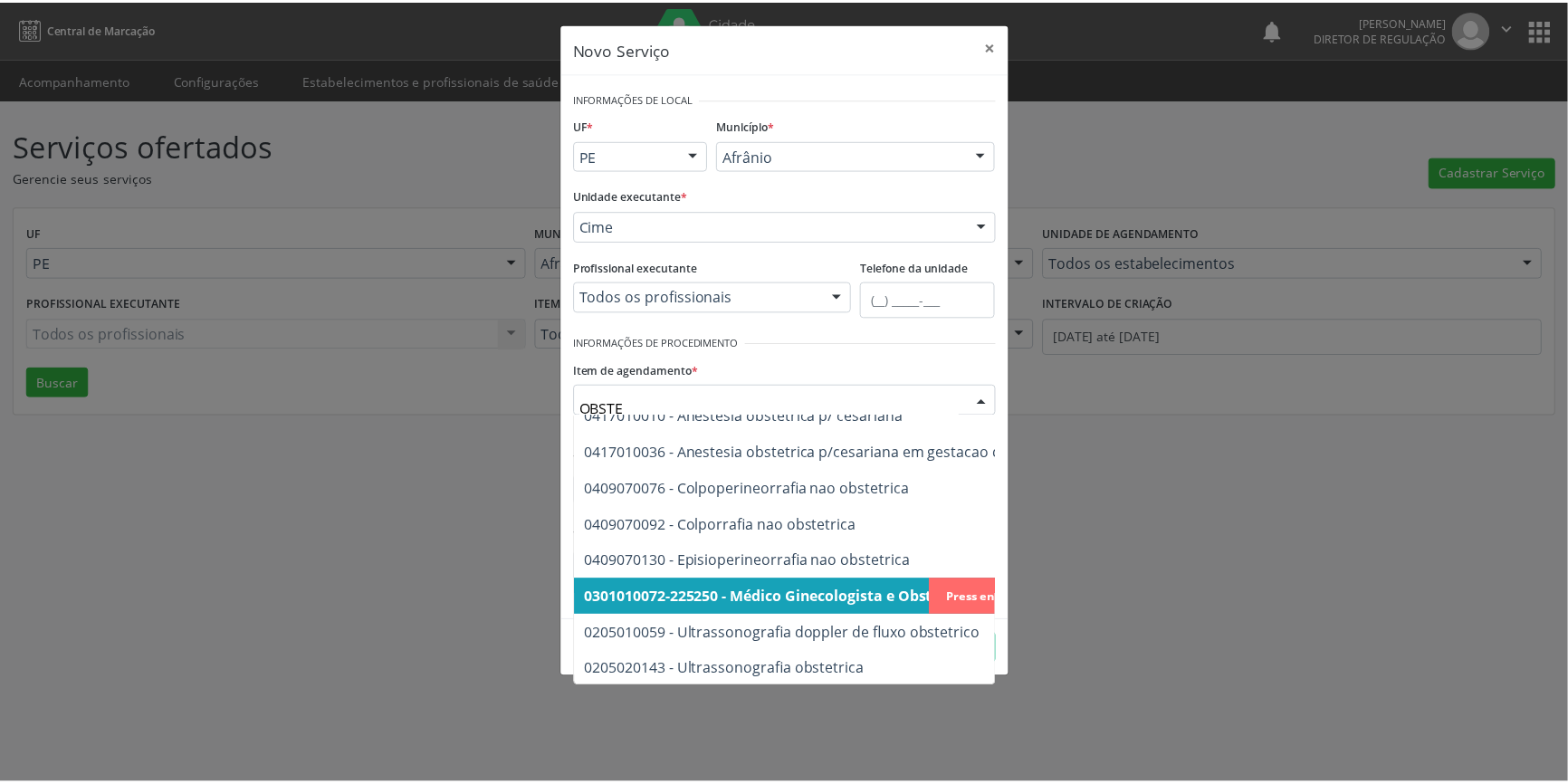
scroll to position [103, 0]
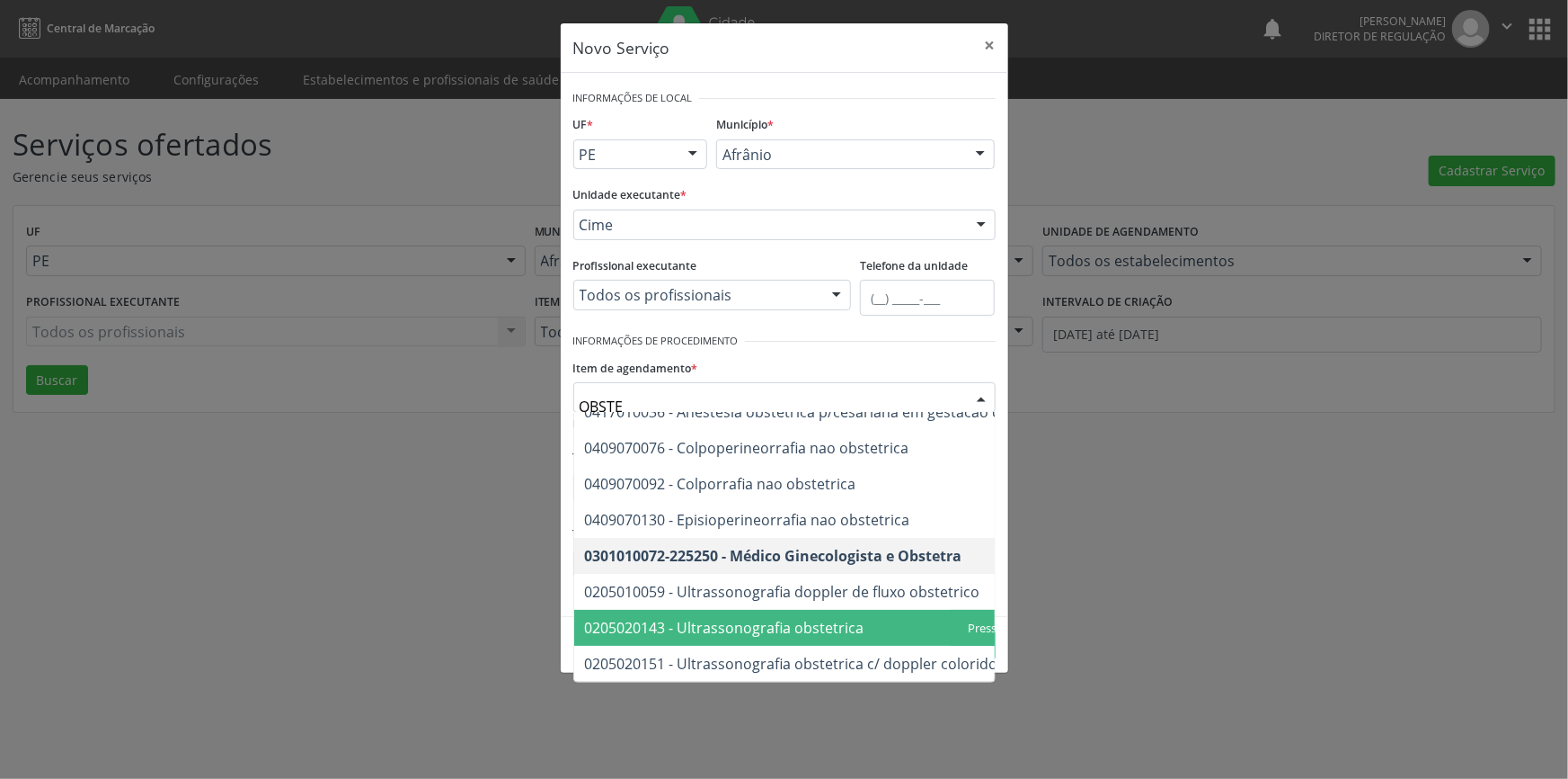
click at [802, 618] on span "0205020143 - Ultrassonografia obstetrica" at bounding box center [725, 627] width 280 height 20
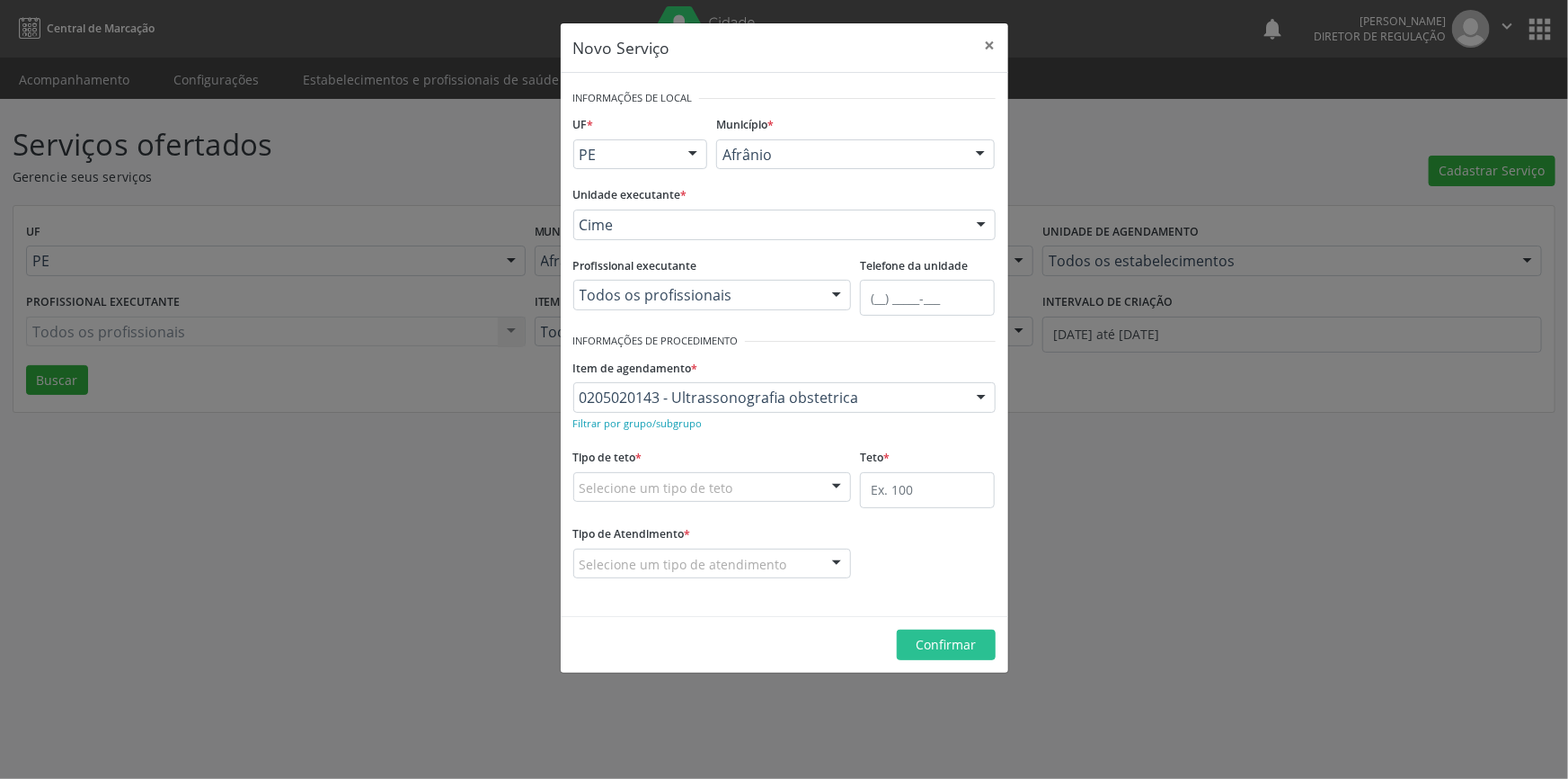
click at [727, 505] on fieldset "Tipo de teto * Selecione um tipo de teto Teto financeiro Teto físico Nenhum res…" at bounding box center [712, 479] width 279 height 70
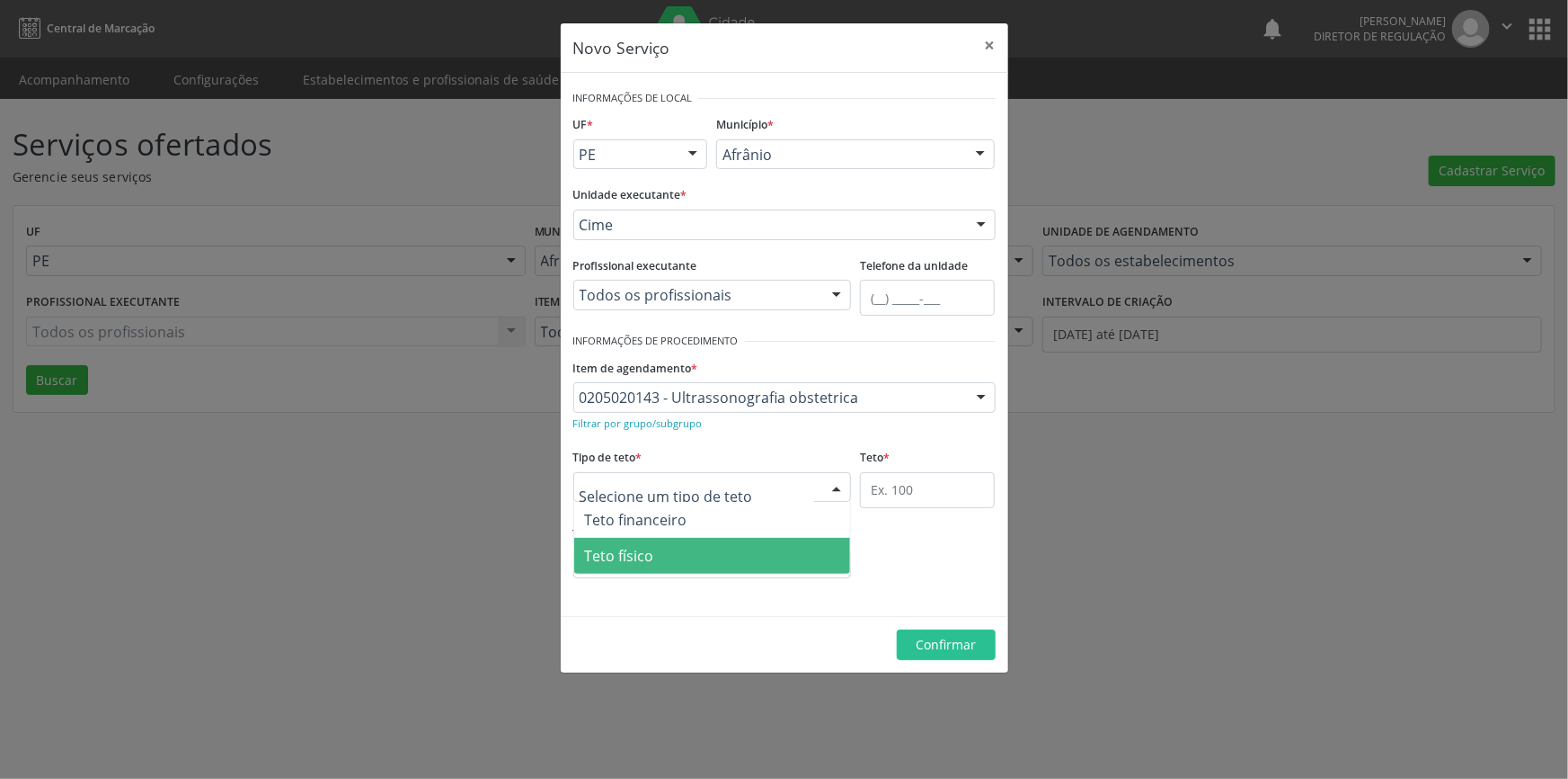
click at [664, 547] on span "Teto físico" at bounding box center [712, 556] width 277 height 36
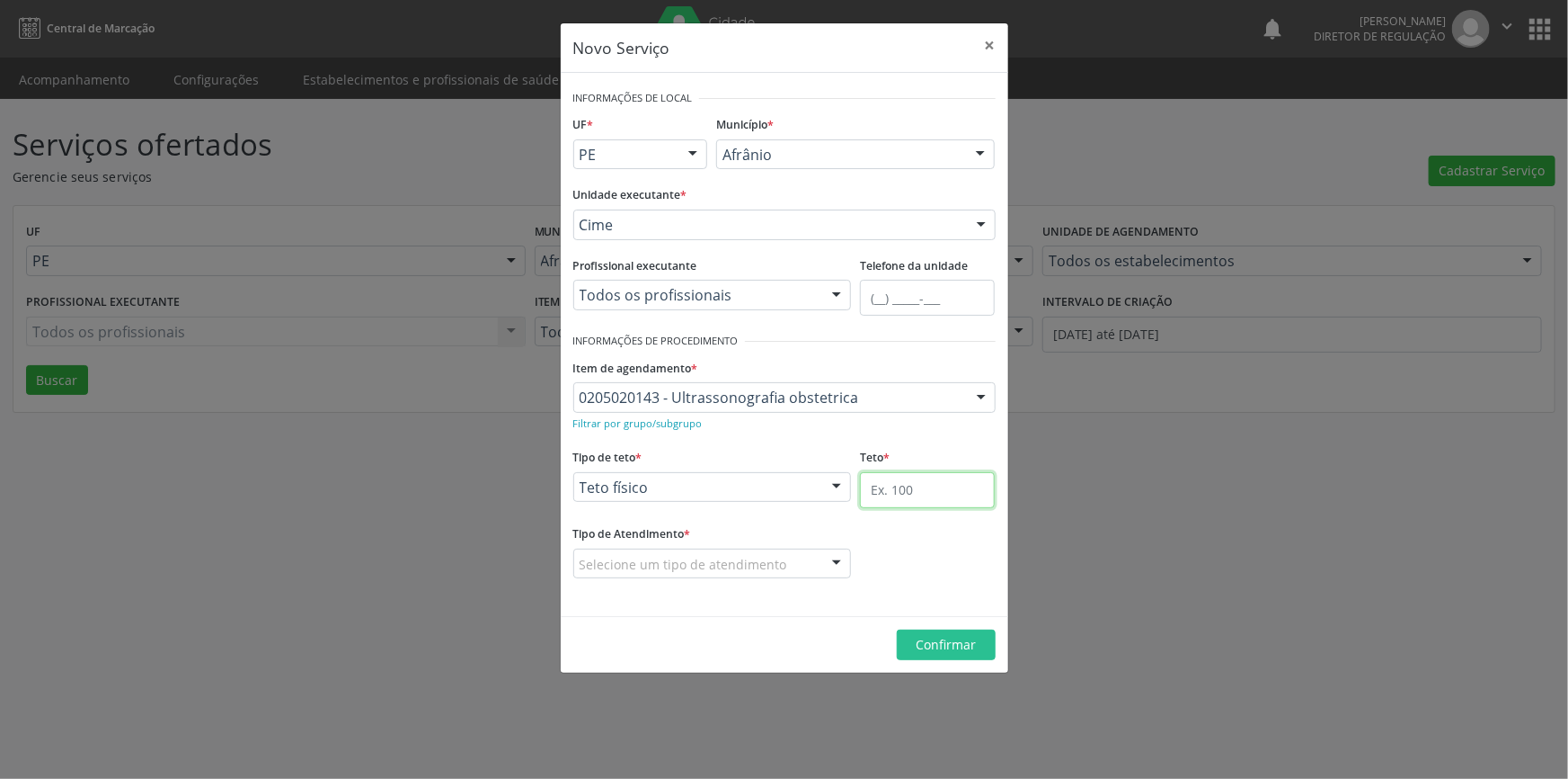
click at [897, 491] on input "text" at bounding box center [928, 490] width 135 height 36
type input "1"
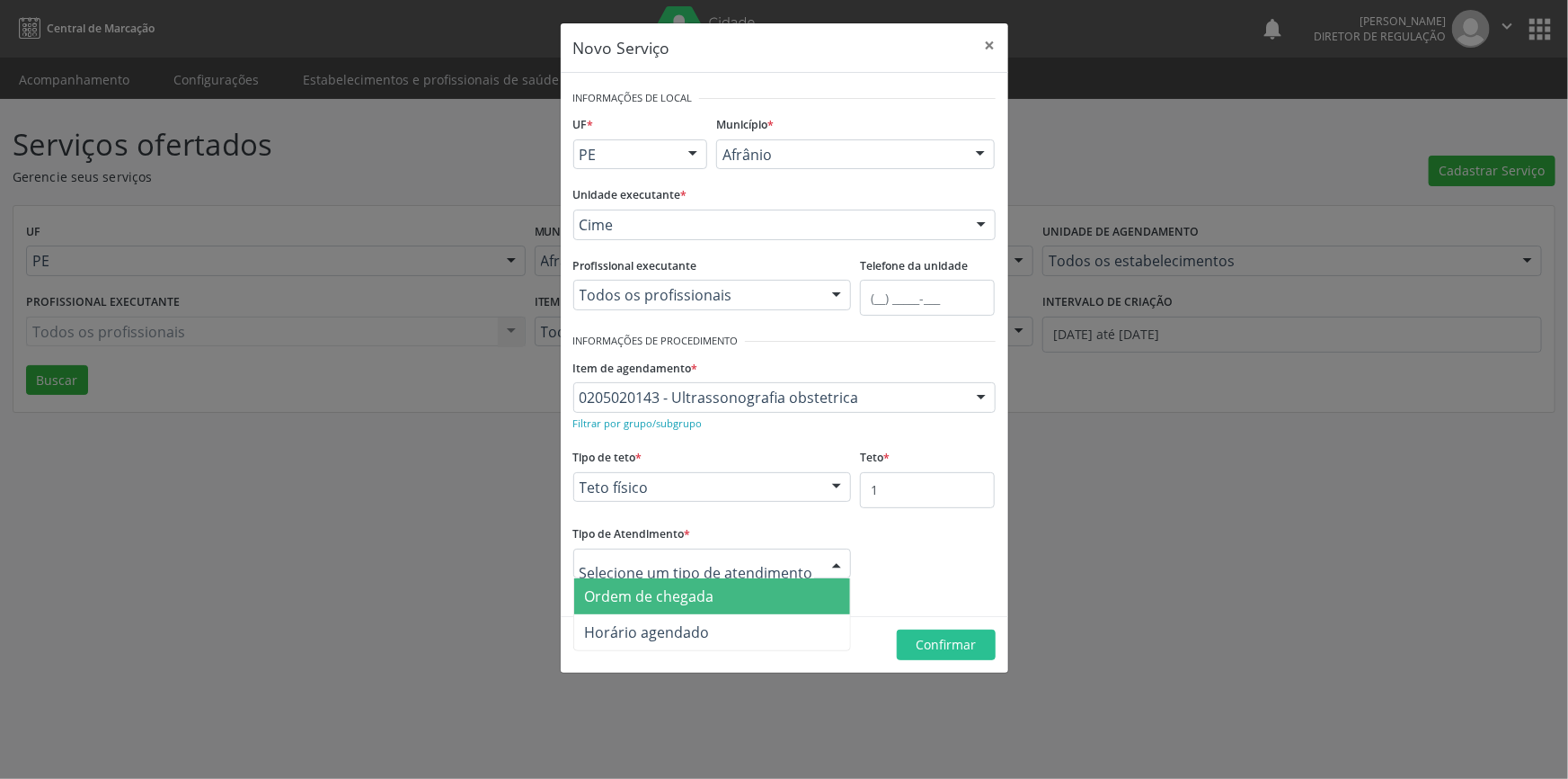
drag, startPoint x: 692, startPoint y: 584, endPoint x: 740, endPoint y: 597, distance: 49.7
click at [705, 587] on span "Ordem de chegada" at bounding box center [650, 596] width 129 height 20
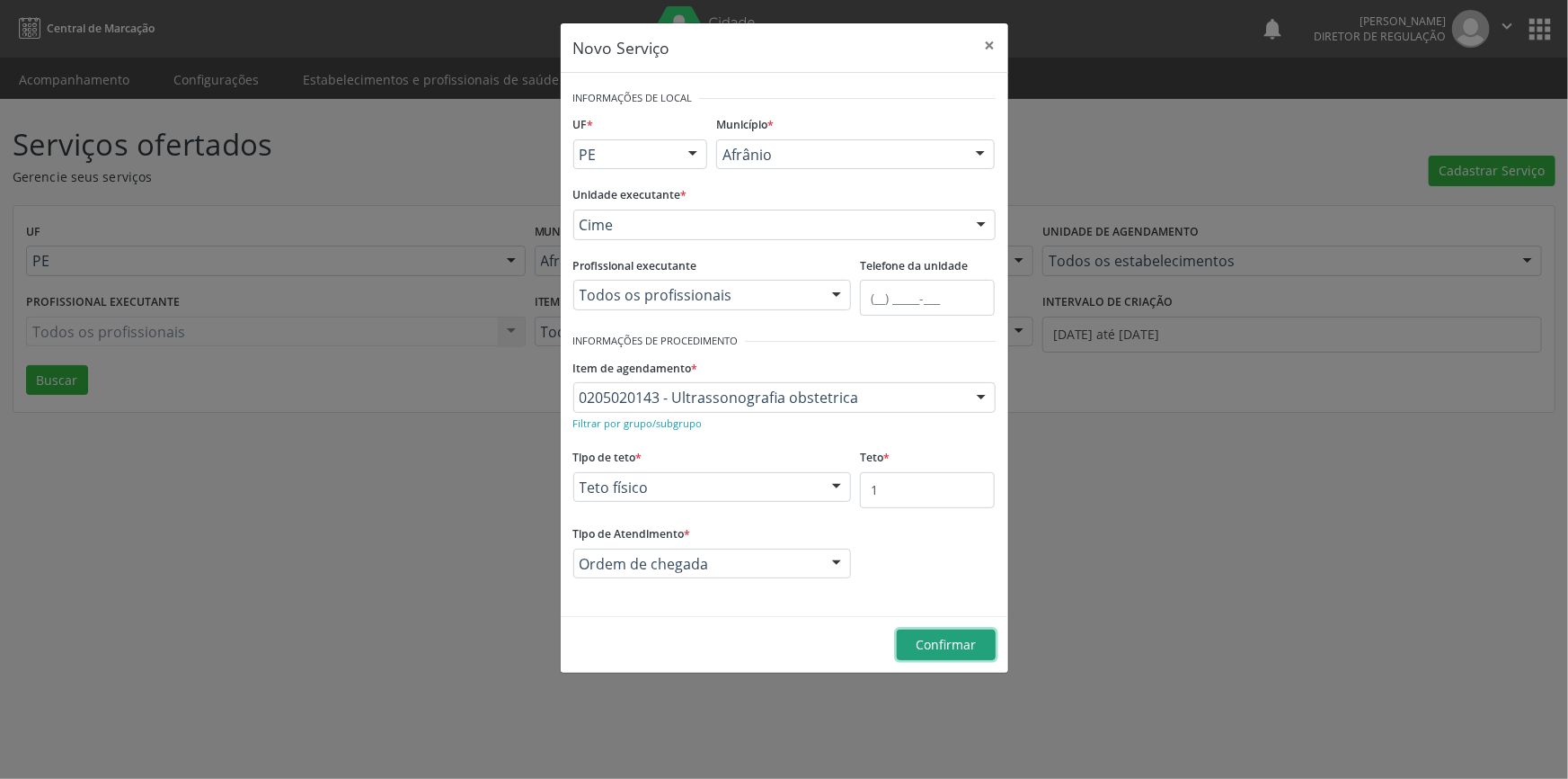
click at [916, 647] on span "Confirmar" at bounding box center [945, 644] width 60 height 17
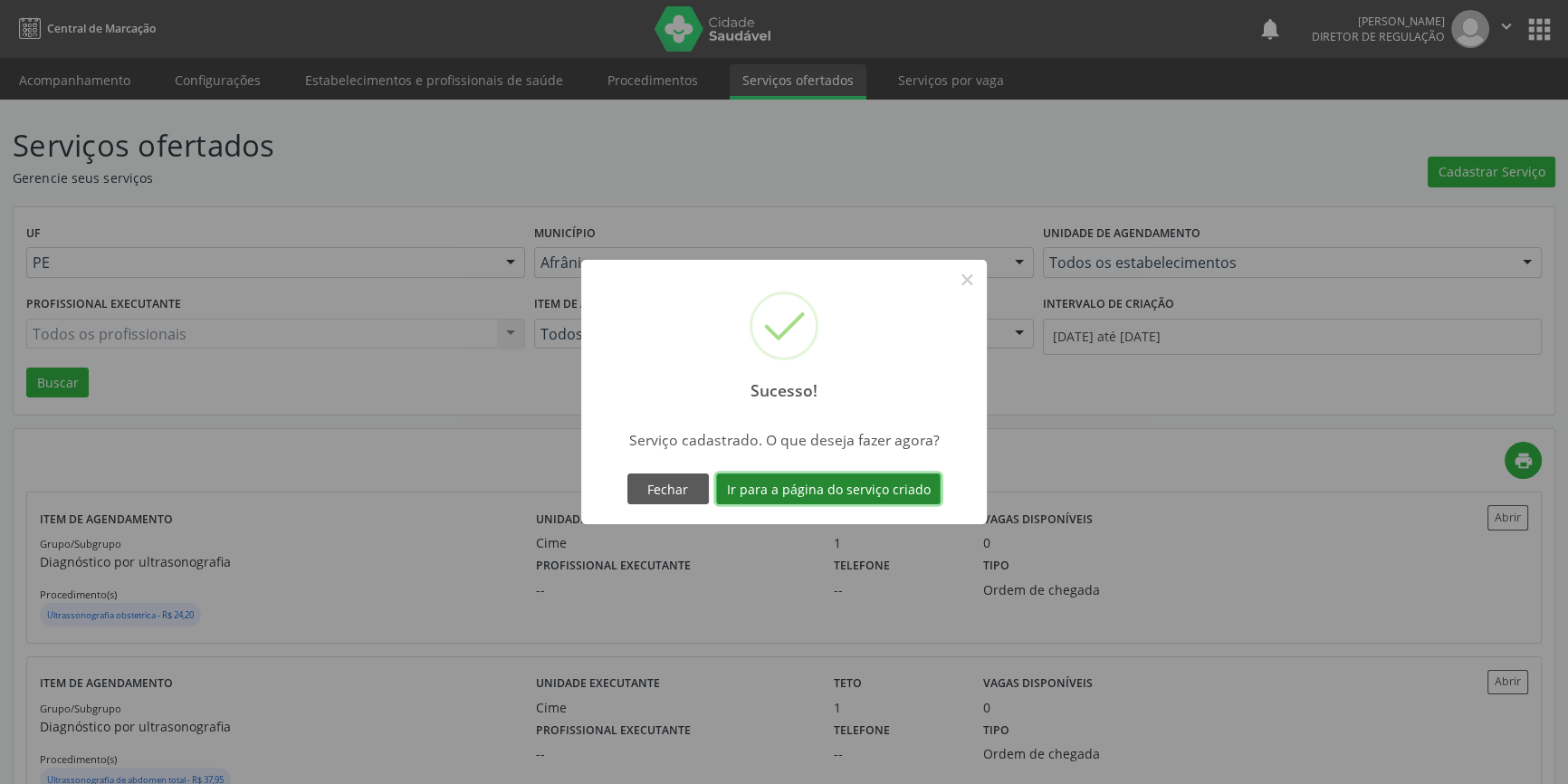
click at [870, 498] on button "Ir para a página do serviço criado" at bounding box center [827, 489] width 225 height 31
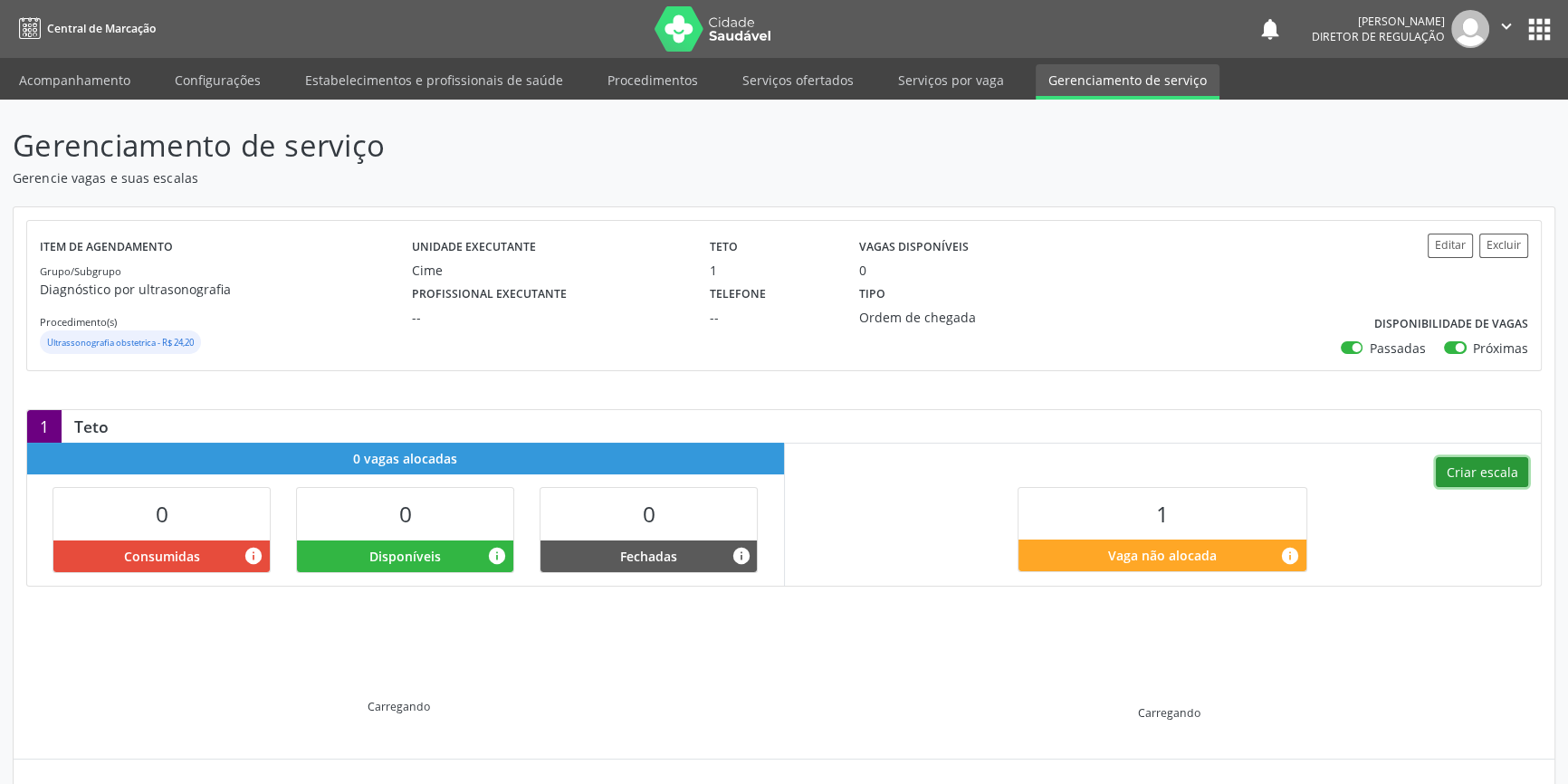
click at [1473, 473] on button "Criar escala" at bounding box center [1482, 472] width 93 height 31
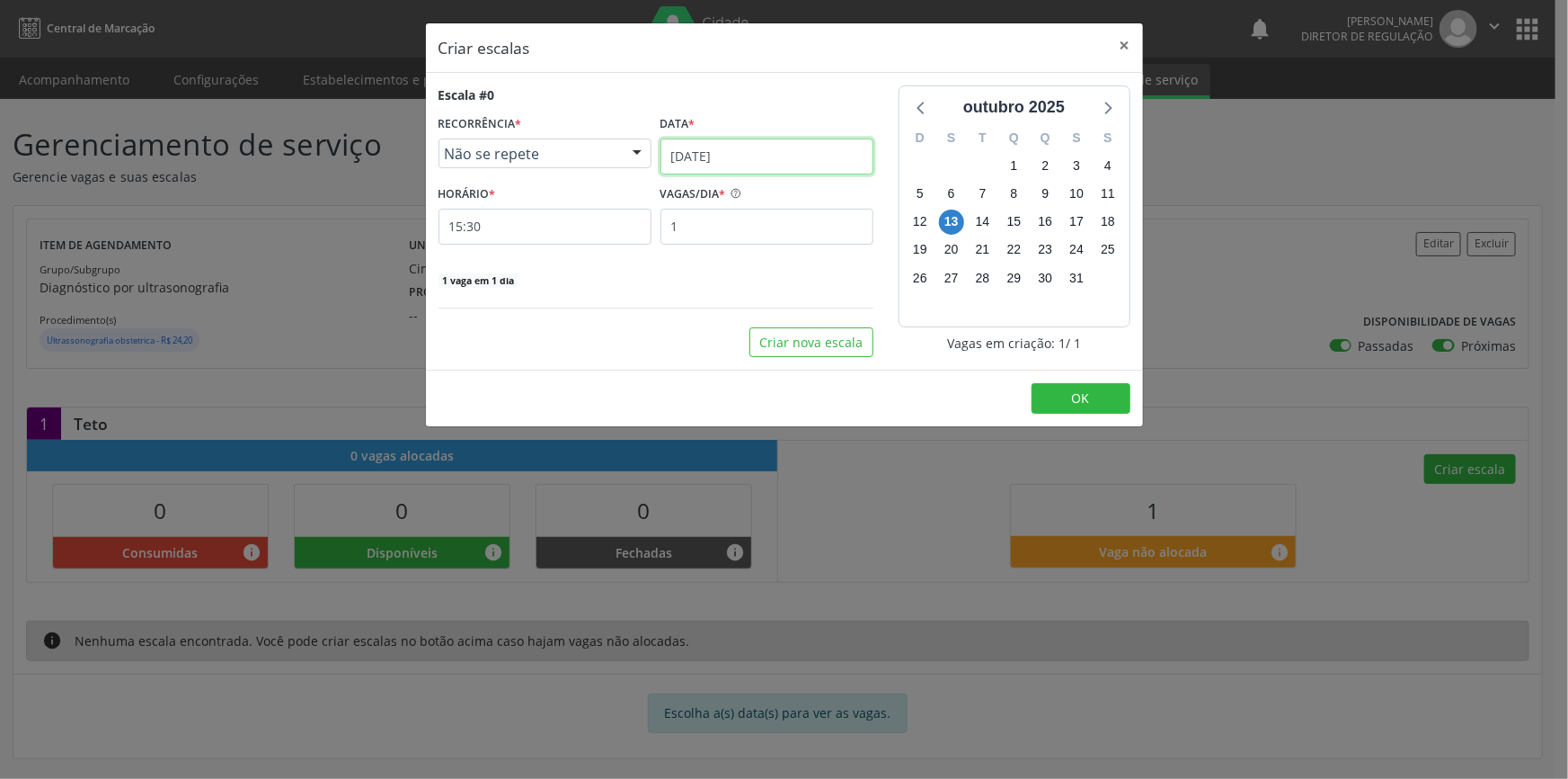
click at [712, 152] on input "[DATE]" at bounding box center [766, 157] width 213 height 36
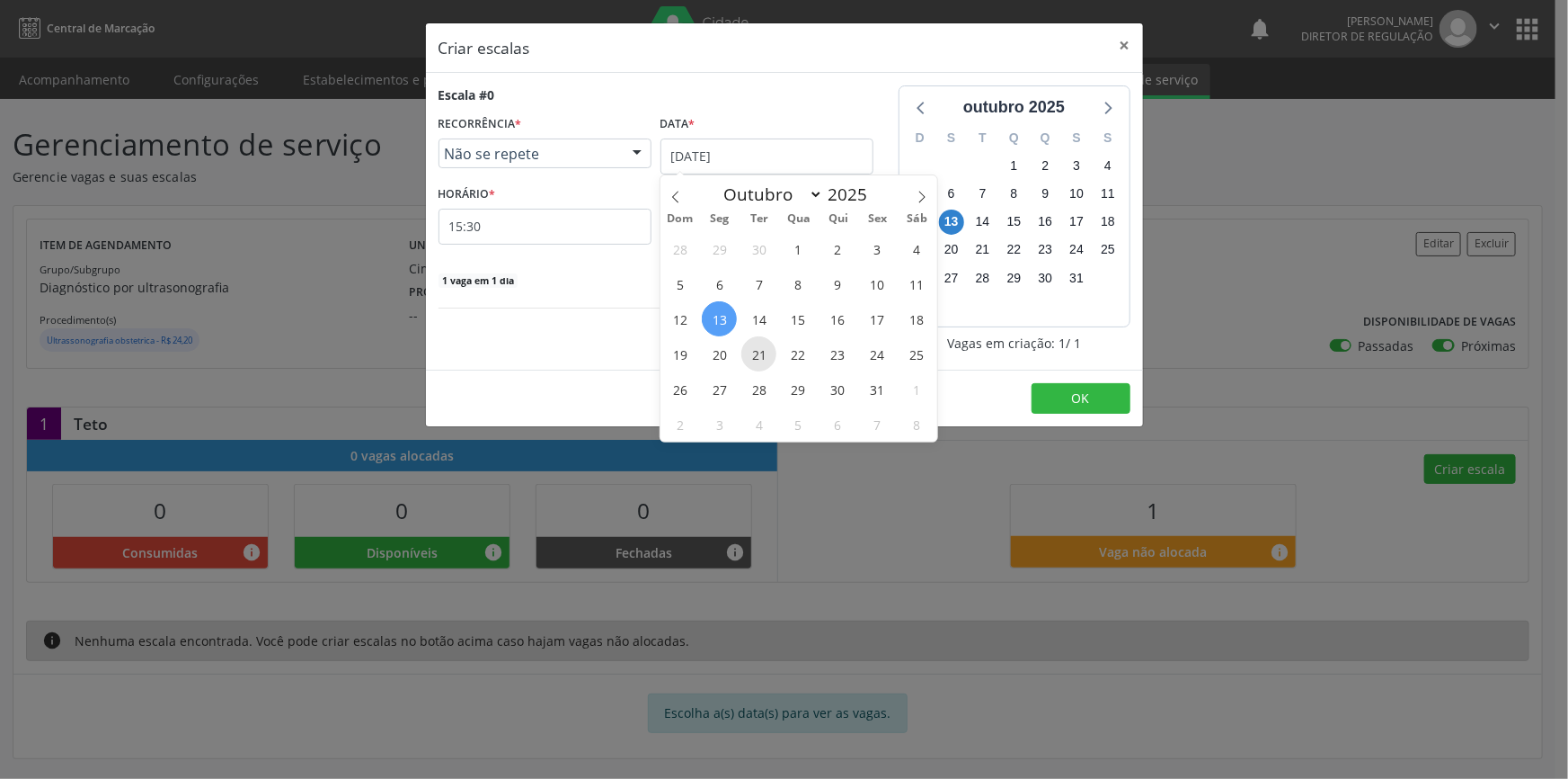
click at [755, 342] on span "21" at bounding box center [759, 353] width 35 height 35
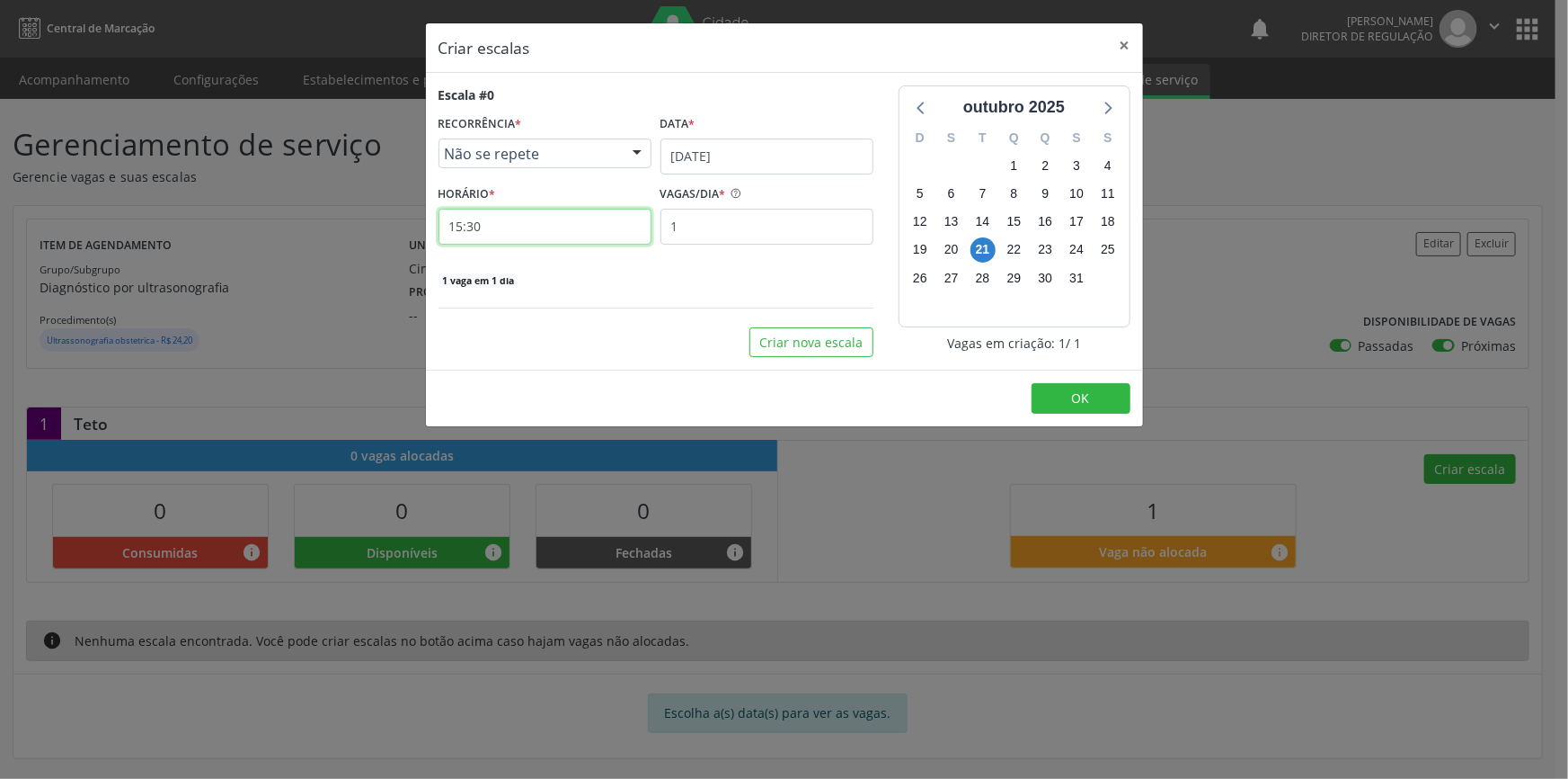
click at [541, 234] on input "15:30" at bounding box center [544, 227] width 213 height 36
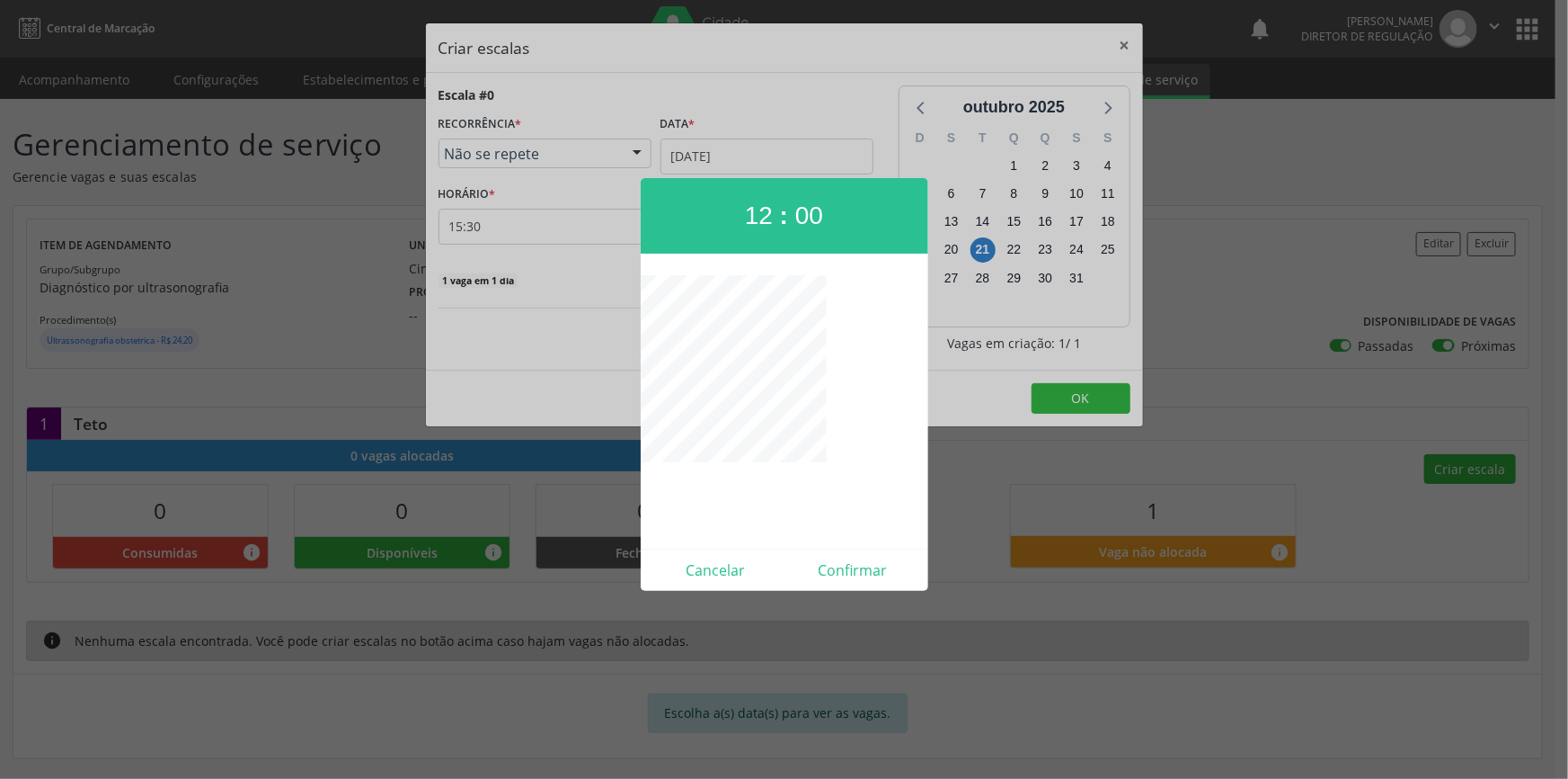
click at [840, 551] on div "Cancelar Confirmar" at bounding box center [784, 569] width 287 height 43
click at [848, 560] on button "Confirmar" at bounding box center [853, 570] width 138 height 28
type input "12:00"
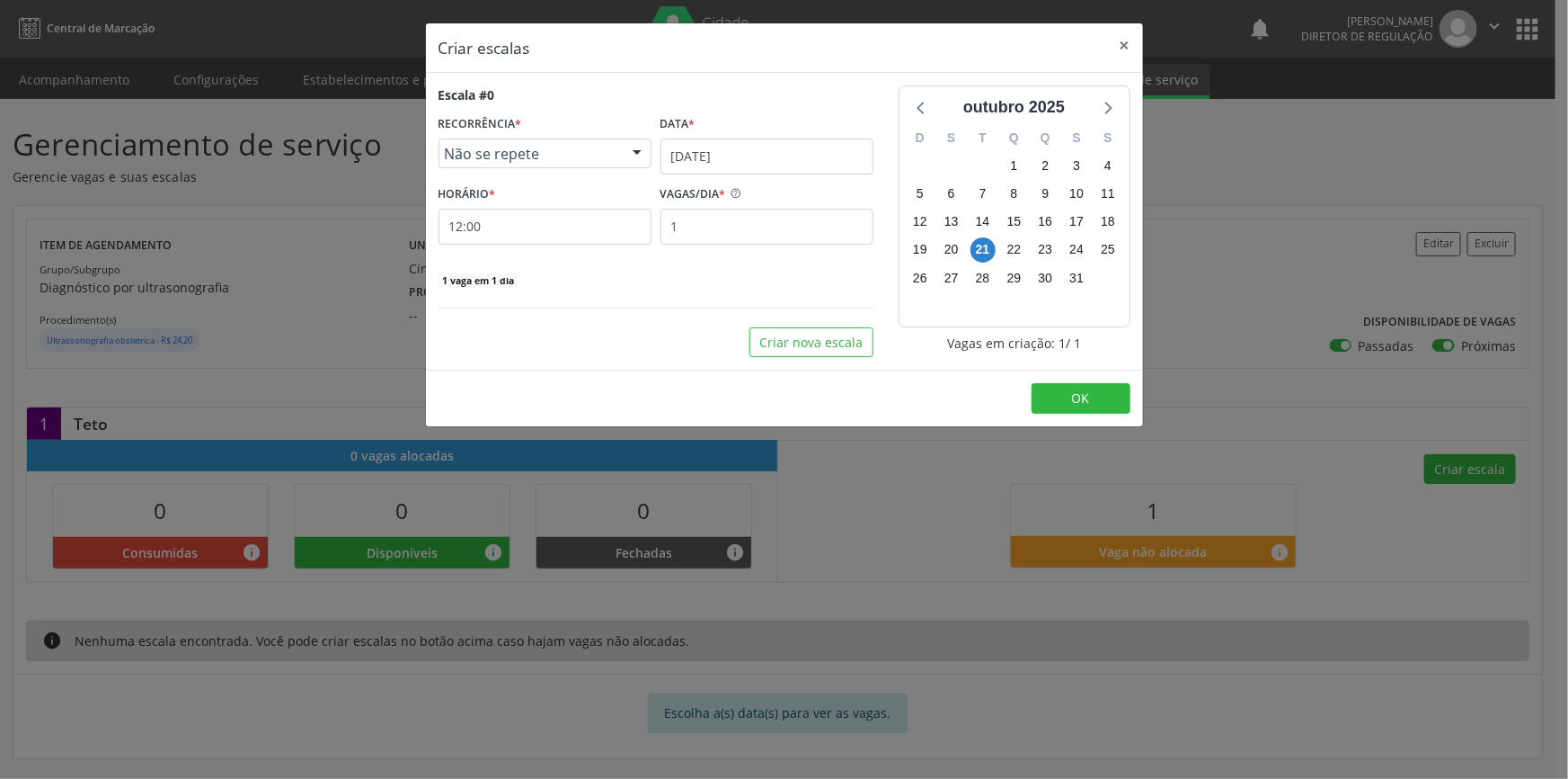
click at [1093, 379] on footer "OK" at bounding box center [784, 398] width 717 height 57
click at [1087, 389] on span "OK" at bounding box center [1080, 398] width 18 height 17
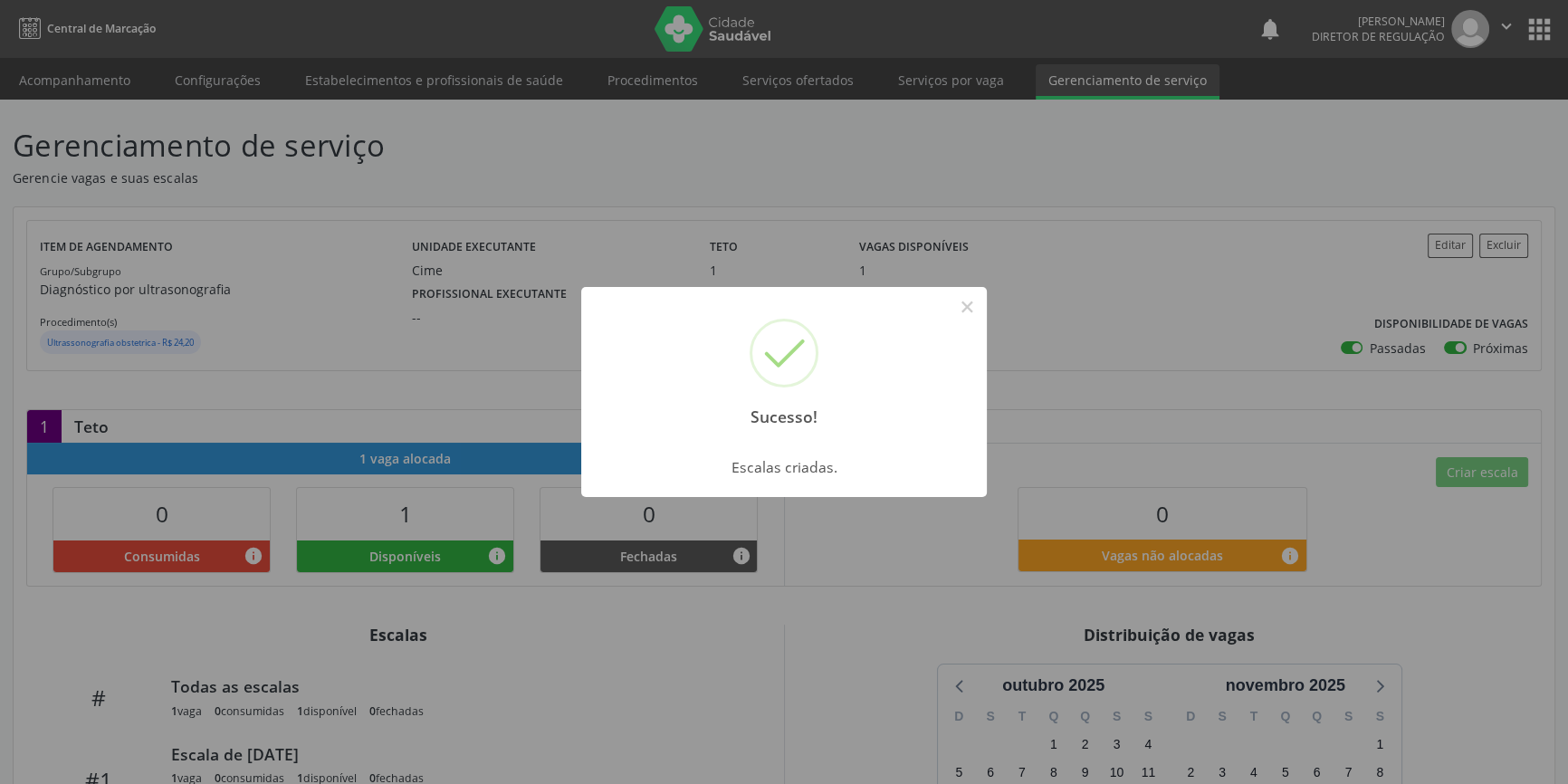
click at [389, 50] on div "Sucesso! × Escalas criadas. OK Cancel" at bounding box center [784, 392] width 1568 height 784
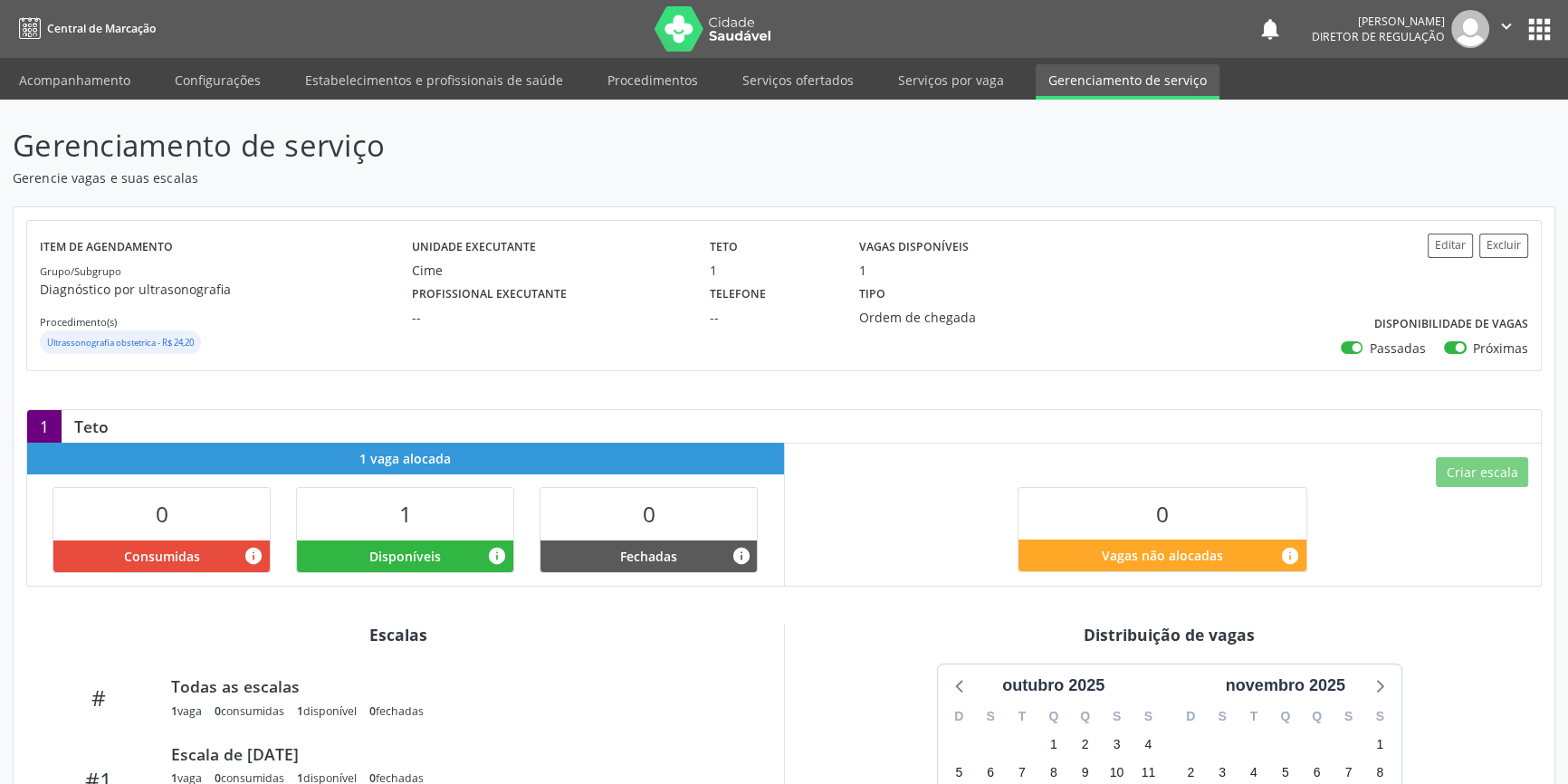
click at [97, 63] on ul "Acompanhamento Configurações Estabelecimentos e profissionais de saúde Procedim…" at bounding box center [784, 79] width 1568 height 42
click at [97, 70] on link "Acompanhamento" at bounding box center [75, 79] width 137 height 32
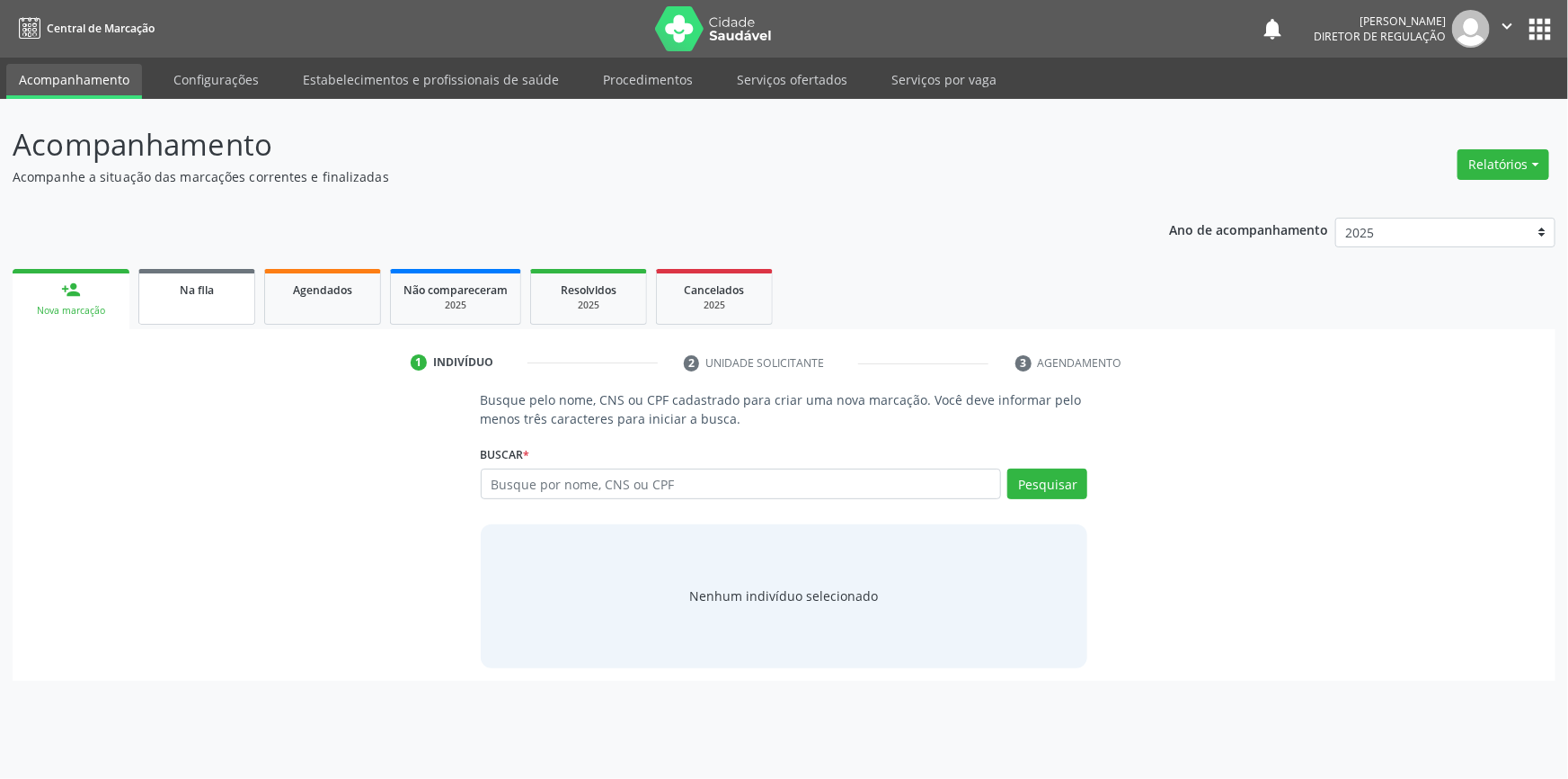
click at [214, 286] on div "Na fila" at bounding box center [196, 289] width 90 height 19
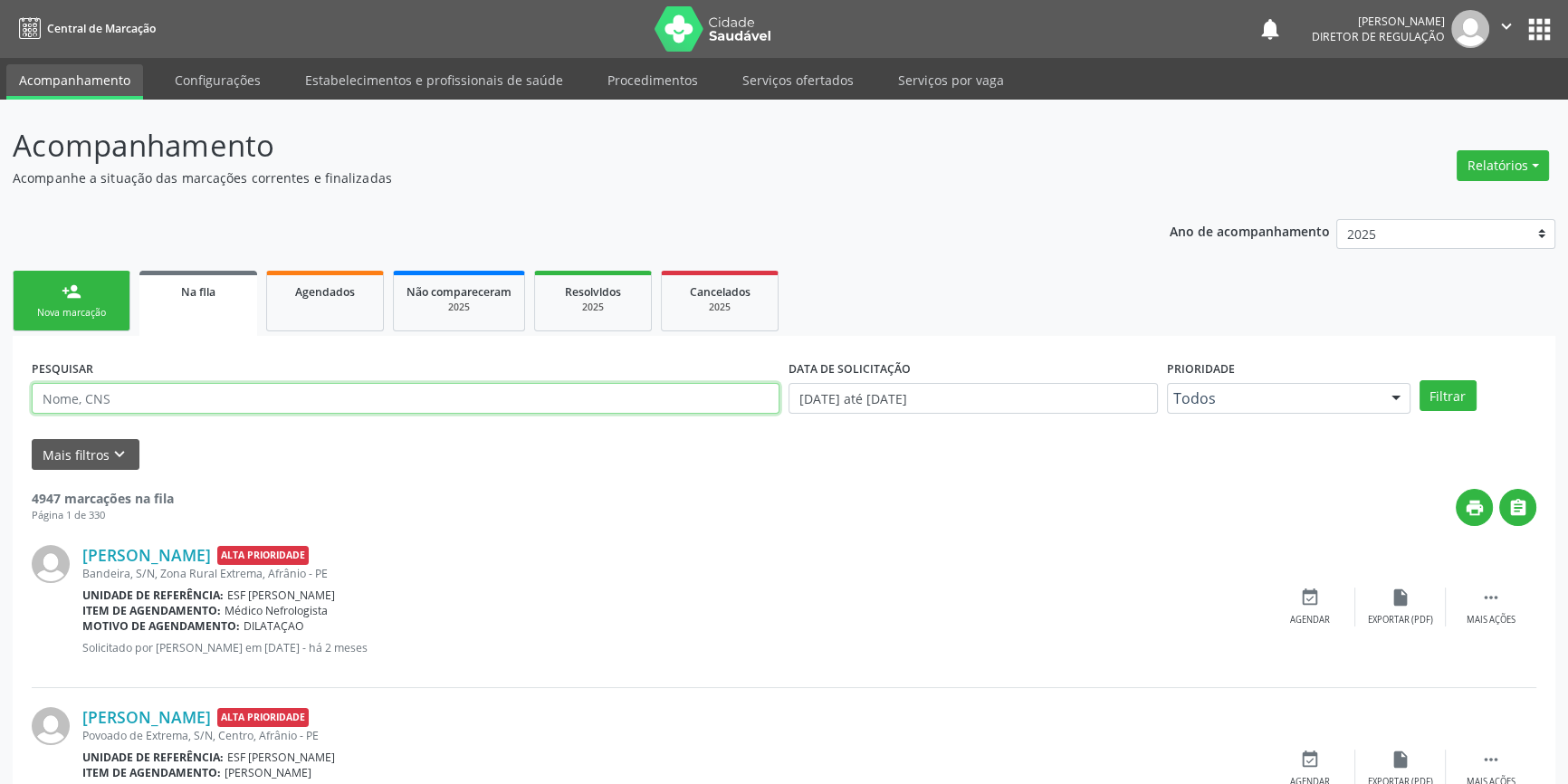
click at [396, 392] on input "text" at bounding box center [405, 398] width 748 height 31
type input "700008904314105"
click at [1439, 393] on button "Filtrar" at bounding box center [1449, 395] width 57 height 31
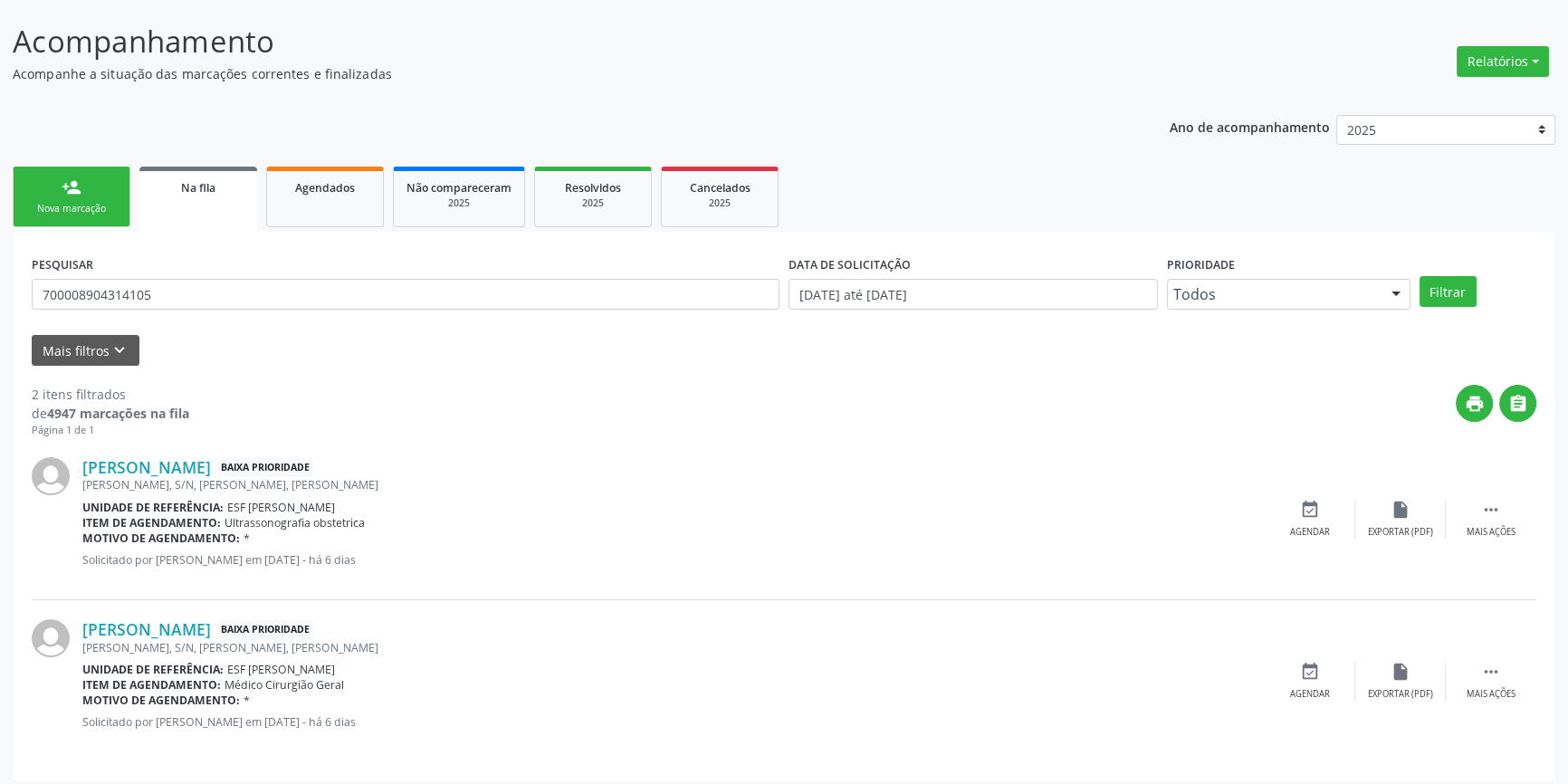
scroll to position [112, 0]
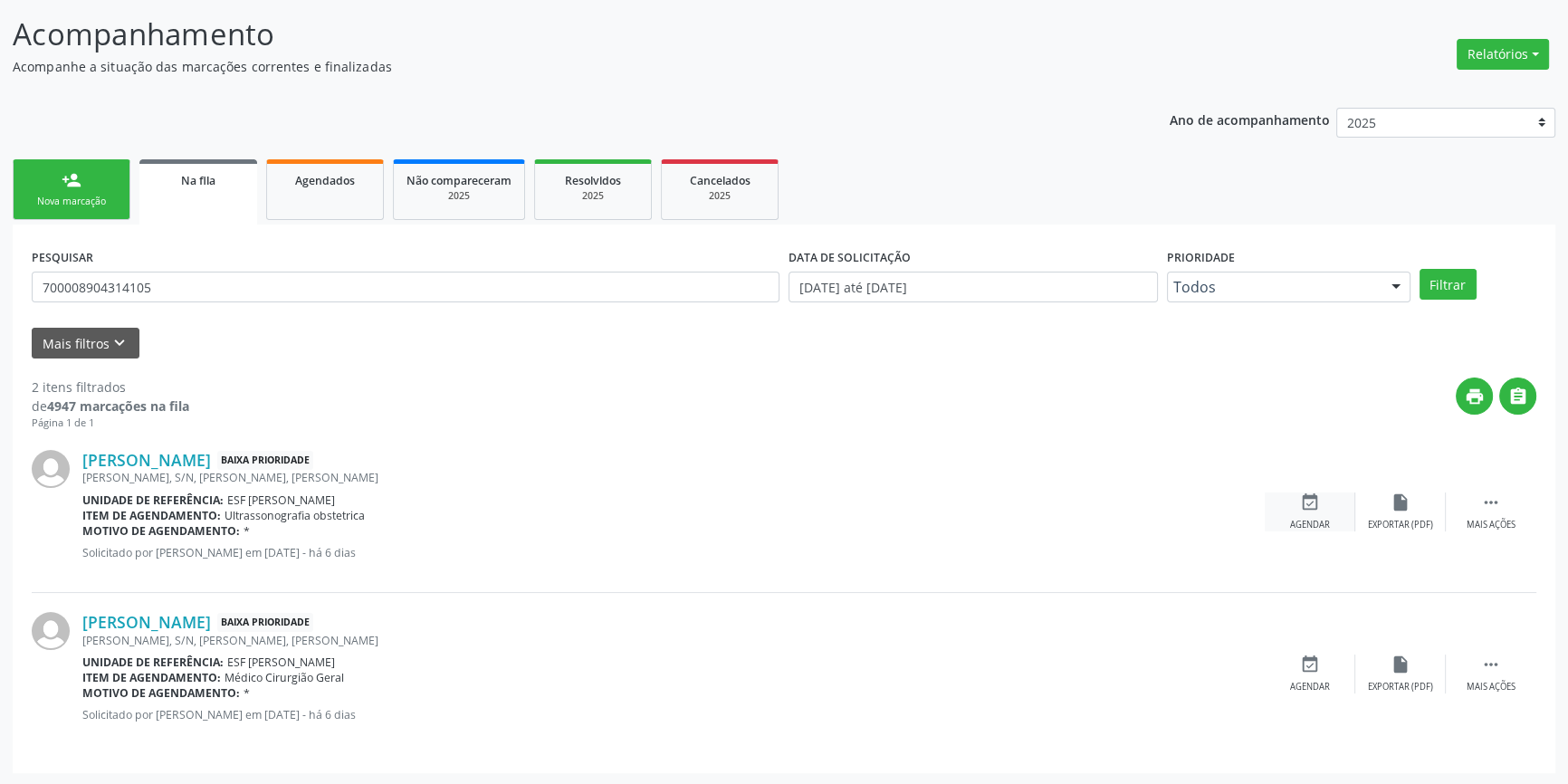
click at [1337, 492] on div "event_available Agendar" at bounding box center [1310, 511] width 91 height 39
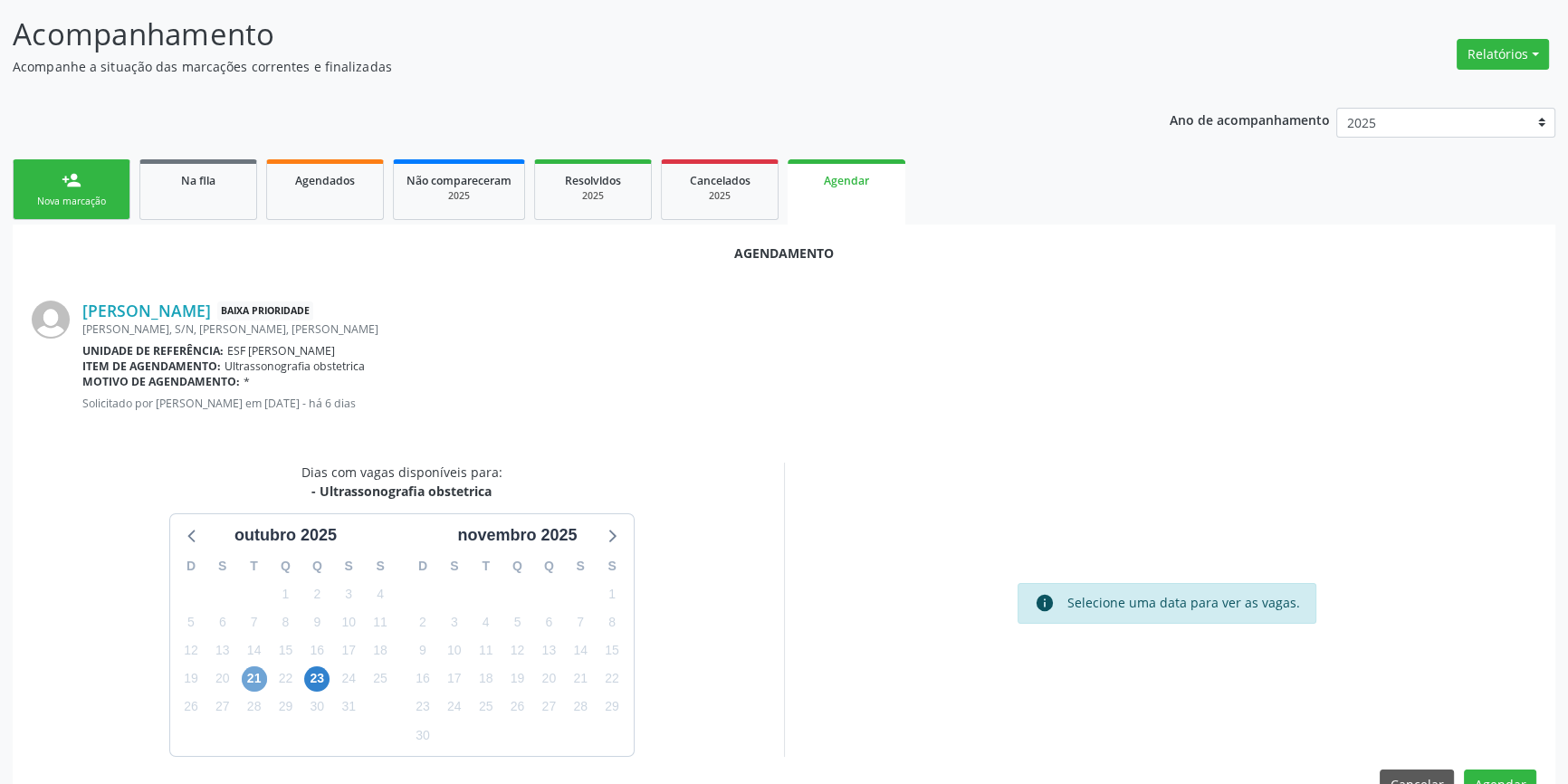
click at [256, 678] on span "21" at bounding box center [254, 678] width 26 height 26
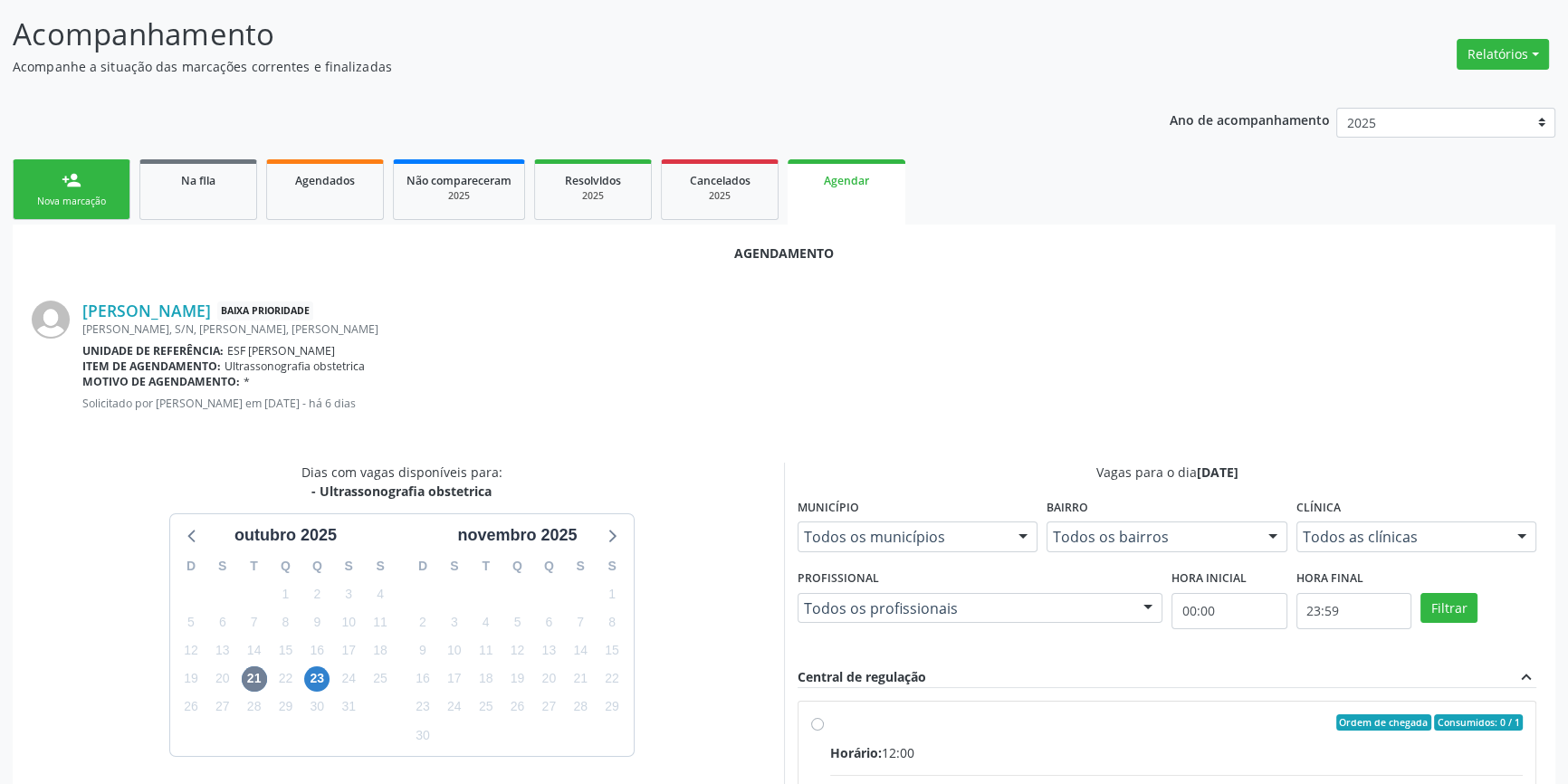
click at [887, 723] on div "Ordem de chegada Consumidos: 0 / 1" at bounding box center [1176, 722] width 693 height 16
click at [824, 723] on input "Ordem de chegada Consumidos: 0 / 1 Horário: 12:00 Clínica: Cime Rede: -- Endere…" at bounding box center [817, 722] width 12 height 16
radio input "true"
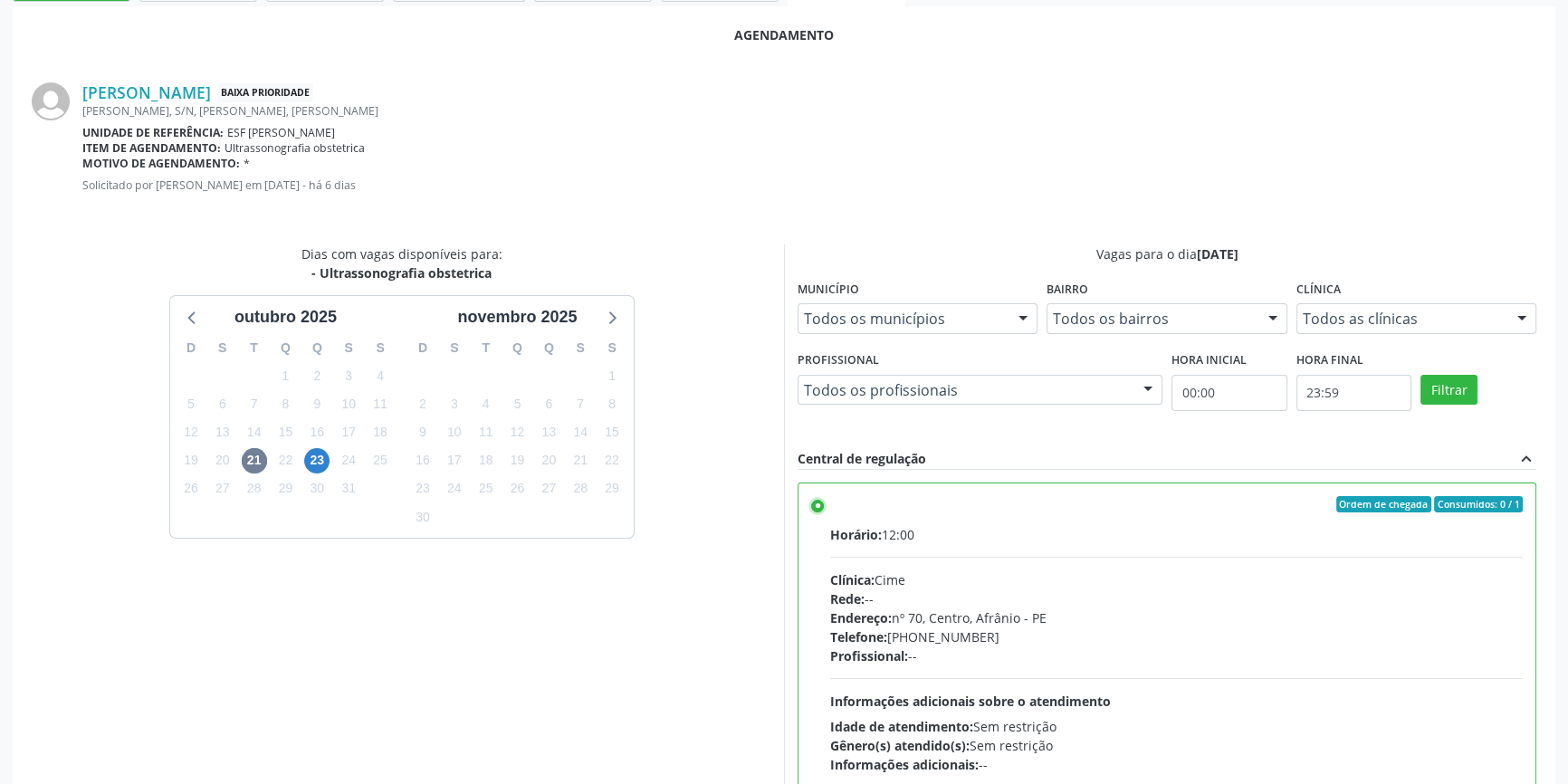
scroll to position [451, 0]
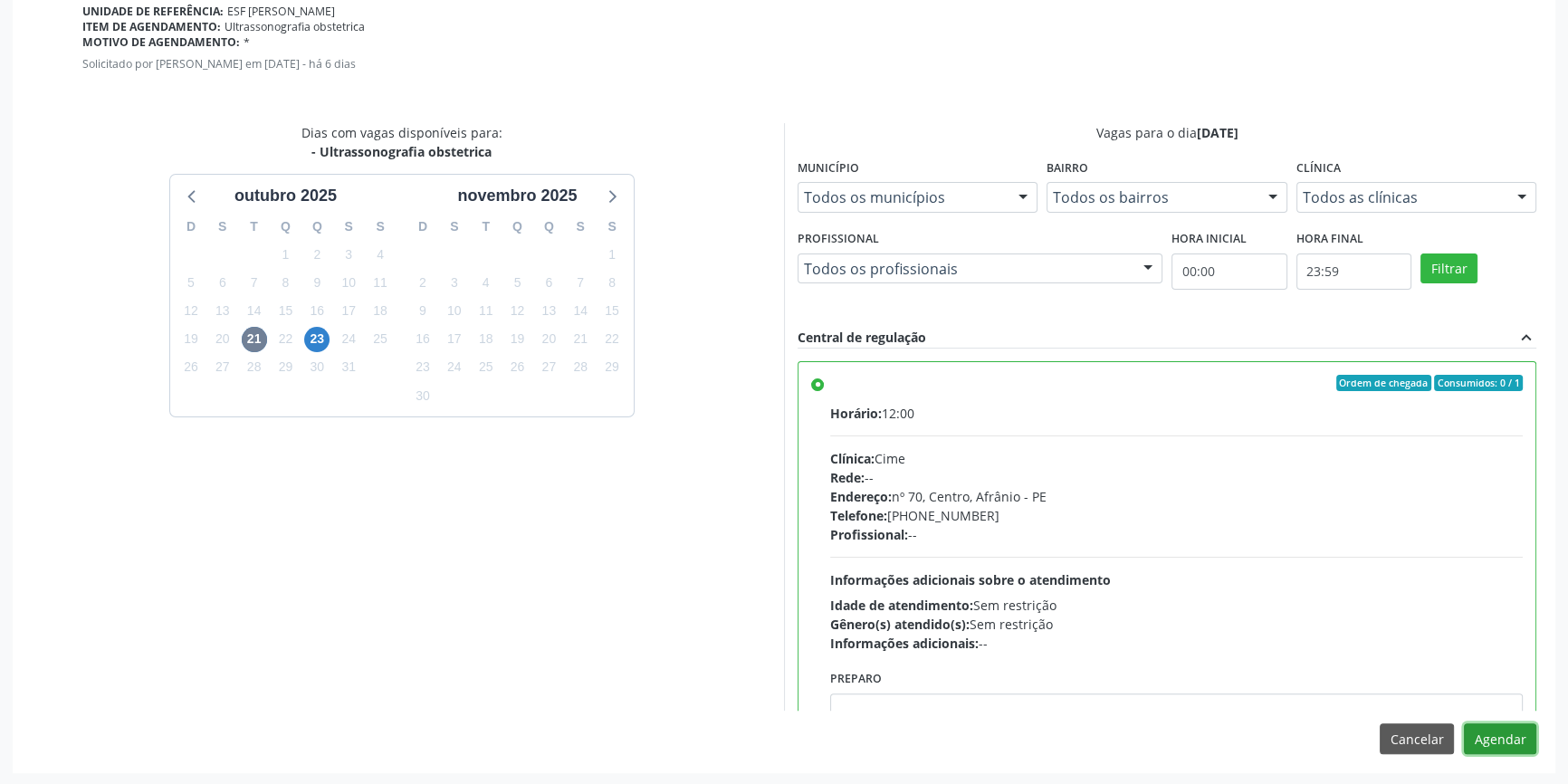
click at [1488, 725] on button "Agendar" at bounding box center [1500, 738] width 73 height 31
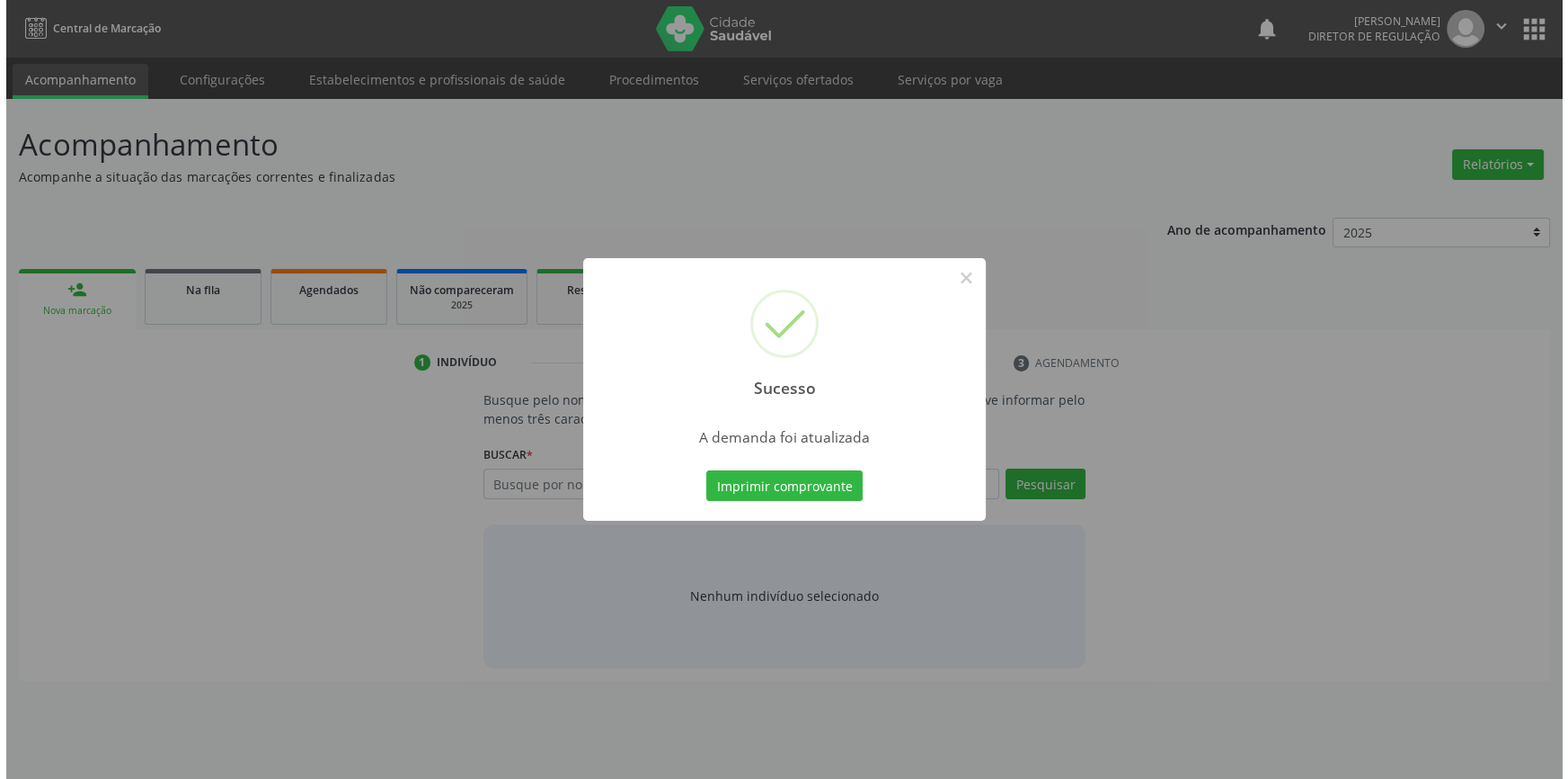
scroll to position [0, 0]
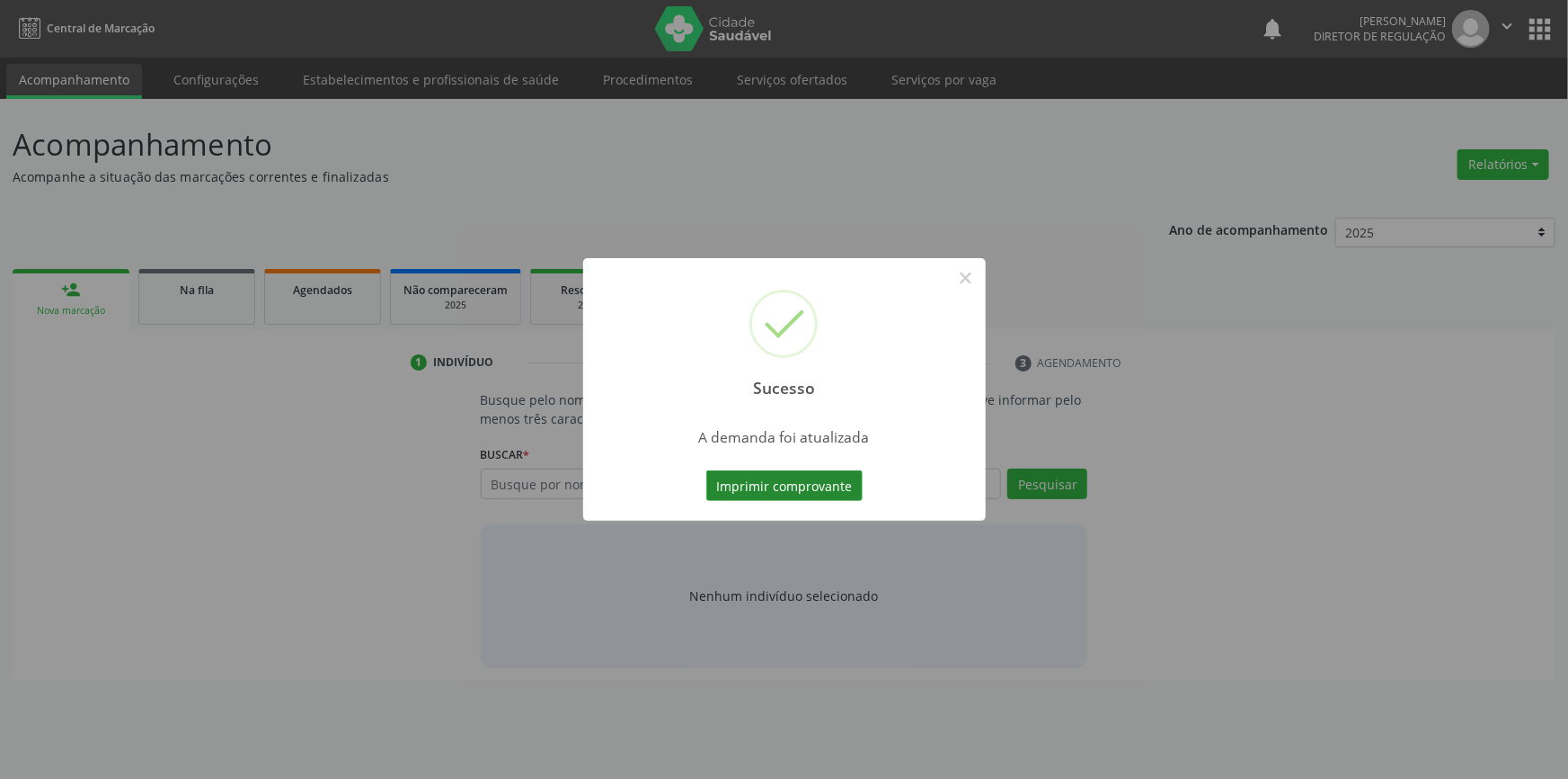
click at [828, 483] on button "Imprimir comprovante" at bounding box center [784, 486] width 157 height 30
